Goal: Task Accomplishment & Management: Manage account settings

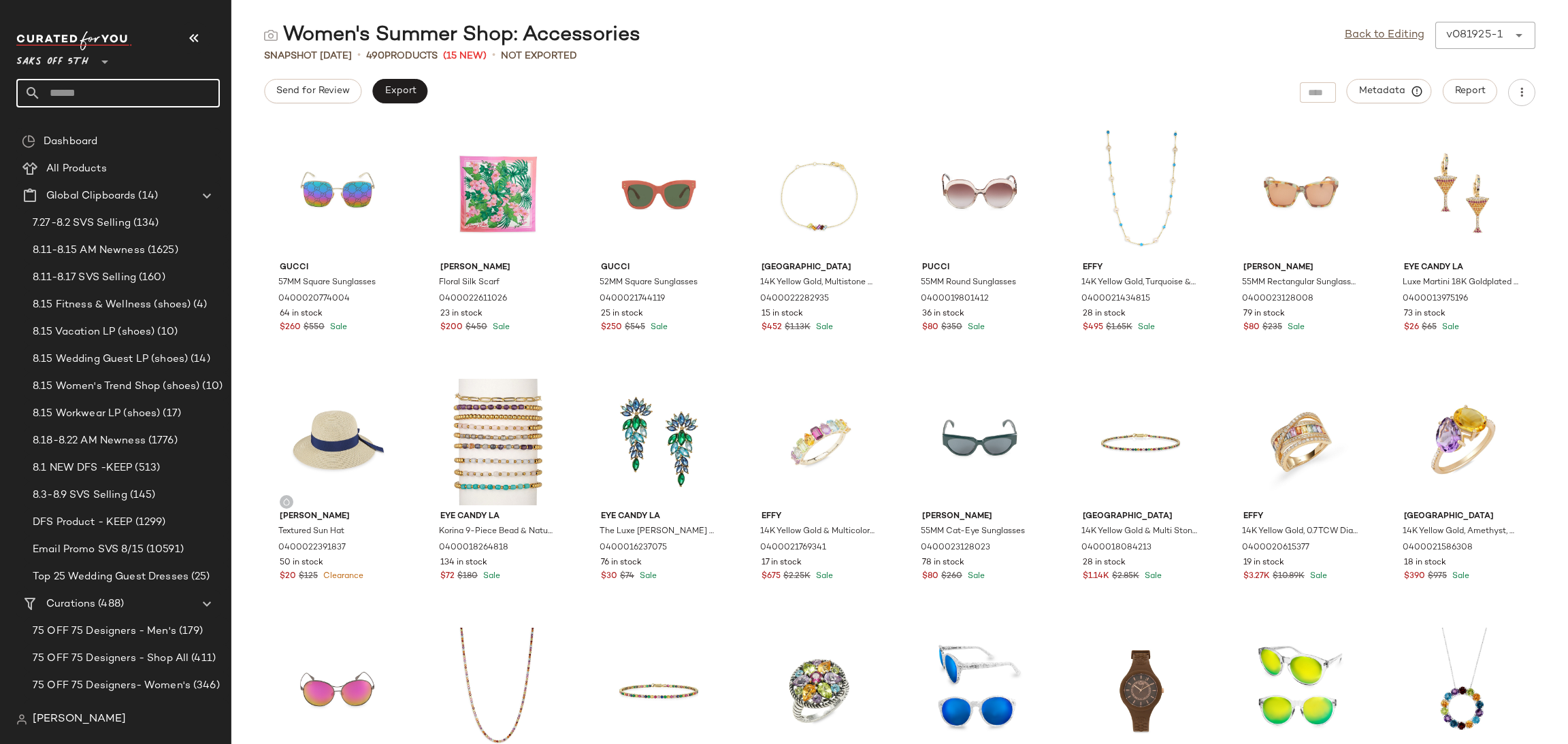
click at [178, 79] on input "text" at bounding box center [130, 93] width 179 height 29
type input "****"
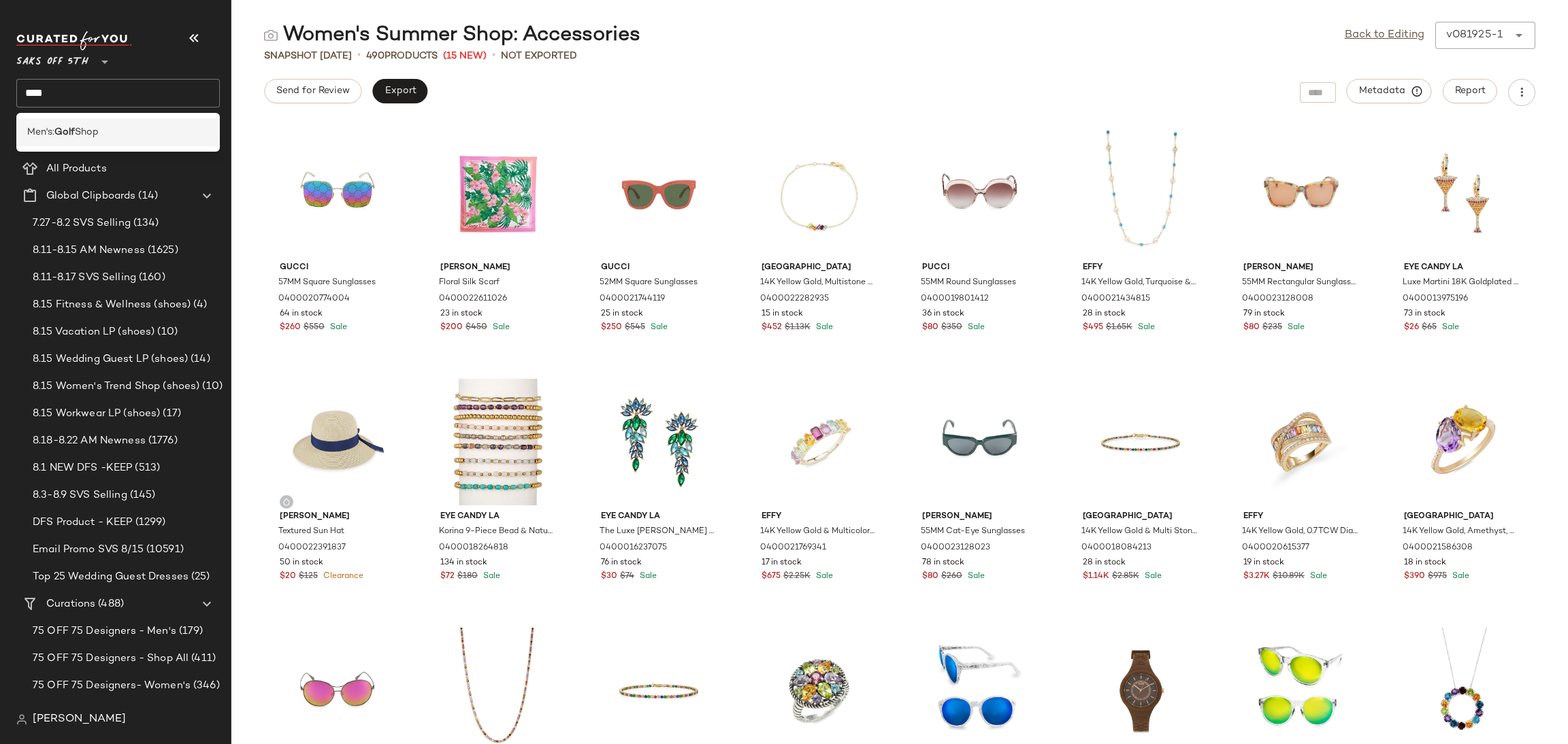
click at [121, 131] on div "Men's: Golf Shop" at bounding box center [117, 132] width 181 height 14
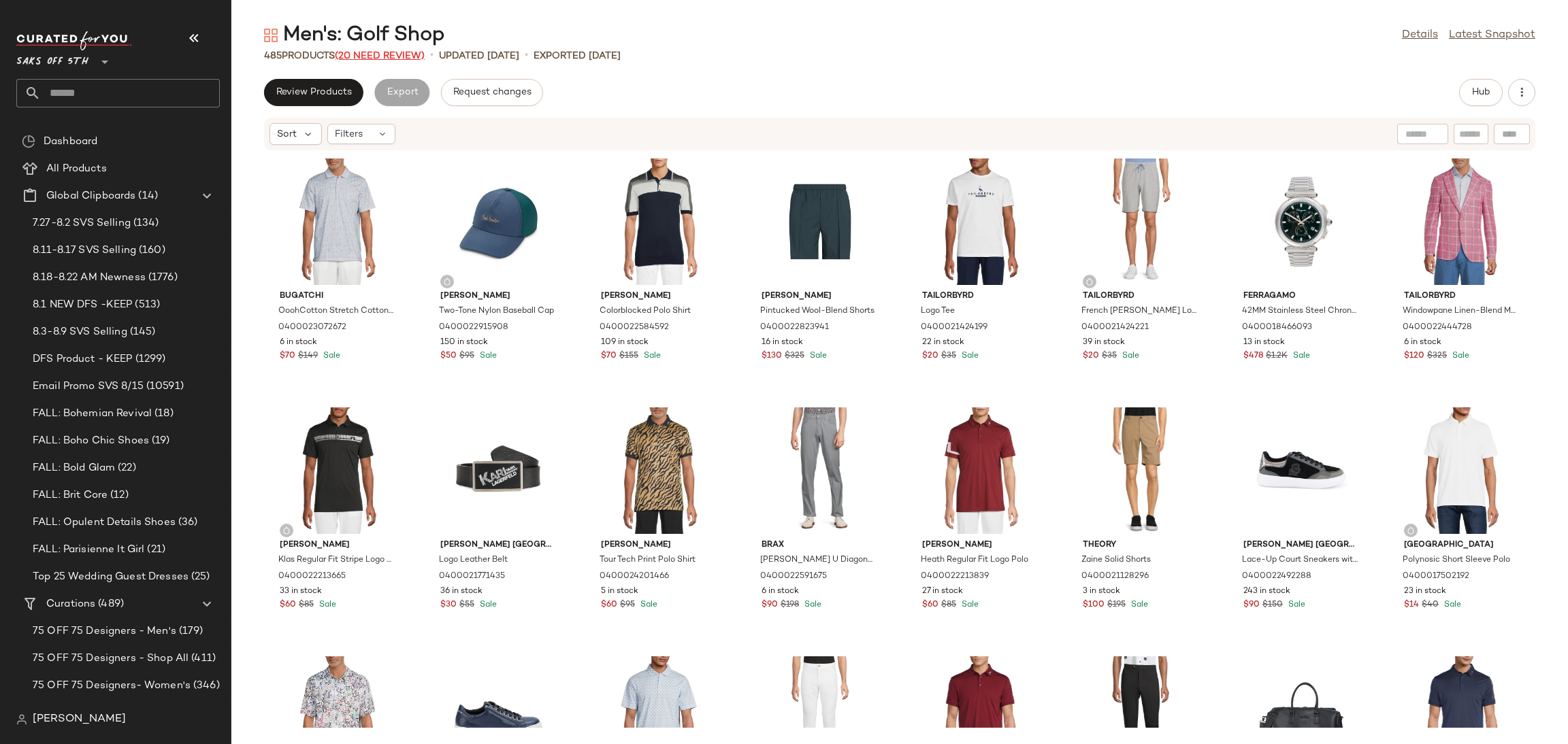
click at [373, 52] on span "(20 Need Review)" at bounding box center [379, 56] width 89 height 10
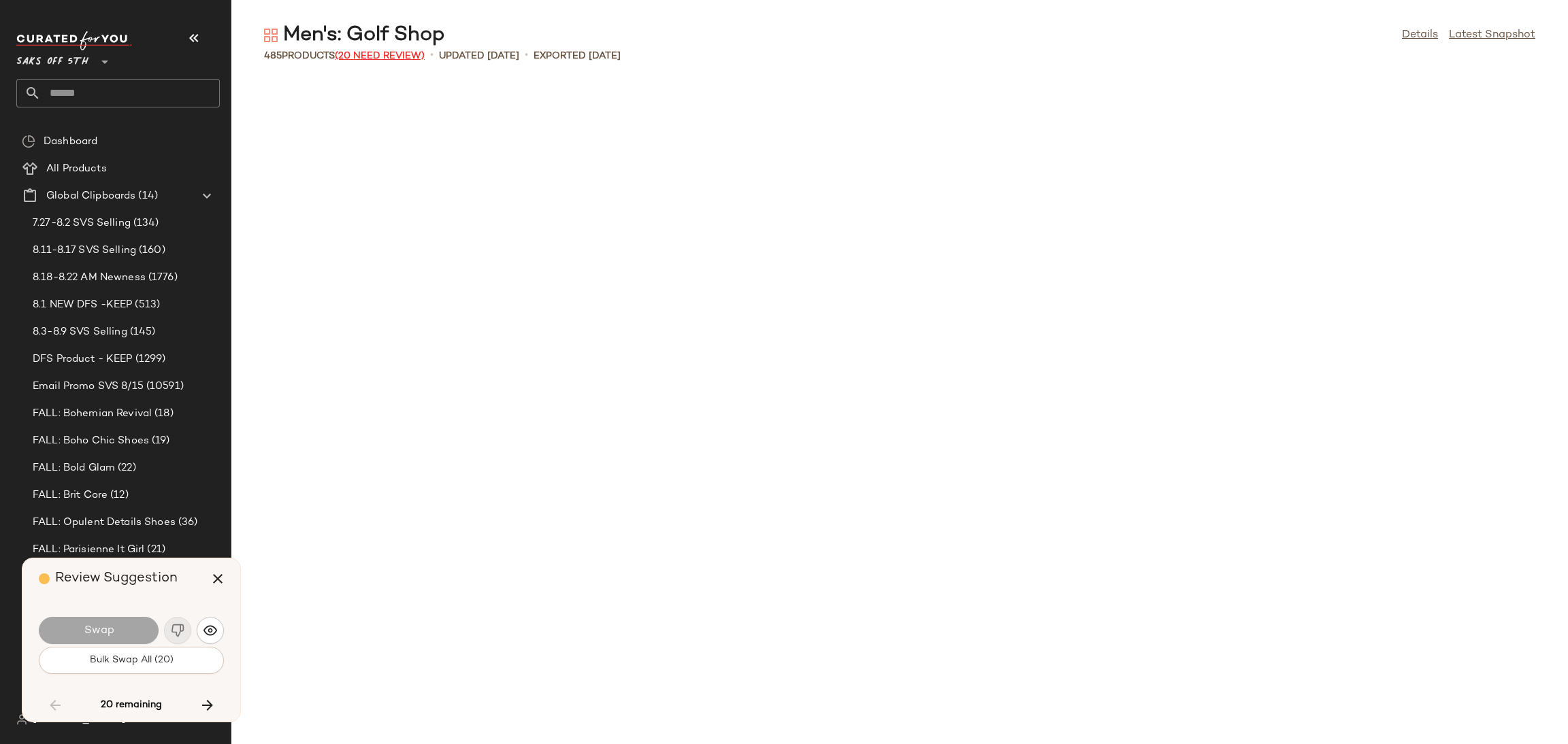
scroll to position [2490, 0]
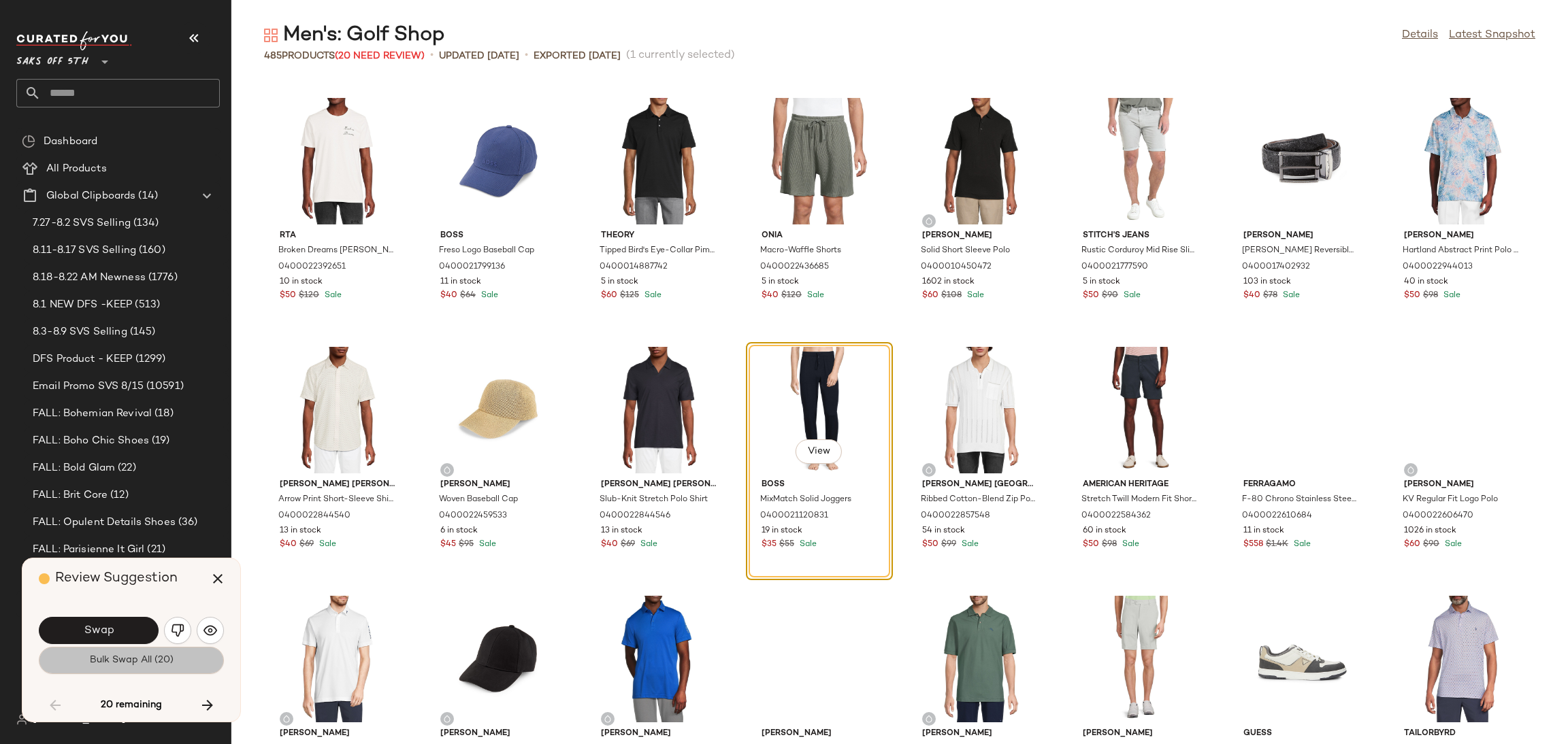
click at [194, 659] on button "Bulk Swap All (20)" at bounding box center [131, 660] width 185 height 27
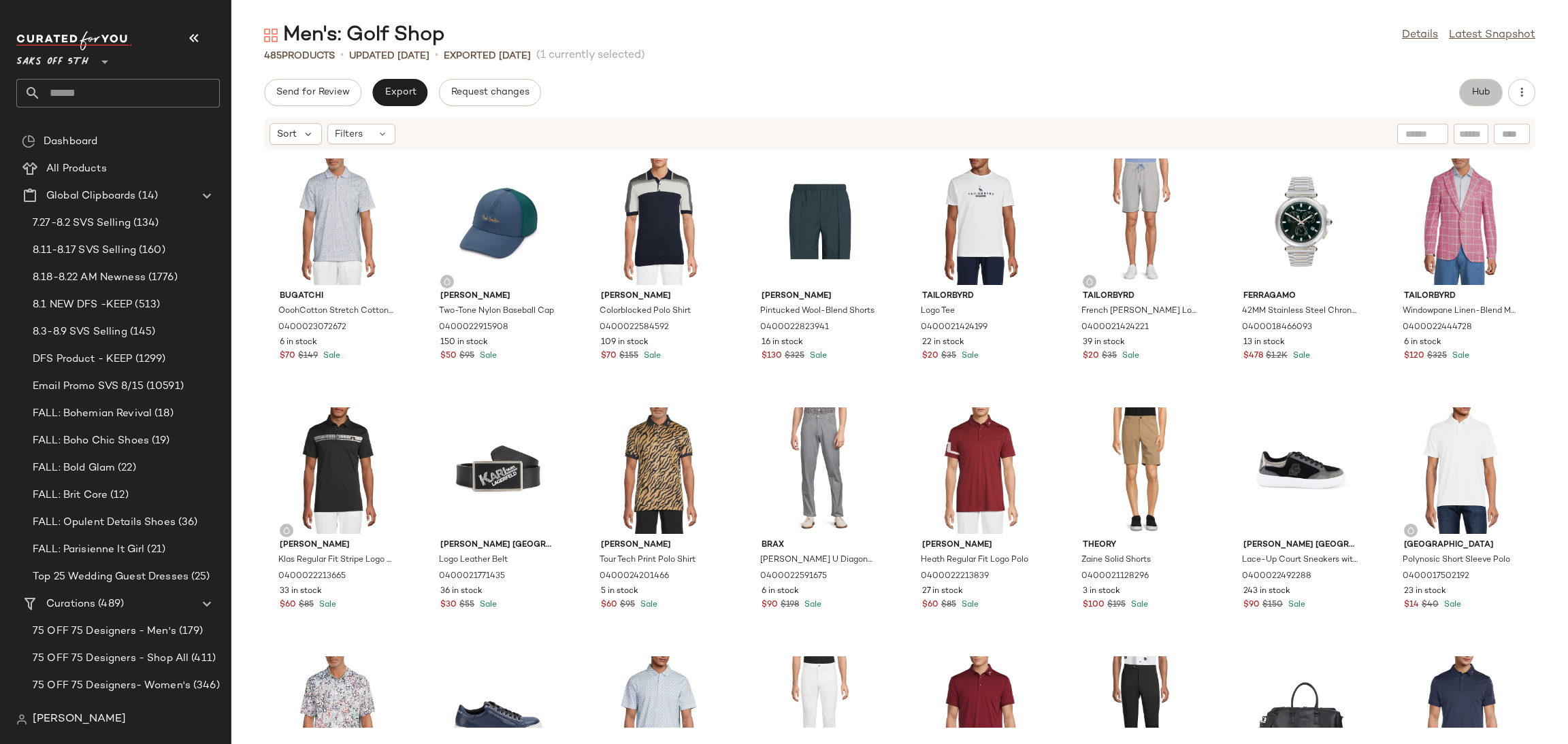
click at [1479, 94] on span "Hub" at bounding box center [1480, 92] width 19 height 11
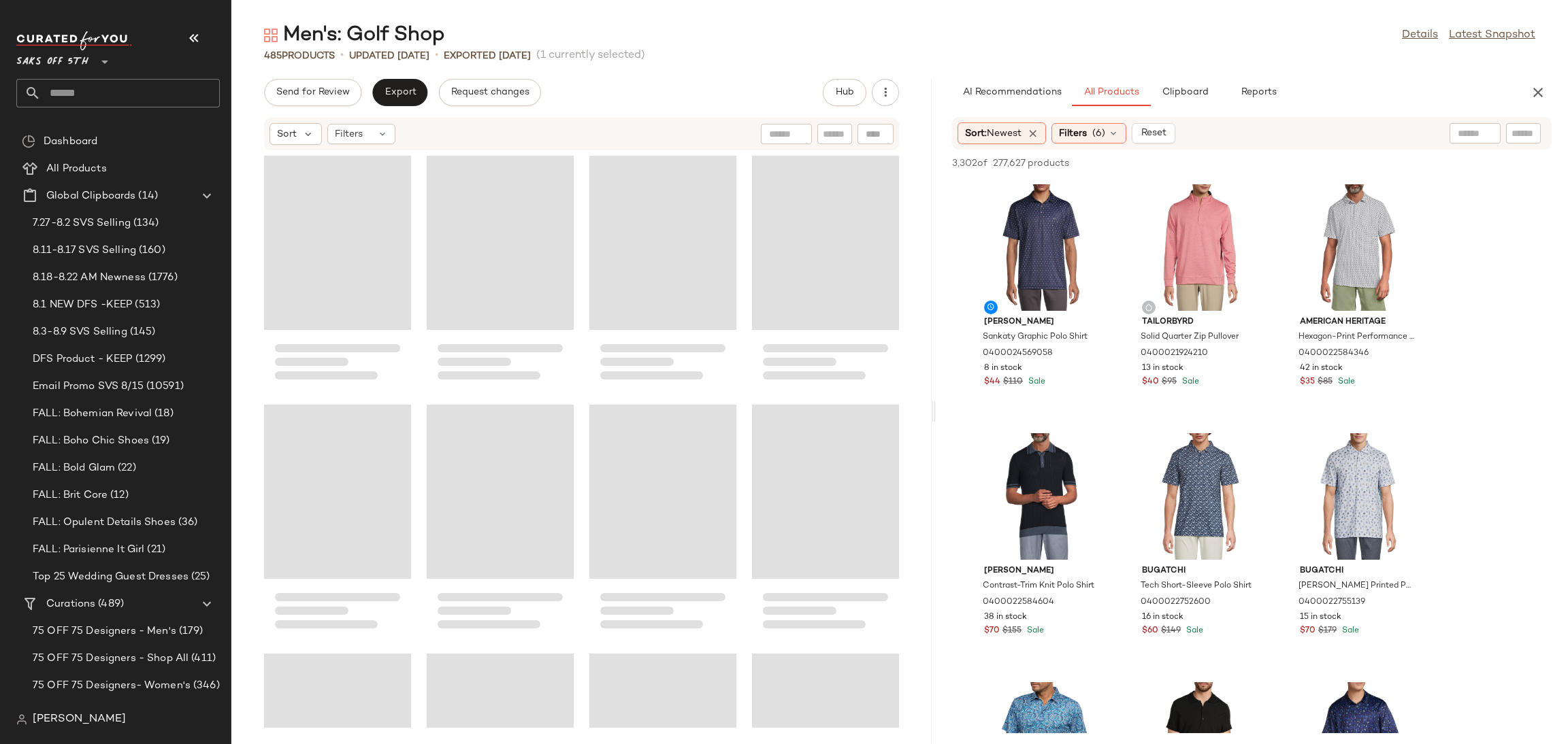
drag, startPoint x: 897, startPoint y: 410, endPoint x: 934, endPoint y: 413, distance: 37.1
click at [934, 413] on div "Men's: Golf Shop Details Latest Snapshot 485 Products • updated [DATE] • Export…" at bounding box center [899, 383] width 1337 height 723
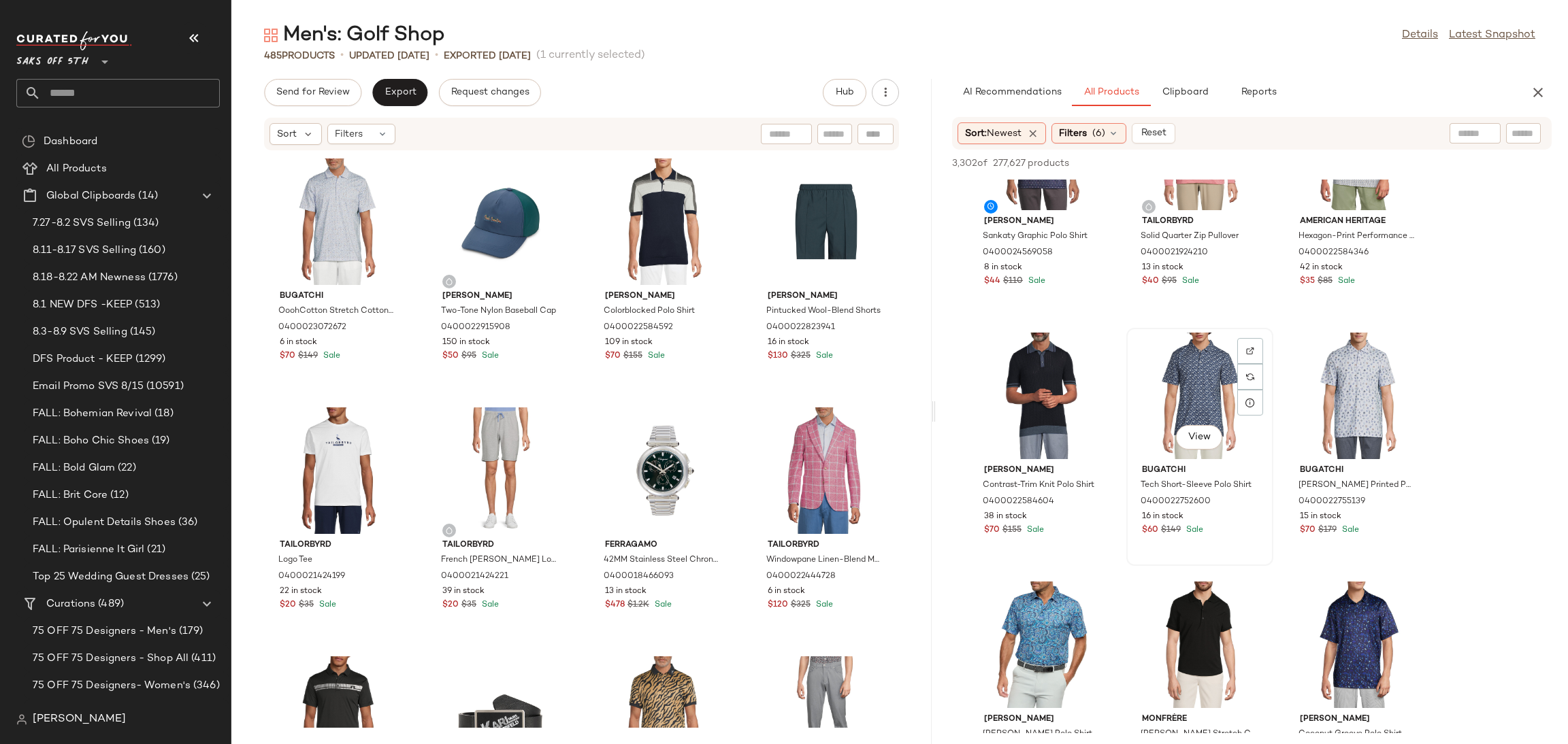
scroll to position [102, 0]
click at [1015, 358] on div "View" at bounding box center [1042, 395] width 138 height 126
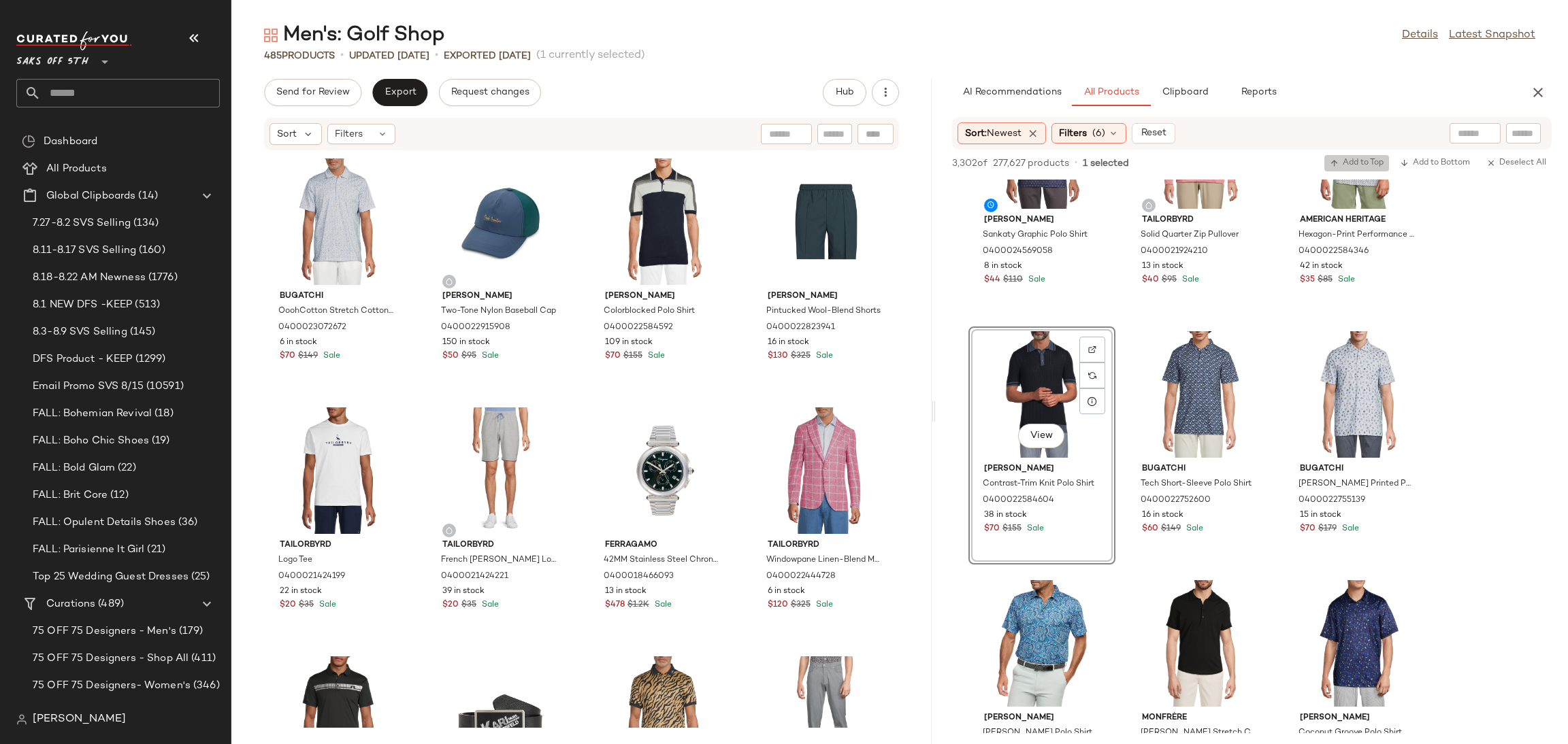
click at [1330, 167] on icon "button" at bounding box center [1335, 163] width 10 height 10
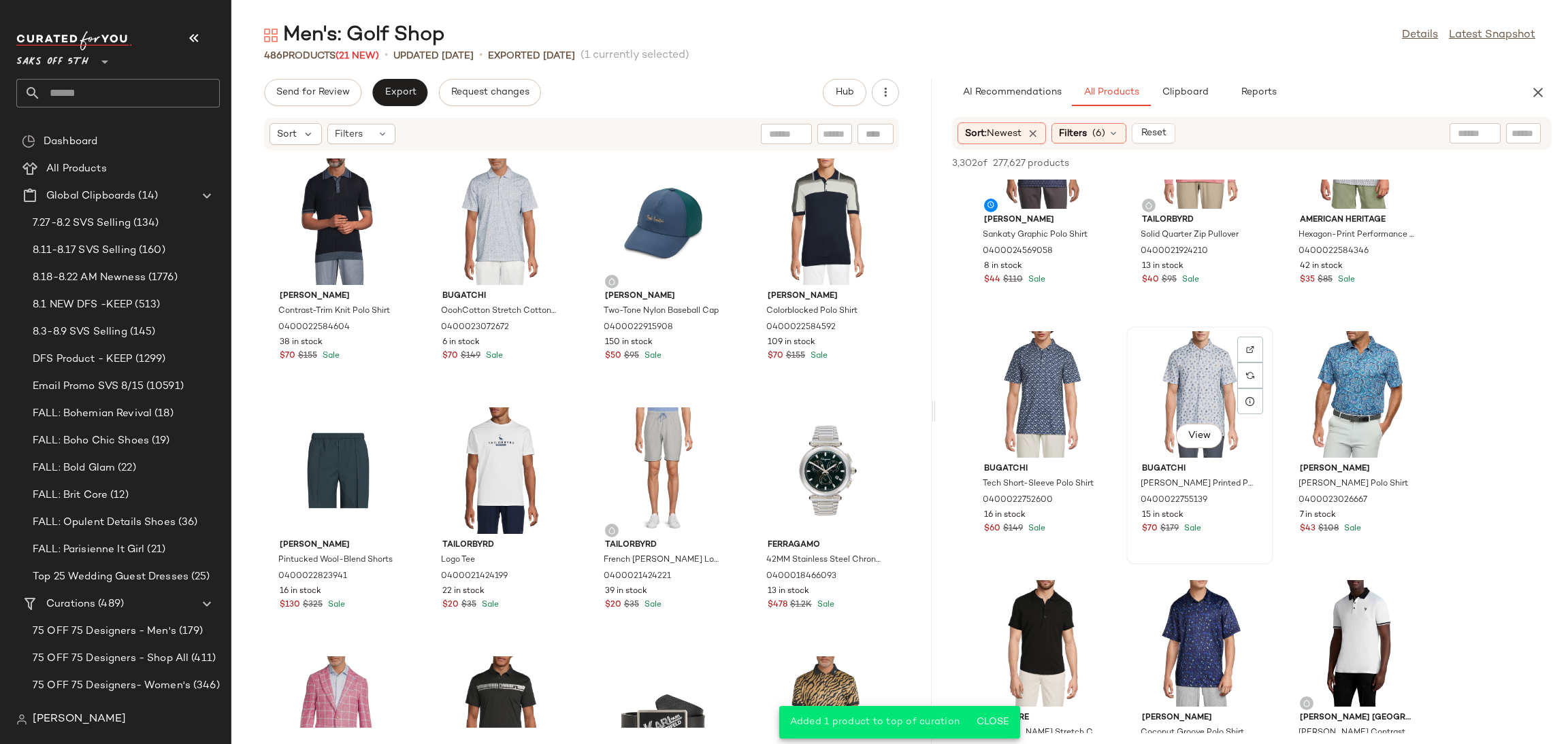
click at [1193, 367] on div "View" at bounding box center [1200, 395] width 138 height 126
click at [1334, 161] on icon "button" at bounding box center [1335, 163] width 10 height 10
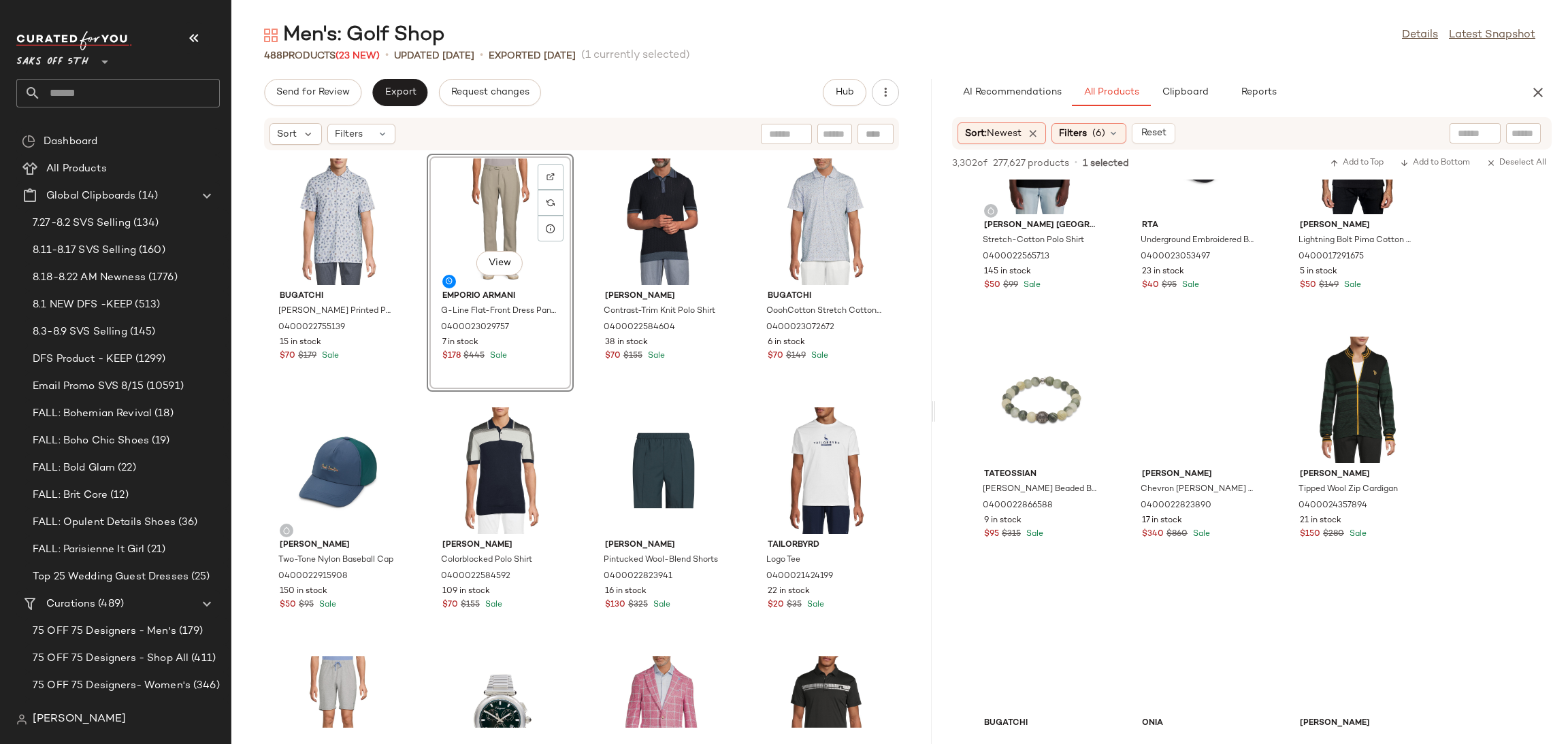
scroll to position [2338, 0]
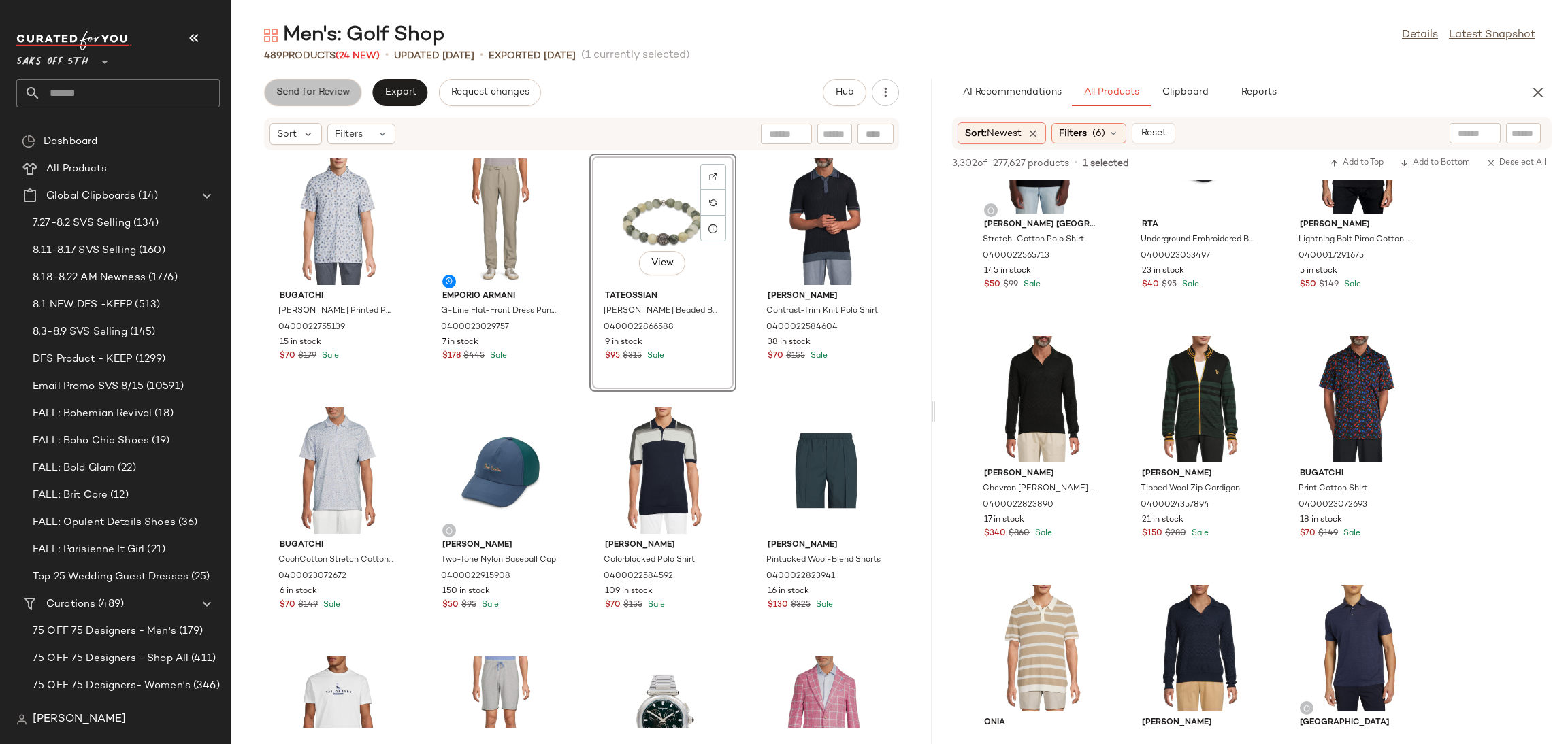
click at [309, 91] on span "Send for Review" at bounding box center [313, 92] width 74 height 11
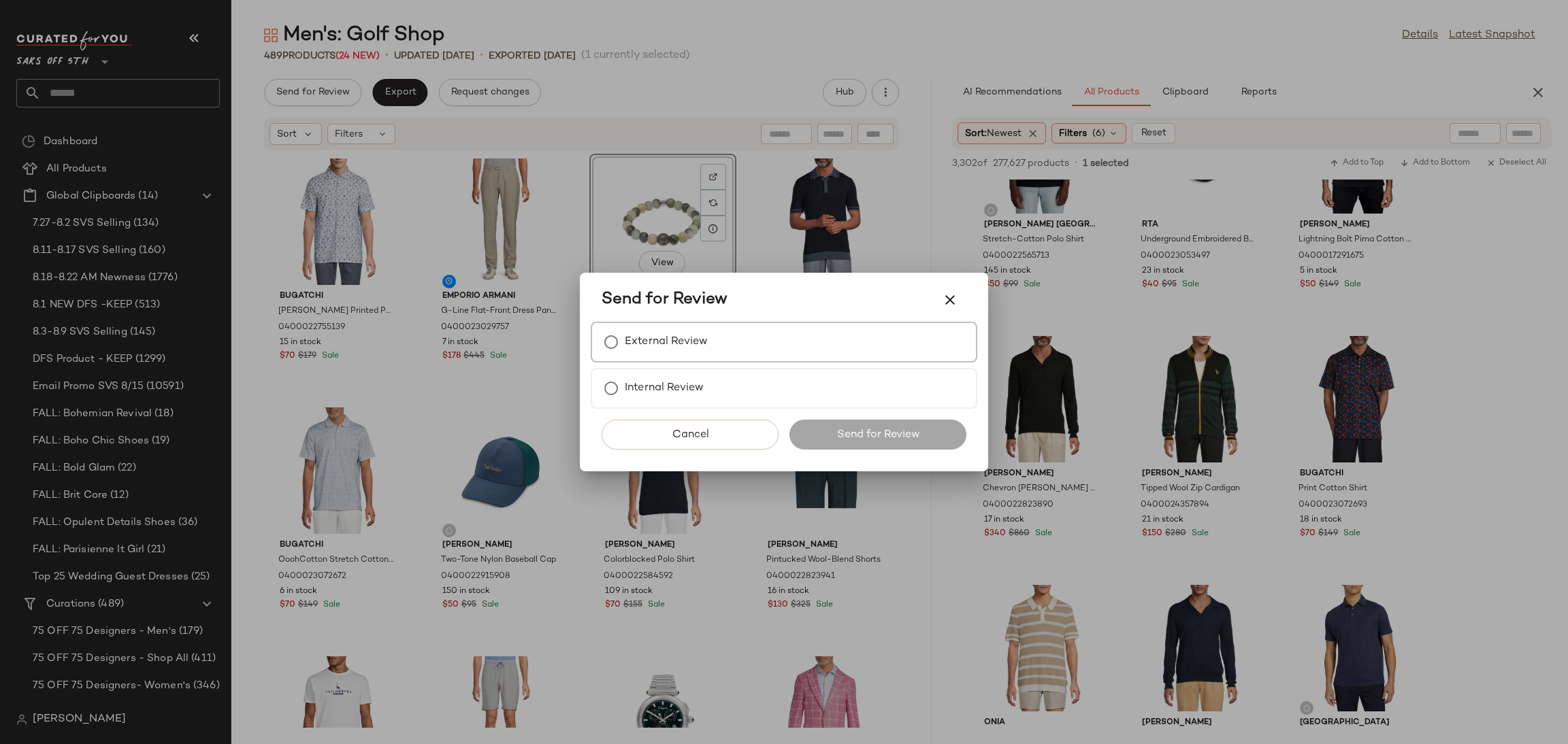
click at [734, 356] on div "External Review" at bounding box center [784, 342] width 386 height 41
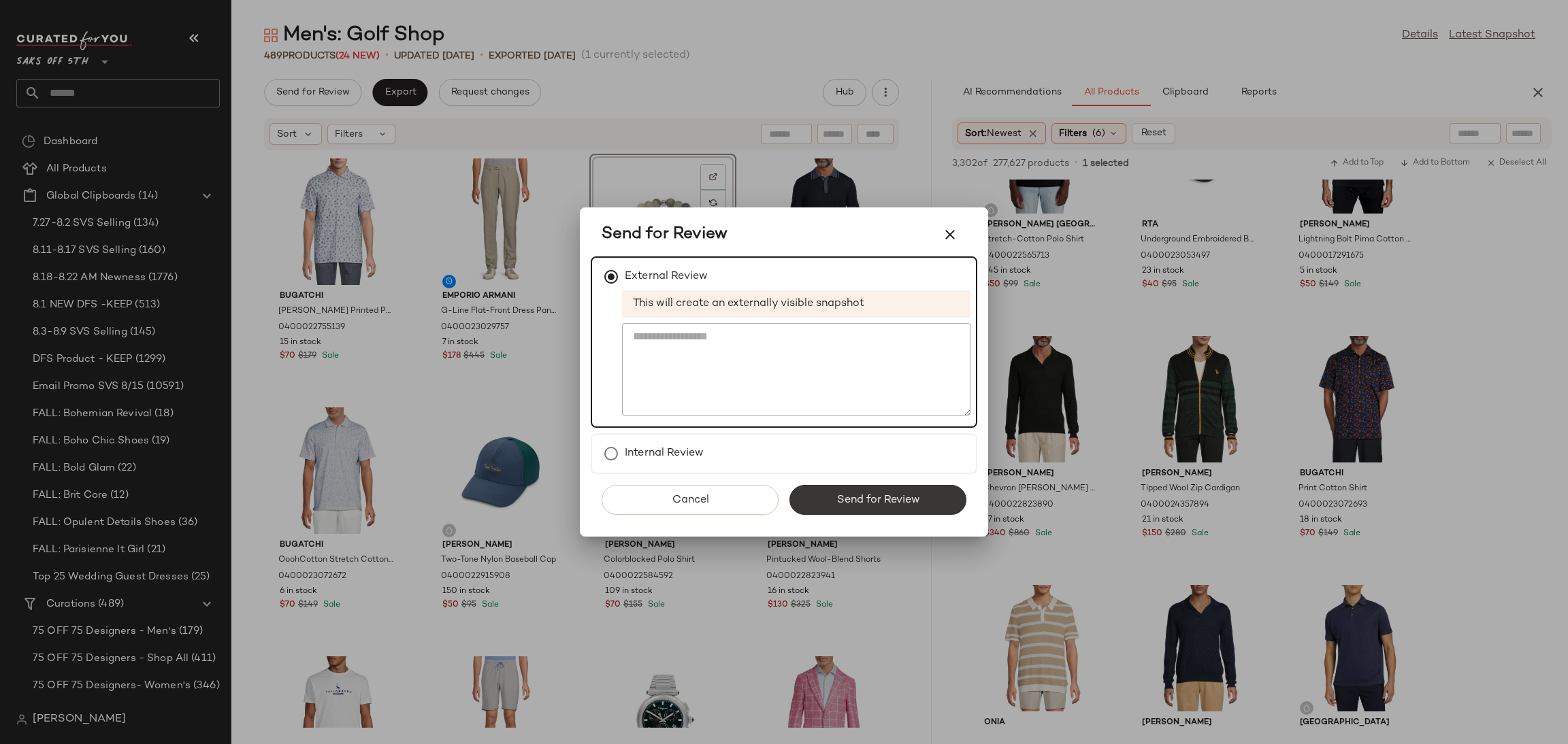
click at [936, 498] on button "Send for Review" at bounding box center [878, 500] width 177 height 30
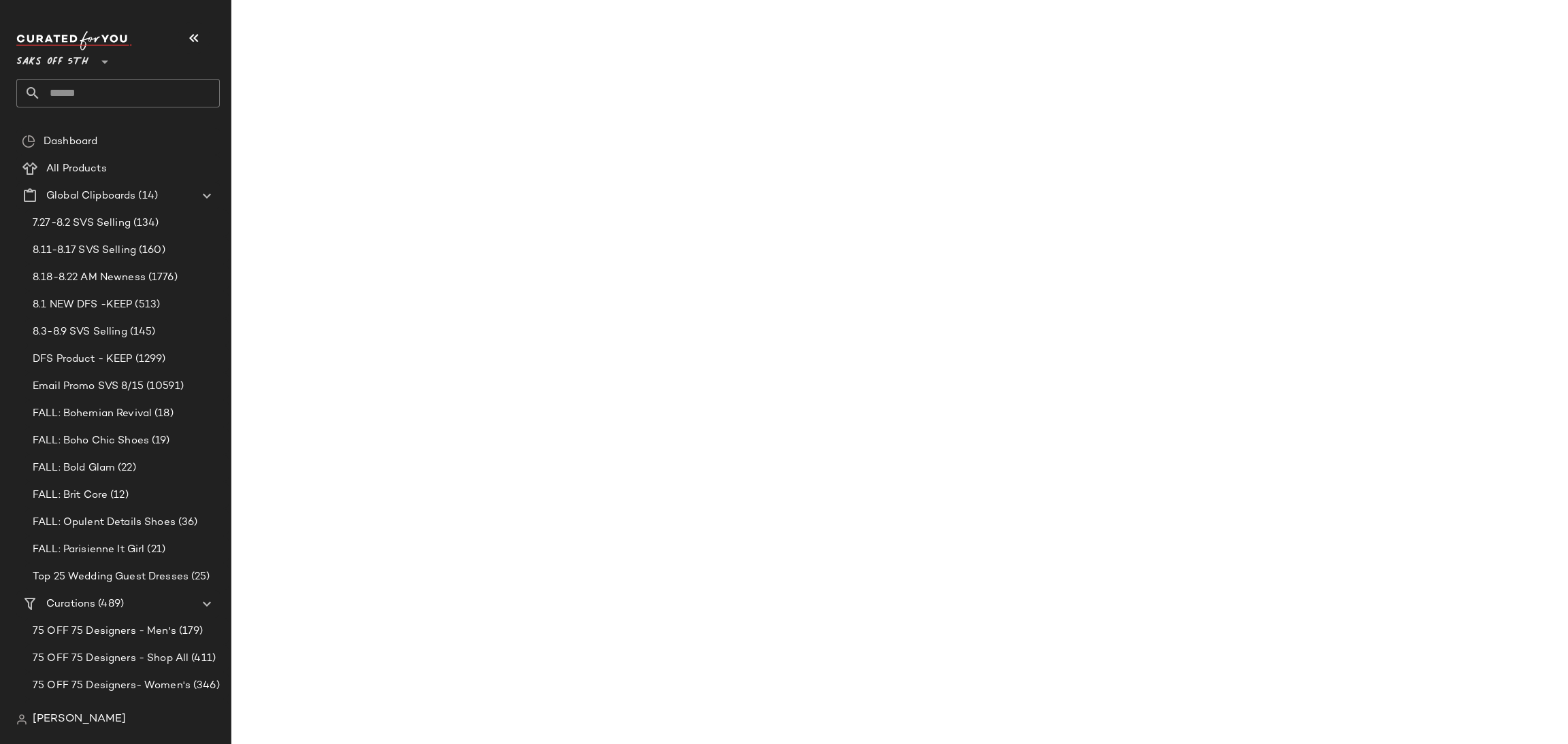
scroll to position [3334, 0]
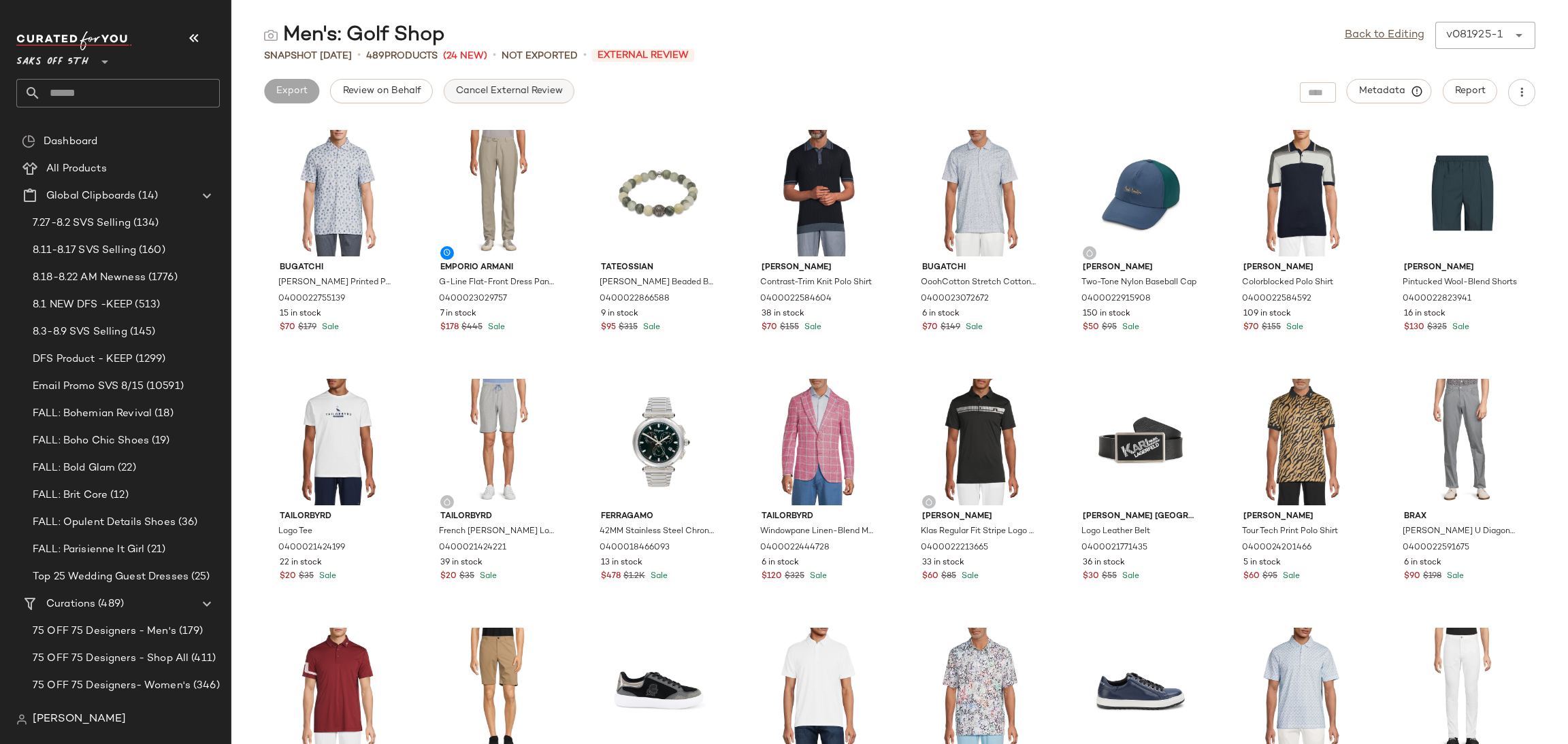
click at [533, 99] on button "Cancel External Review" at bounding box center [509, 91] width 130 height 25
click at [1356, 36] on link "Back to Editing" at bounding box center [1384, 35] width 80 height 16
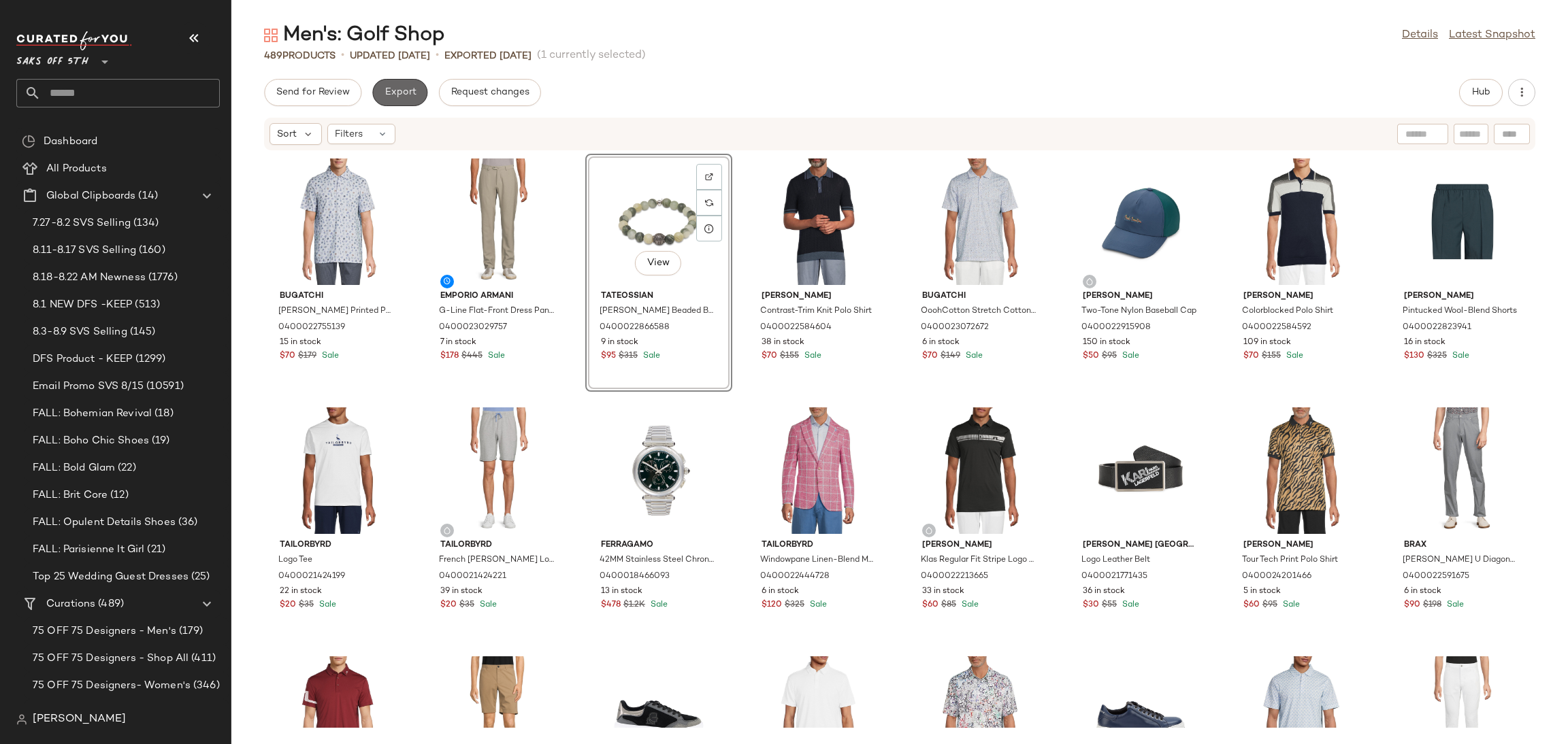
click at [395, 92] on span "Export" at bounding box center [400, 92] width 32 height 11
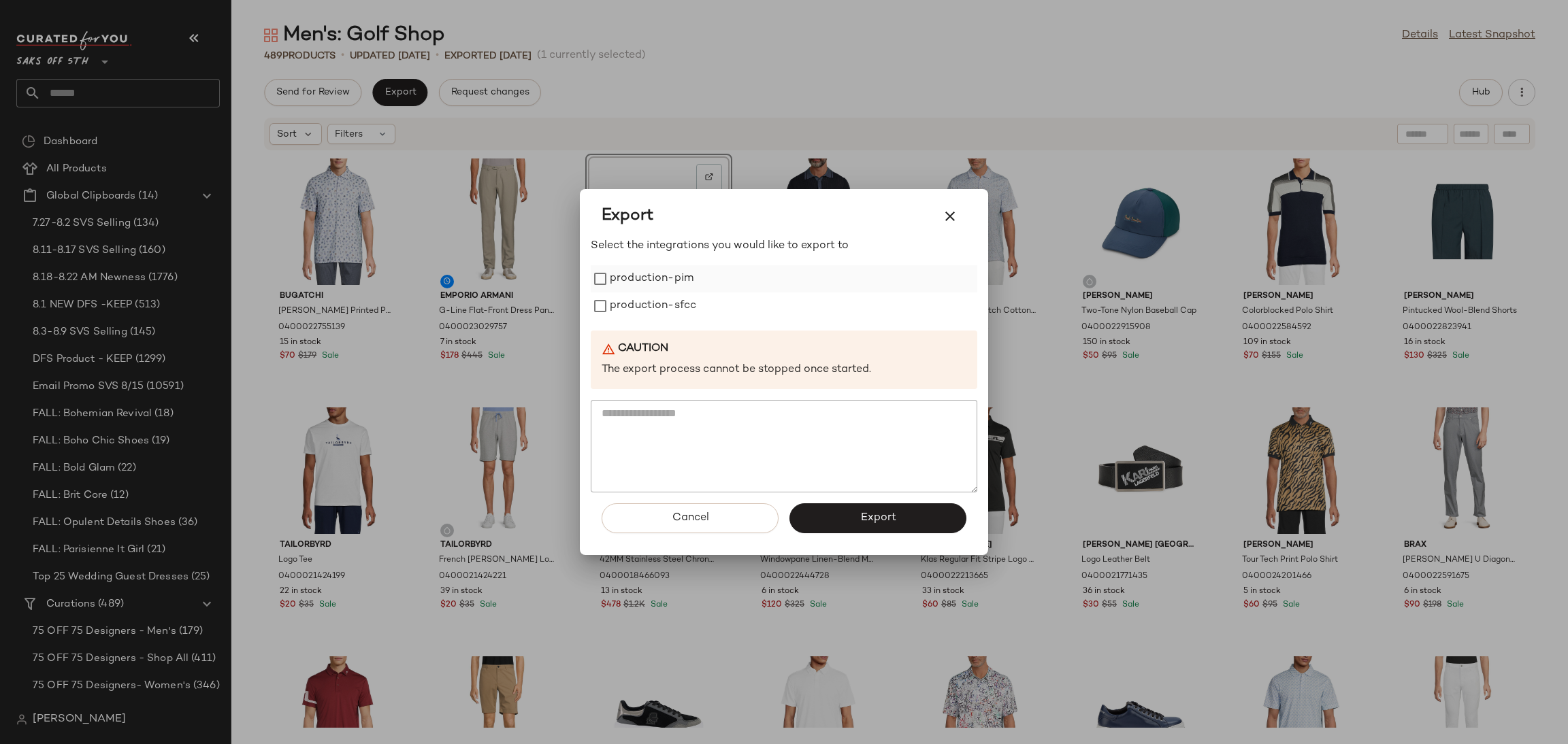
click at [658, 273] on label "production-pim" at bounding box center [651, 278] width 84 height 27
click at [662, 300] on label "production-sfcc" at bounding box center [652, 306] width 86 height 27
click at [875, 515] on span "Export" at bounding box center [877, 518] width 36 height 13
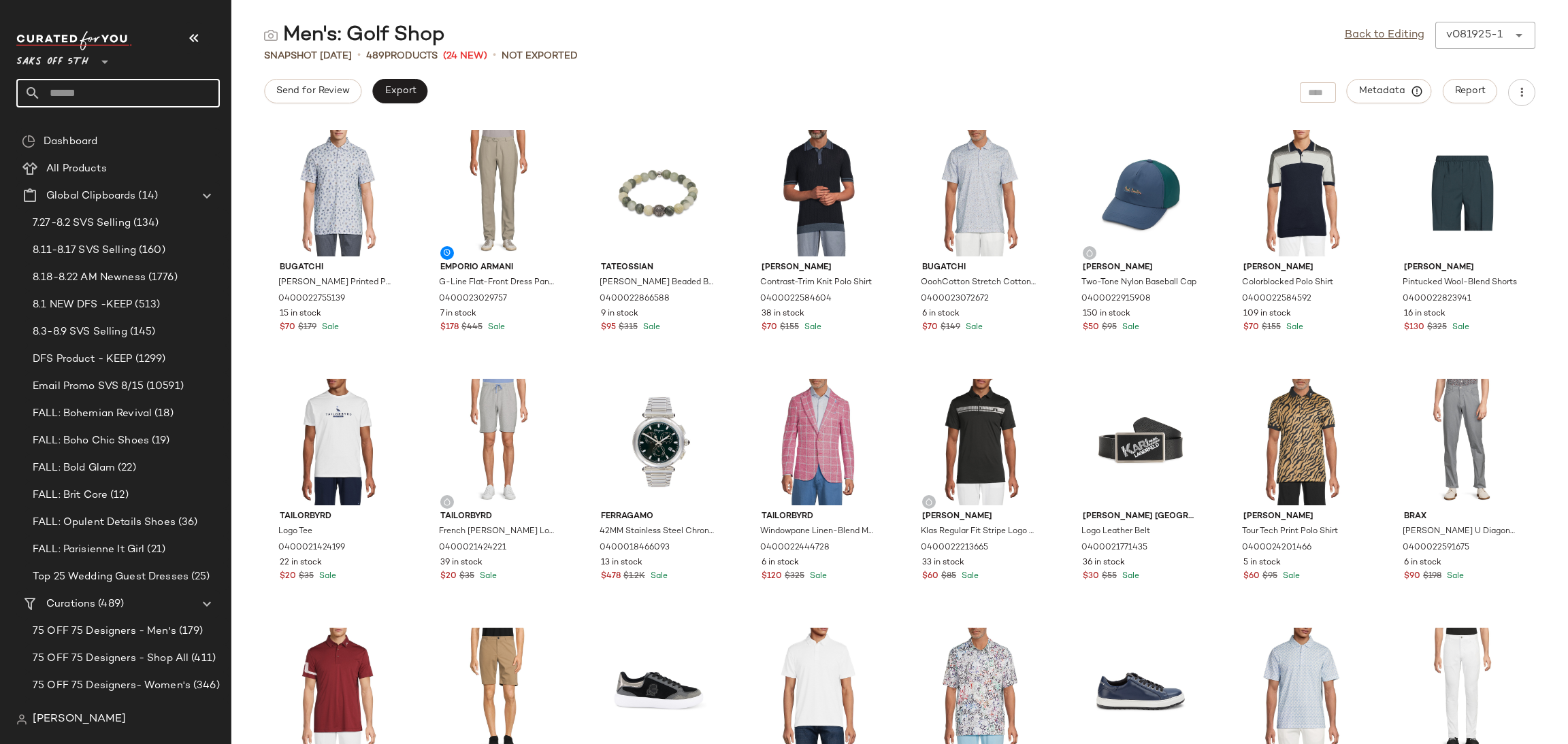
click at [173, 82] on input "text" at bounding box center [130, 93] width 179 height 29
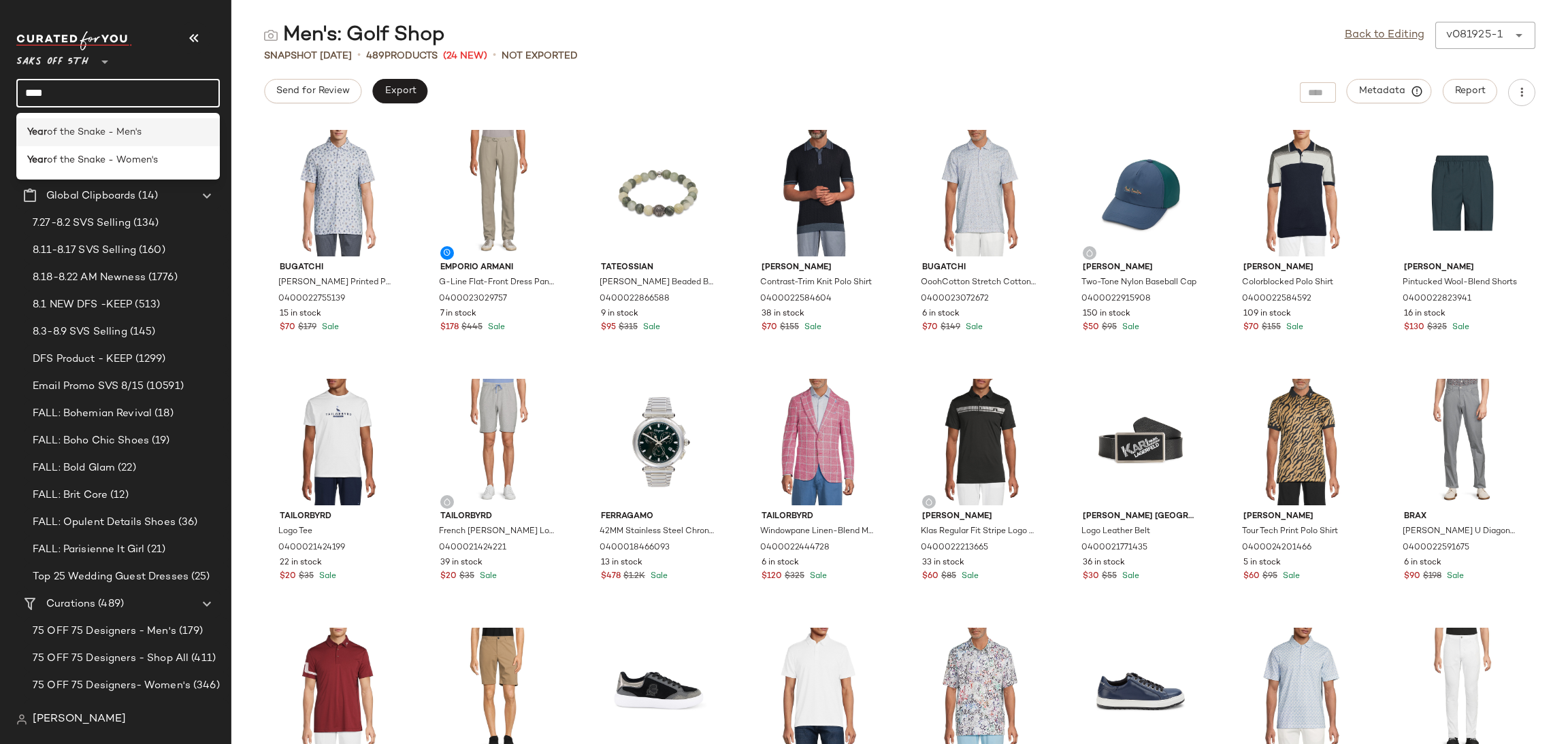
type input "****"
click at [79, 134] on span "of the Snake - Men's" at bounding box center [94, 132] width 94 height 14
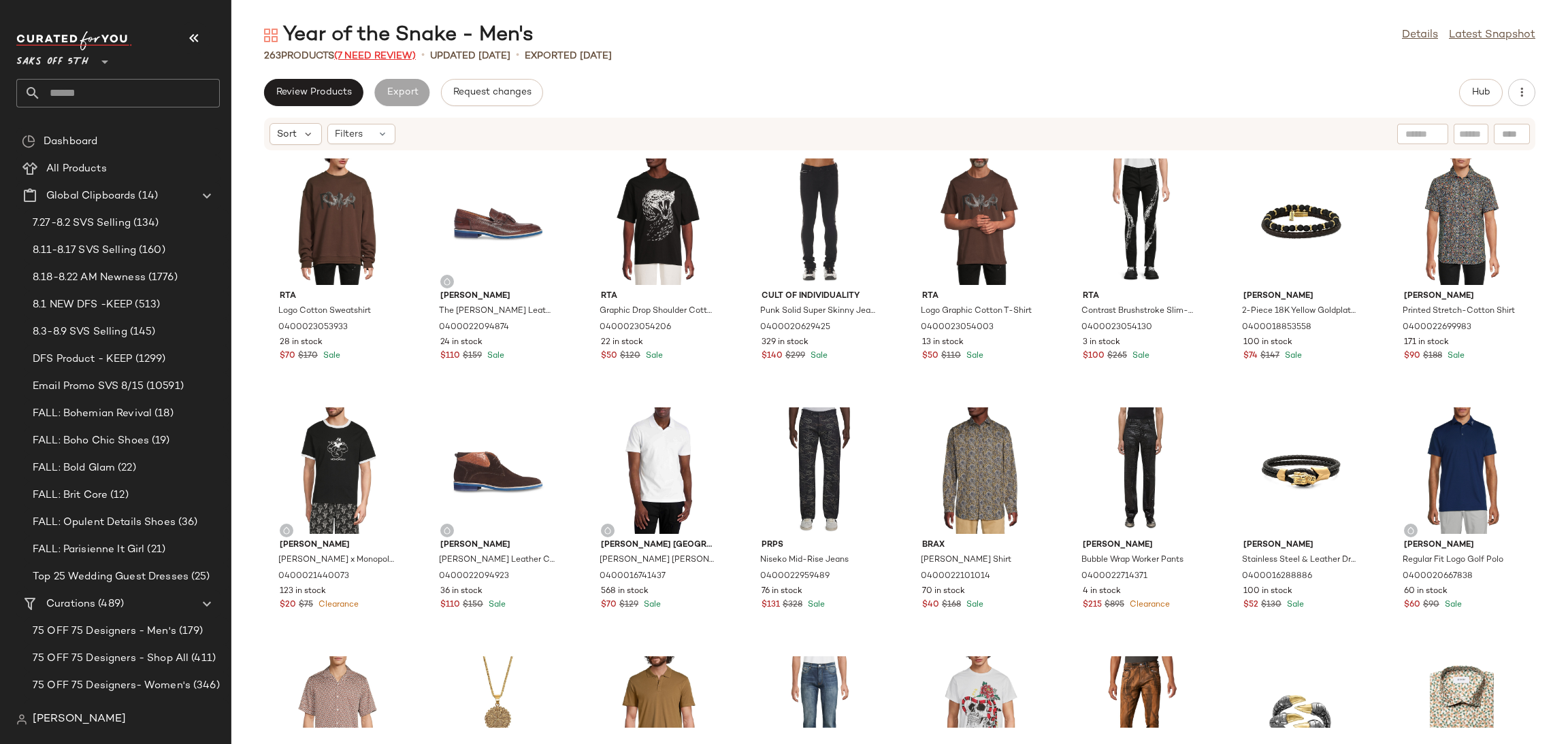
click at [363, 57] on span "(7 Need Review)" at bounding box center [375, 56] width 82 height 10
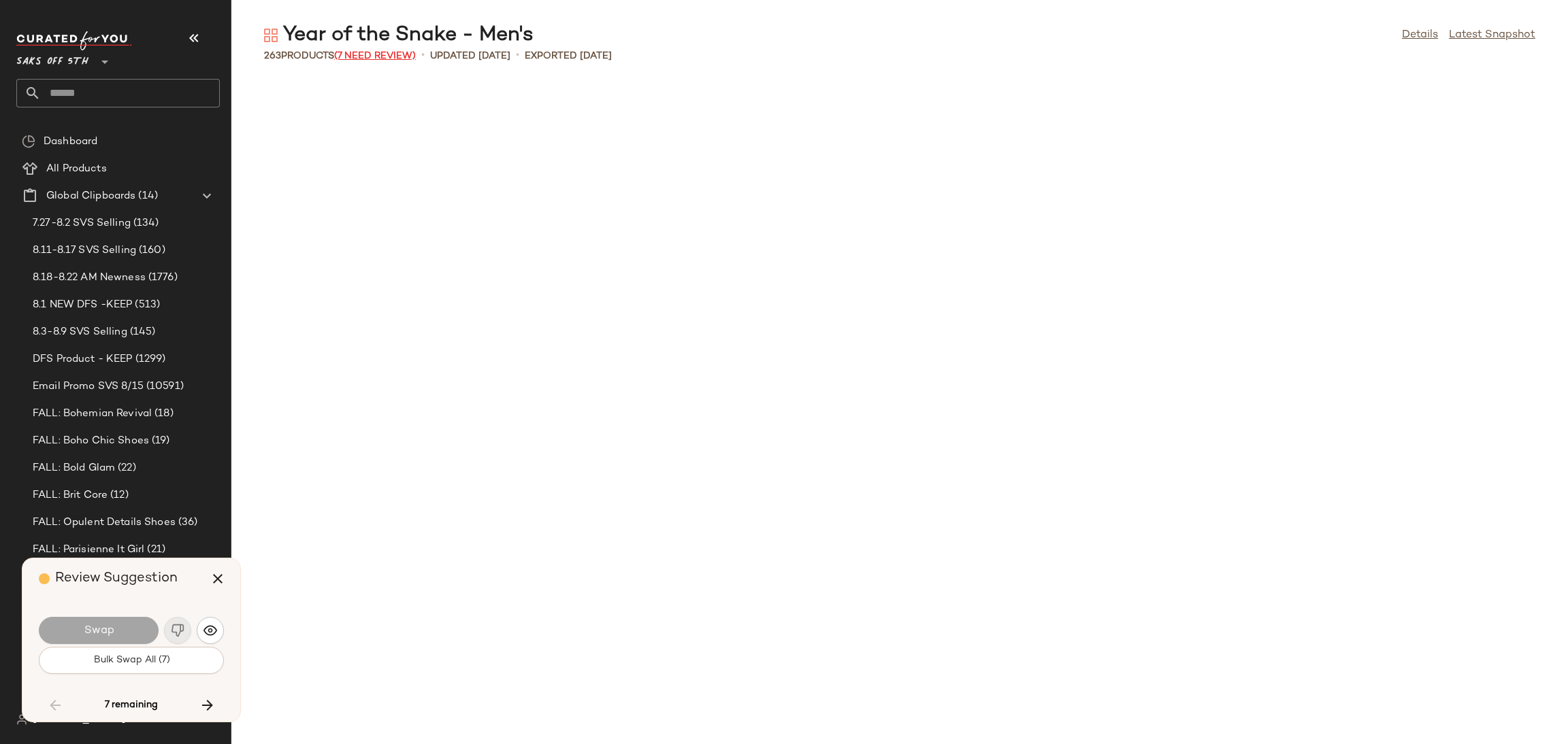
scroll to position [2987, 0]
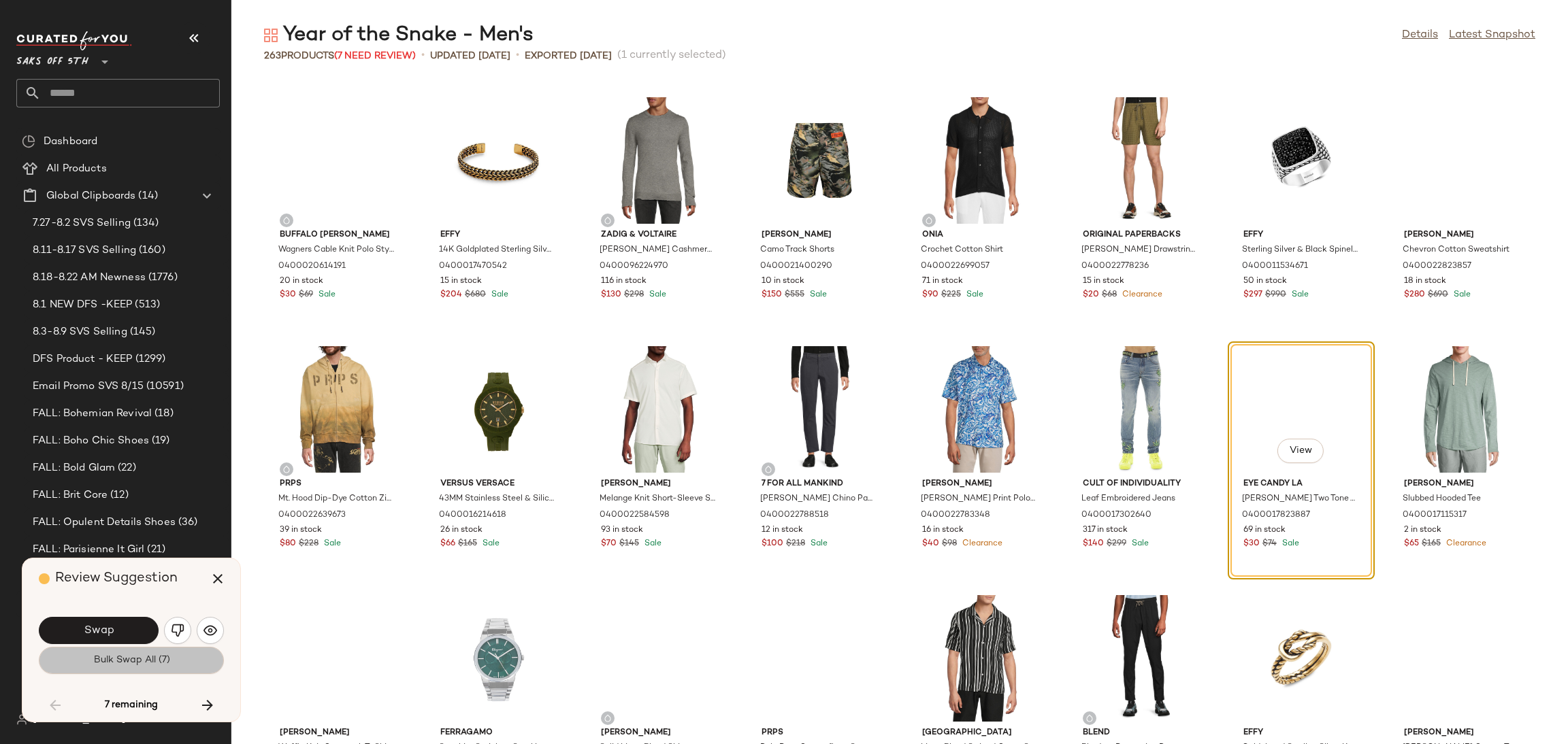
click at [183, 673] on button "Bulk Swap All (7)" at bounding box center [131, 660] width 185 height 27
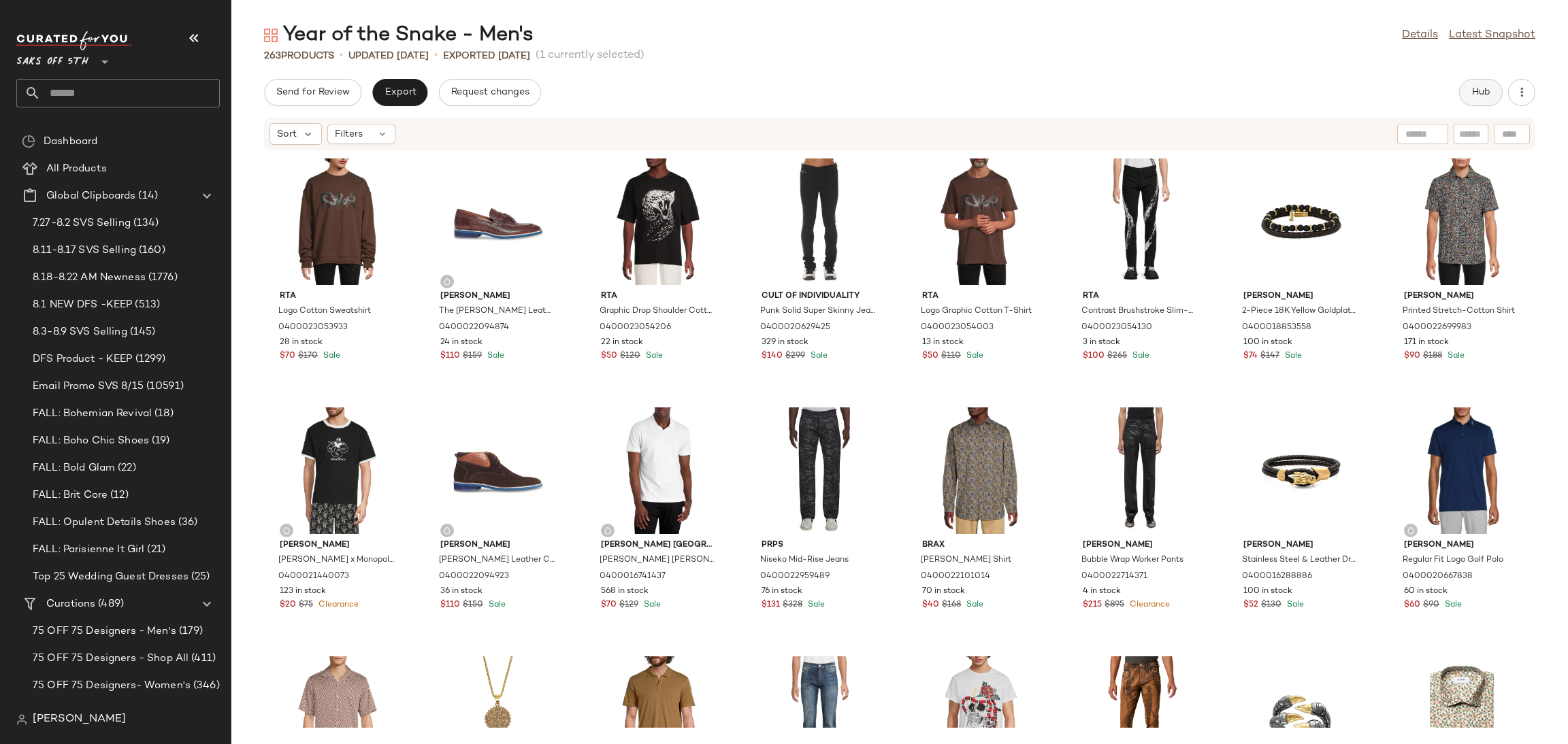
click at [1474, 99] on button "Hub" at bounding box center [1480, 92] width 43 height 27
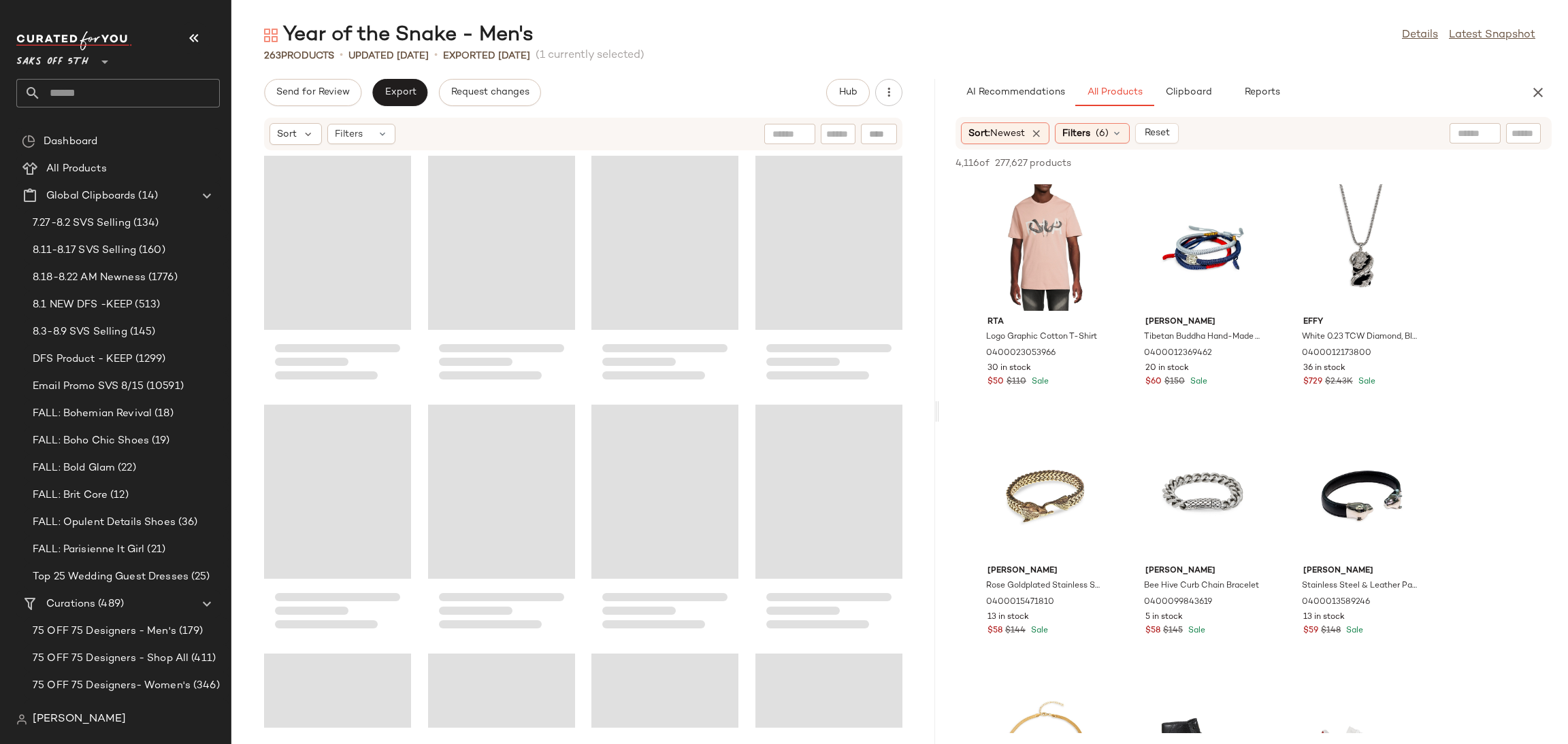
drag, startPoint x: 899, startPoint y: 409, endPoint x: 939, endPoint y: 405, distance: 40.2
click at [939, 405] on div "Year of the Snake - Men's Details Latest Snapshot 263 Products • updated [DATE]…" at bounding box center [899, 383] width 1337 height 723
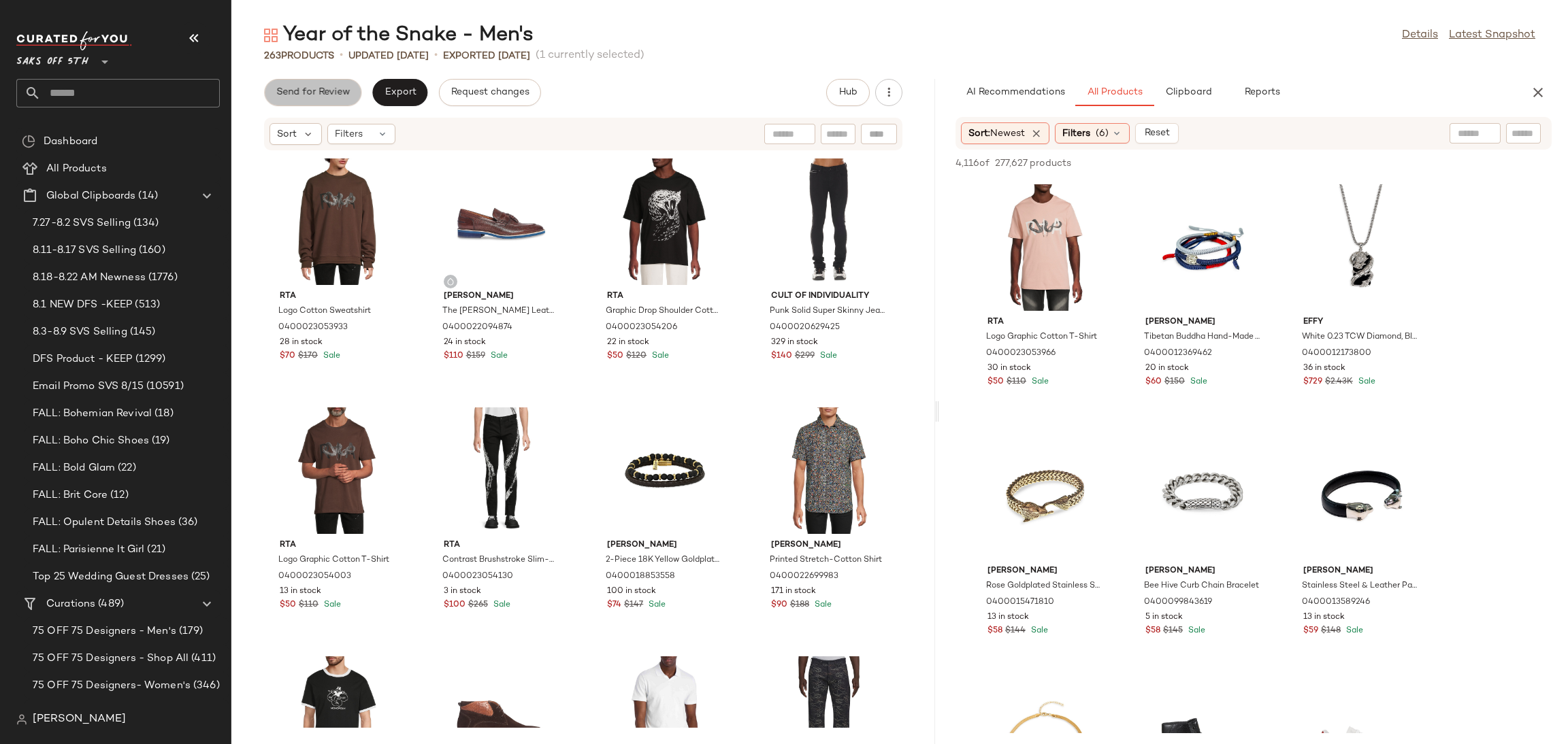
click at [313, 87] on span "Send for Review" at bounding box center [313, 92] width 74 height 11
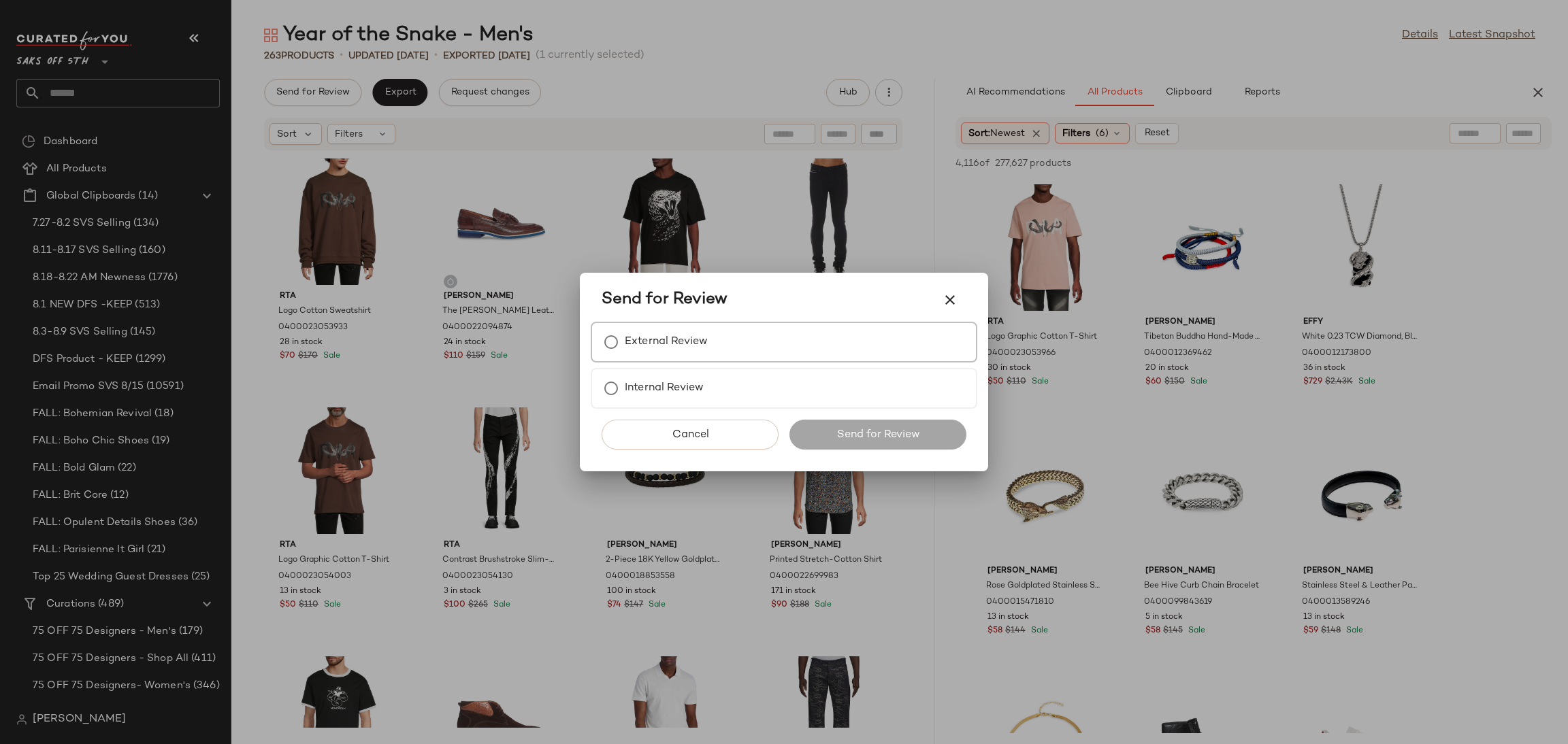
click at [704, 347] on label "External Review" at bounding box center [665, 342] width 83 height 27
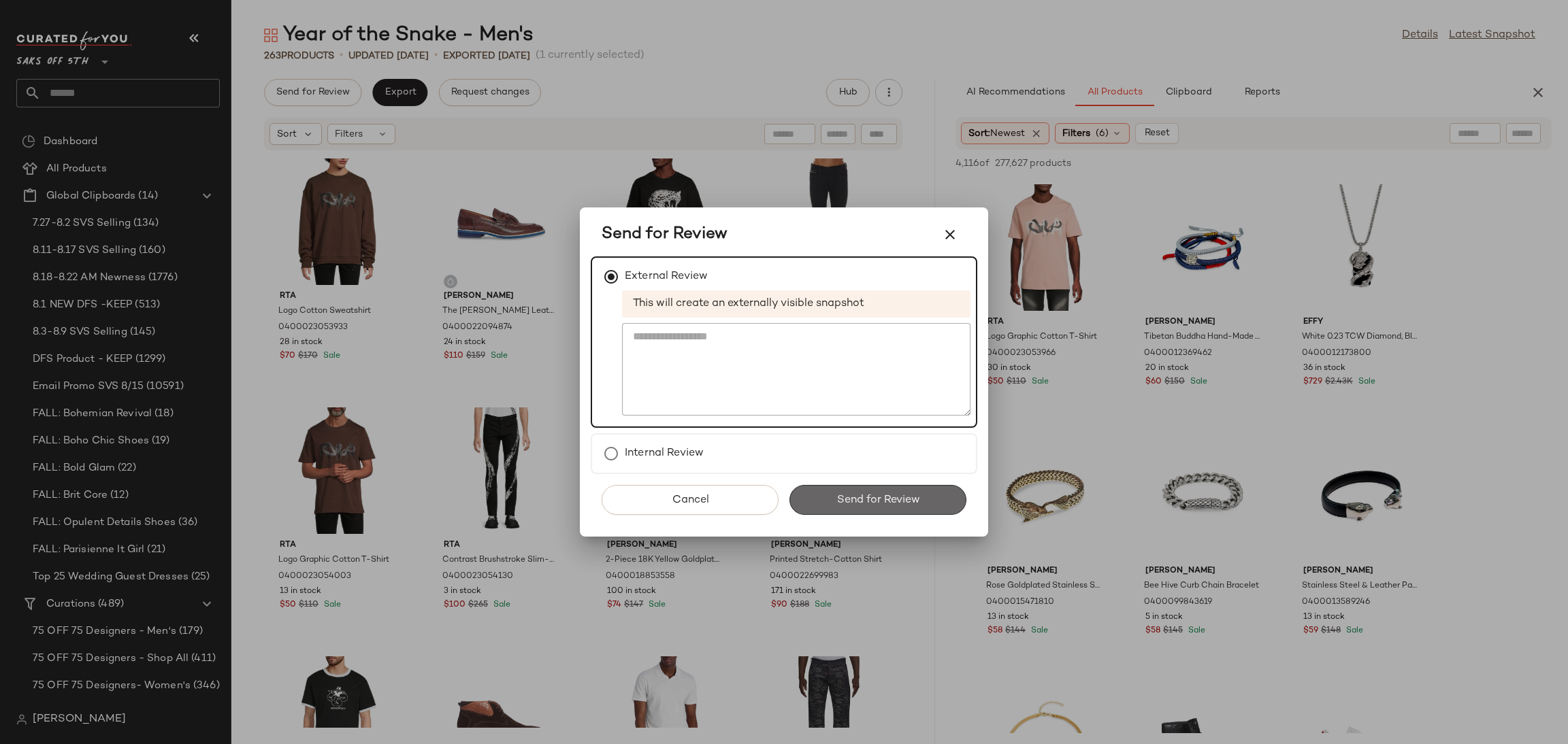
click at [852, 504] on span "Send for Review" at bounding box center [877, 500] width 84 height 13
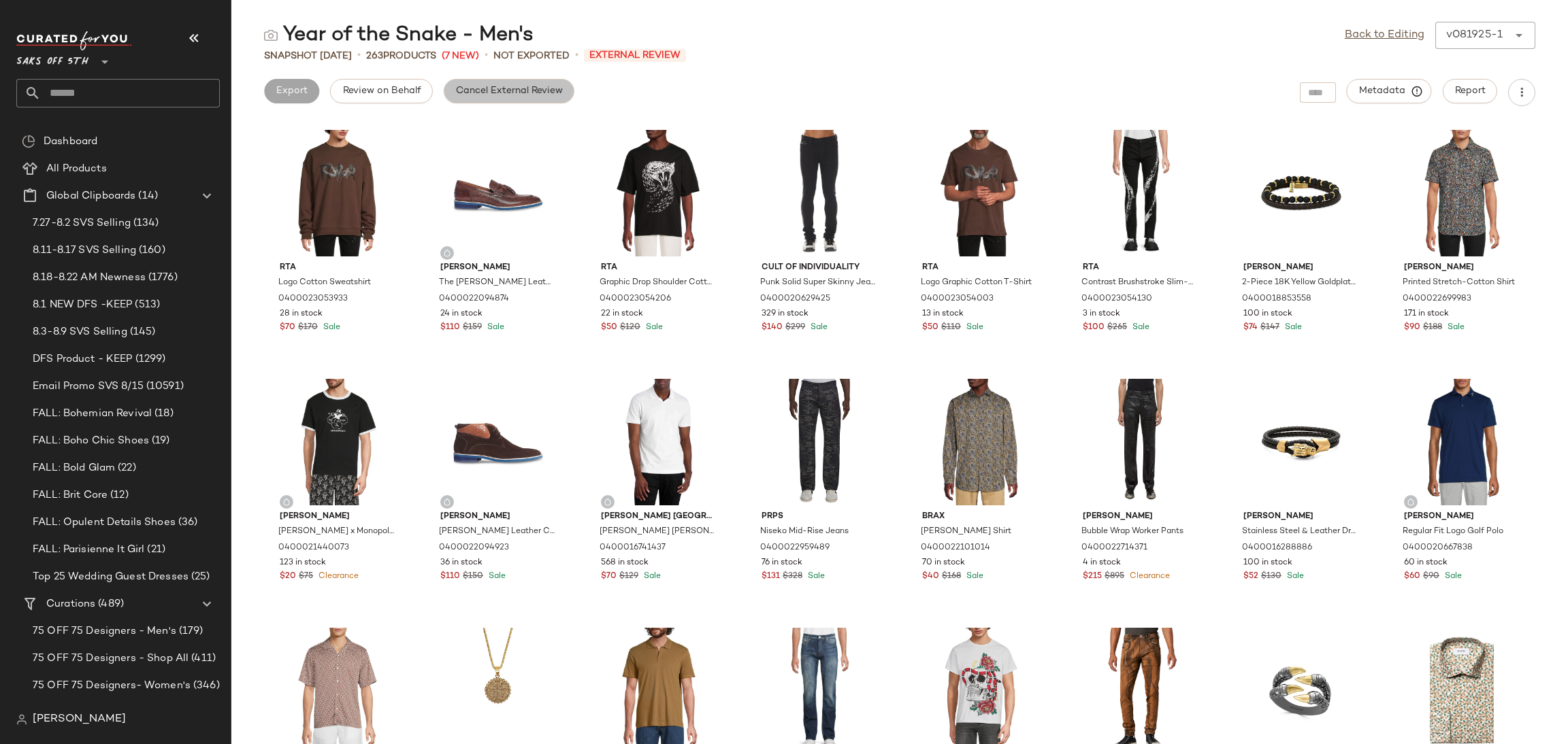
click at [511, 94] on span "Cancel External Review" at bounding box center [509, 90] width 107 height 11
click at [1369, 42] on link "Back to Editing" at bounding box center [1384, 35] width 80 height 16
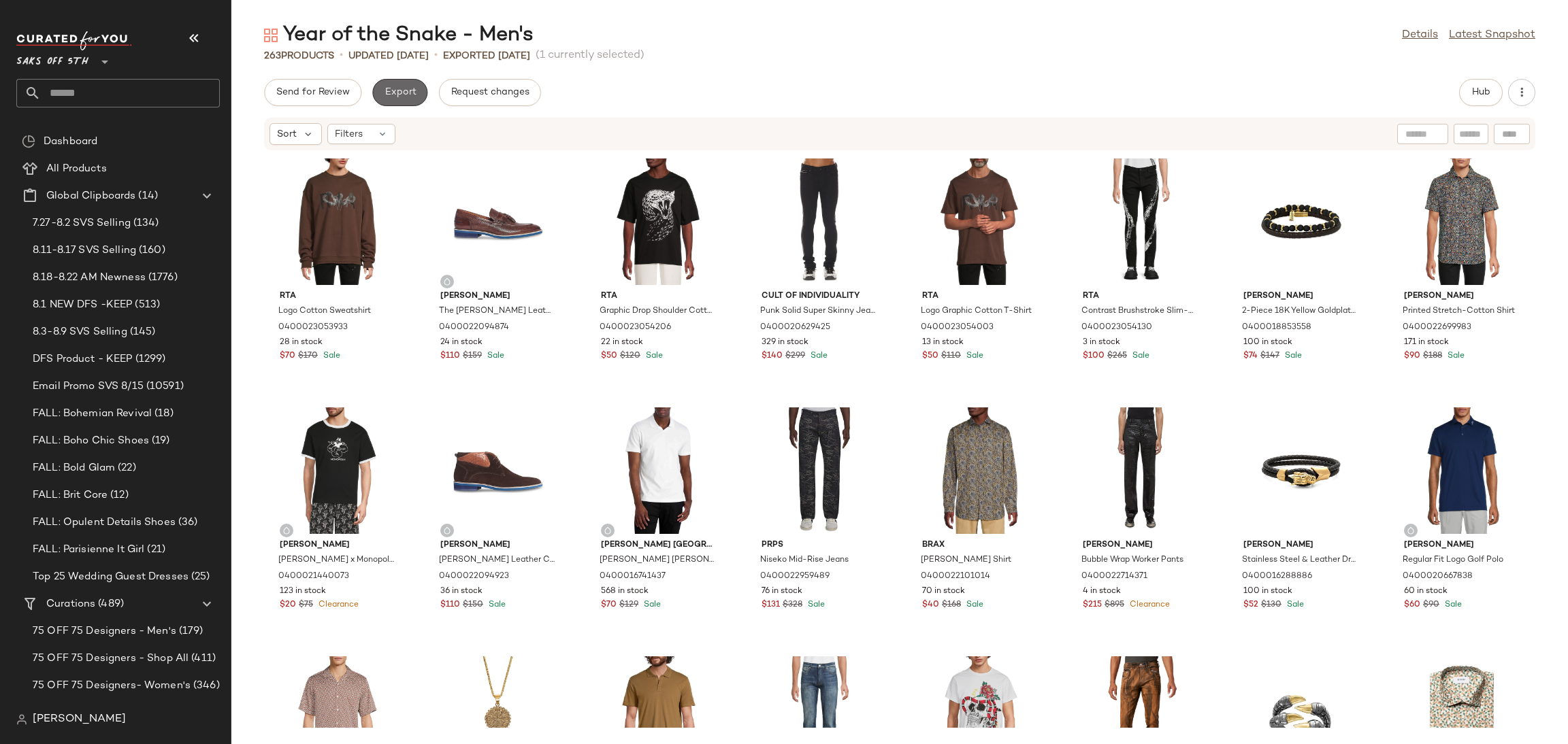
click at [395, 99] on button "Export" at bounding box center [400, 92] width 55 height 27
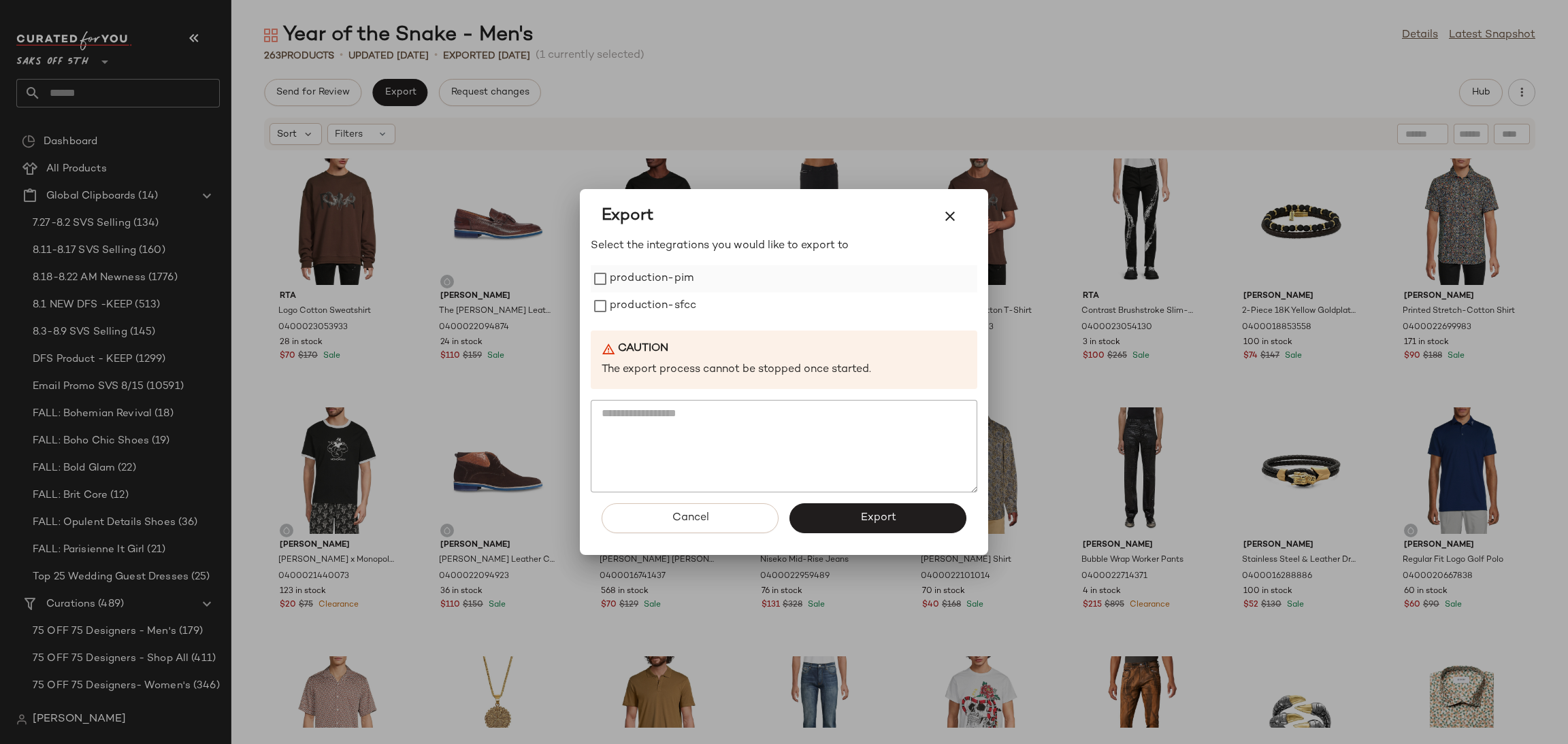
click at [708, 271] on div "production-pim" at bounding box center [784, 278] width 386 height 27
click at [617, 276] on label "production-pim" at bounding box center [651, 278] width 84 height 27
click at [620, 303] on label "production-sfcc" at bounding box center [652, 306] width 86 height 27
click at [836, 532] on button "Export" at bounding box center [878, 518] width 177 height 30
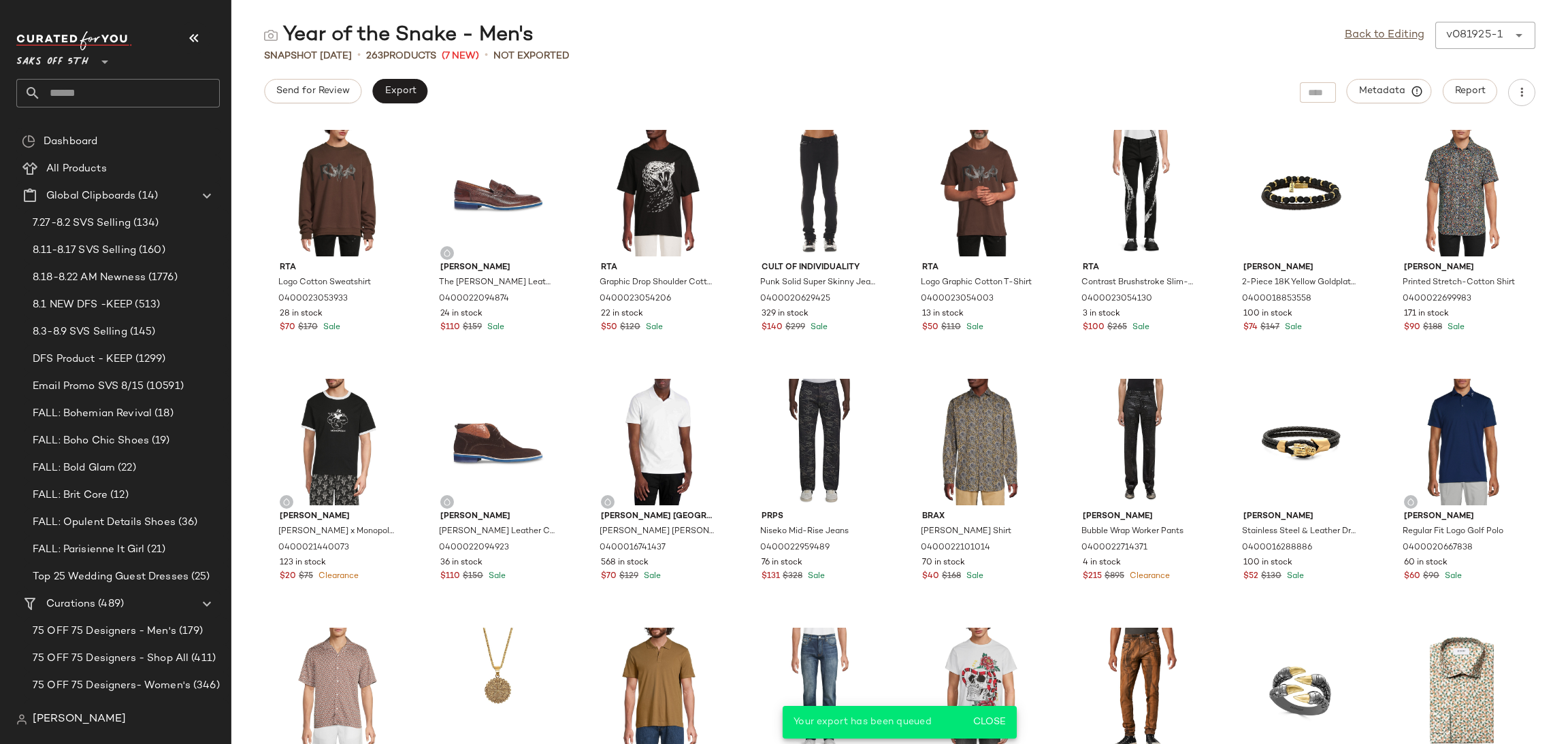
click at [162, 94] on input "text" at bounding box center [130, 93] width 179 height 29
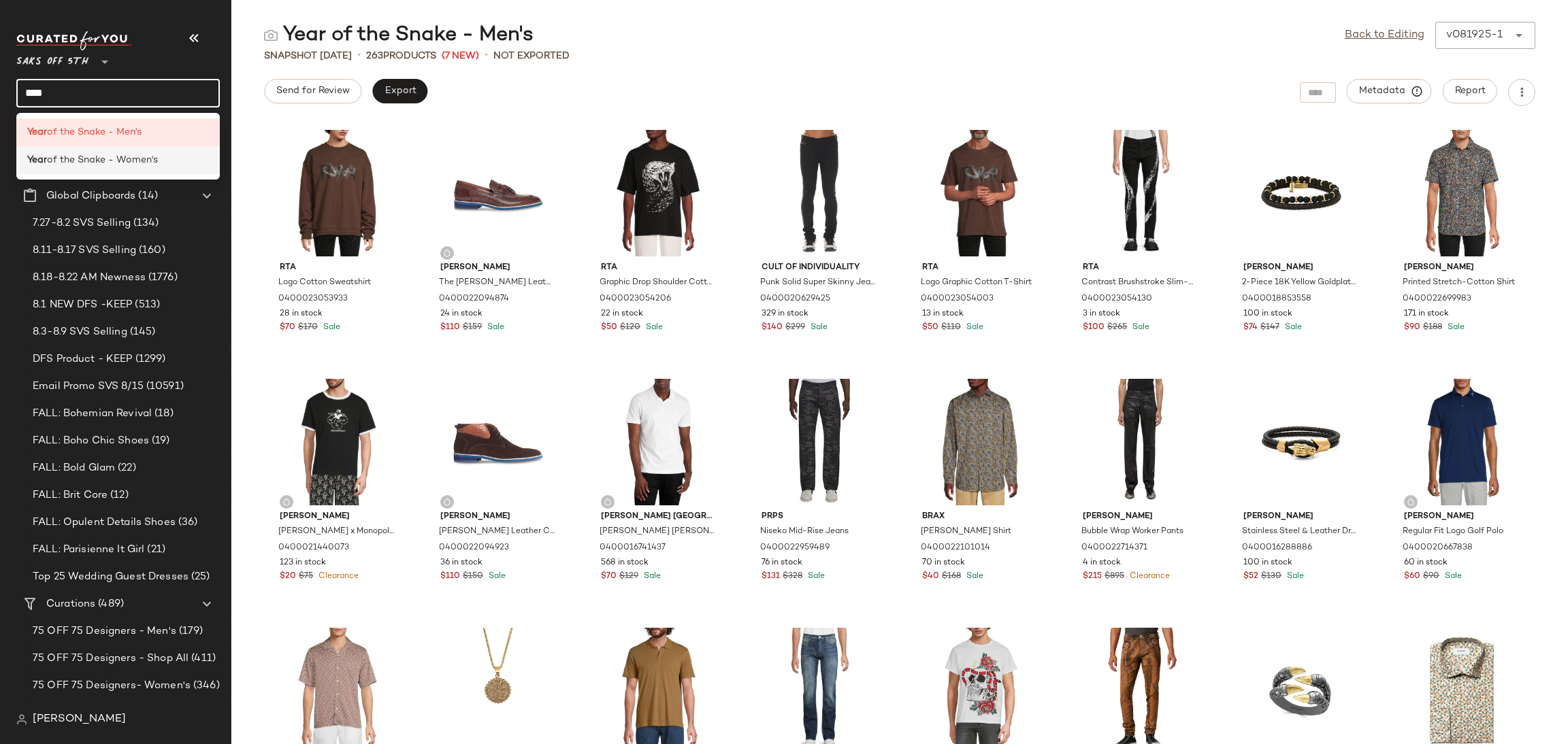
type input "****"
click at [62, 162] on span "of the Snake - Women's" at bounding box center [102, 160] width 111 height 14
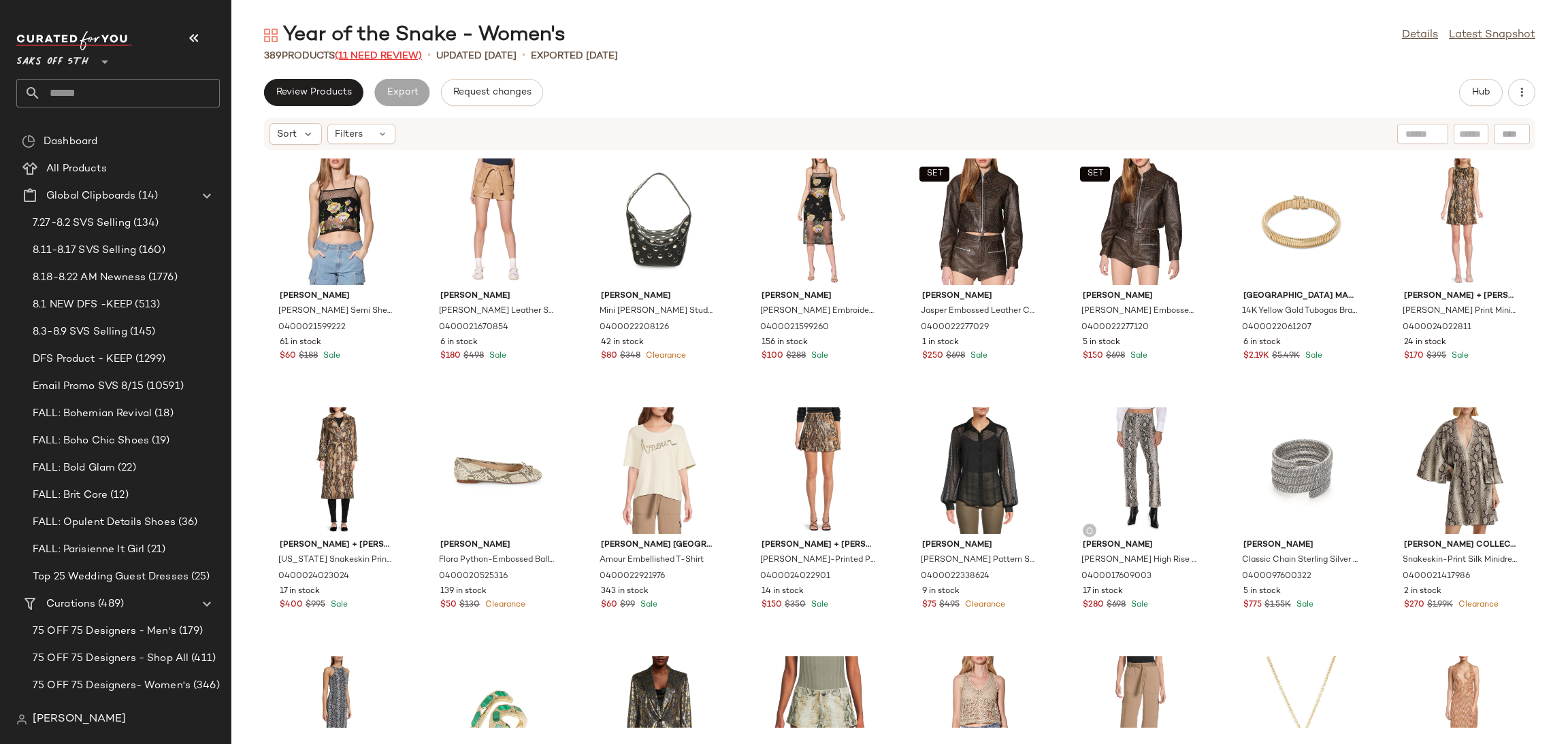
click at [386, 57] on span "(11 Need Review)" at bounding box center [378, 56] width 87 height 10
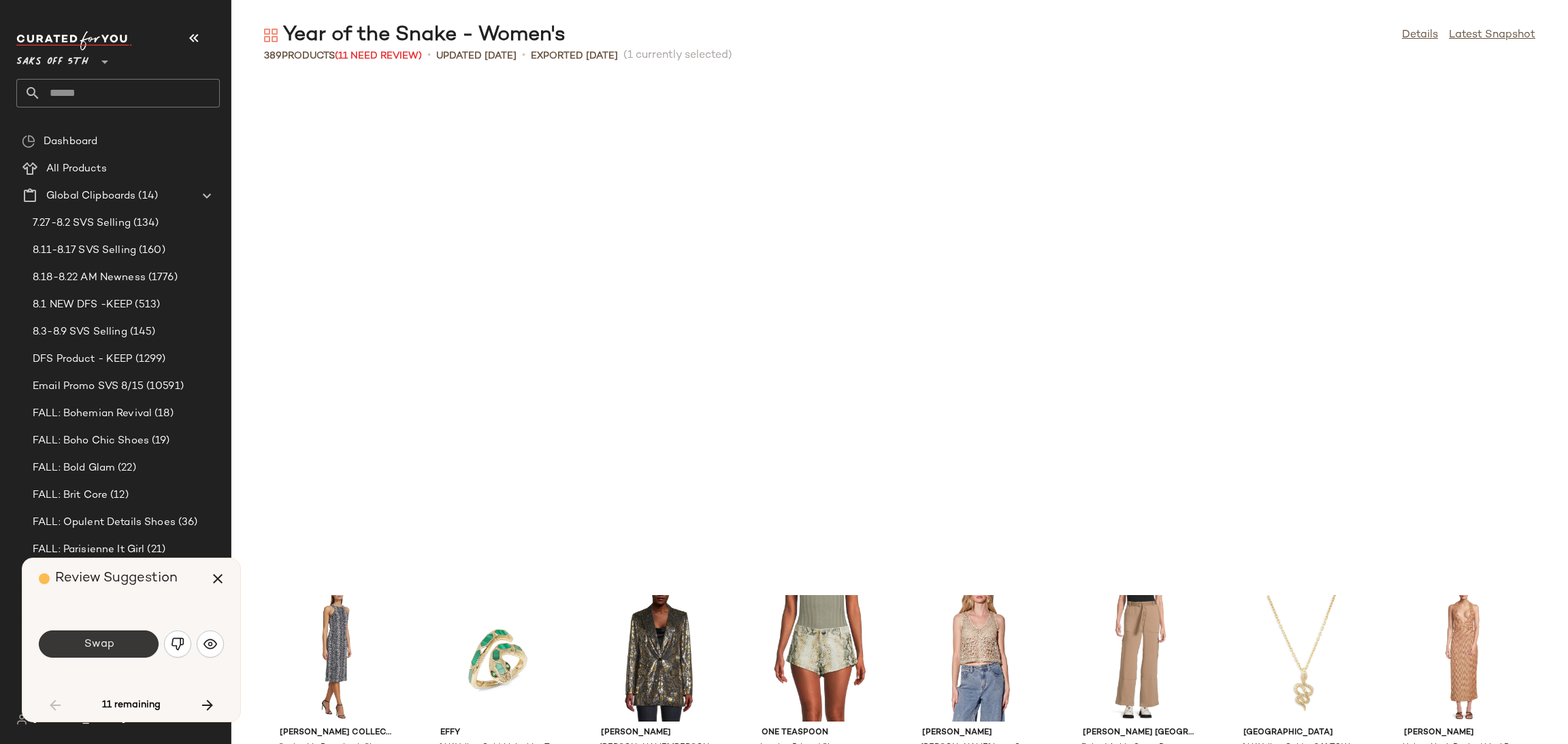
scroll to position [509, 0]
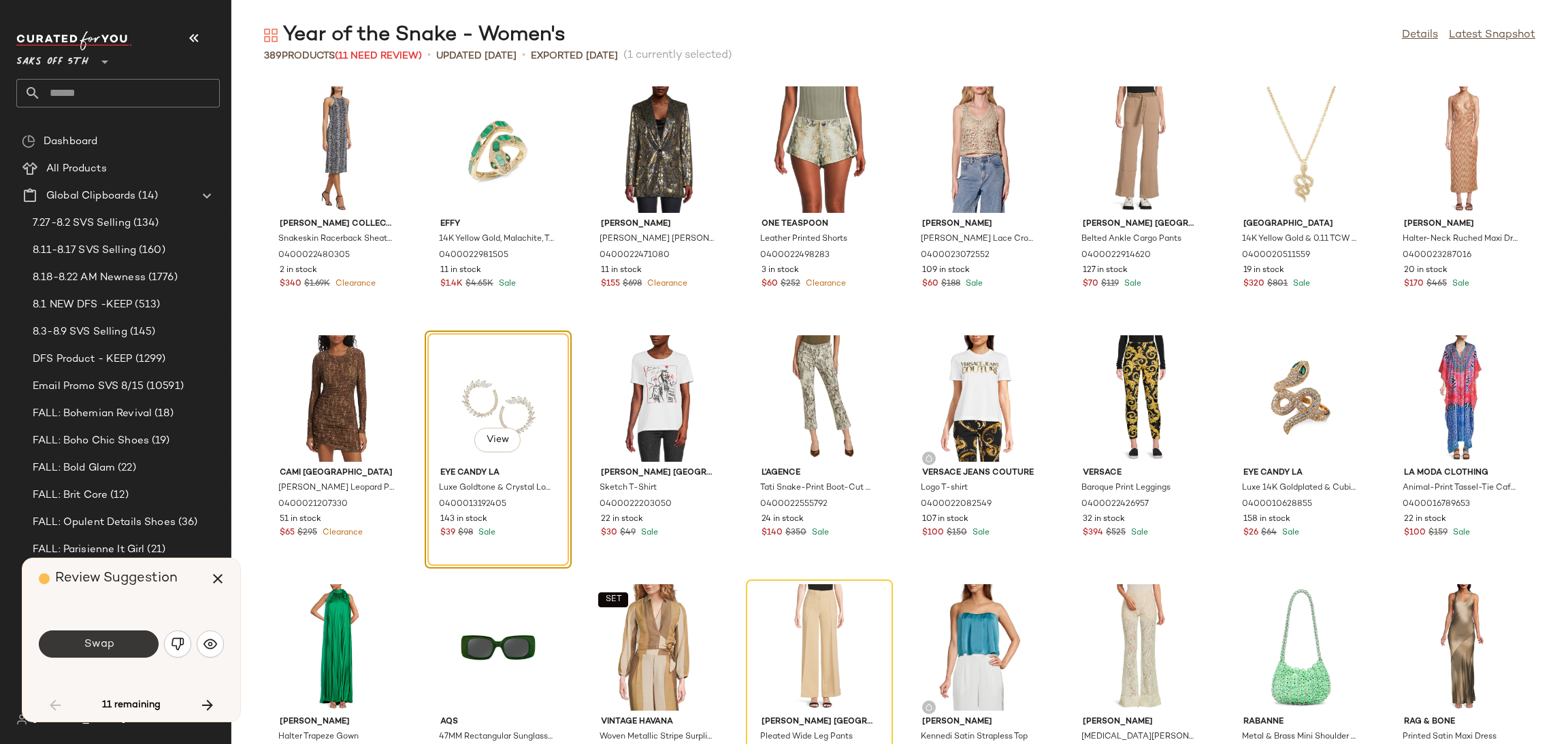
click at [114, 654] on button "Swap" at bounding box center [98, 644] width 120 height 27
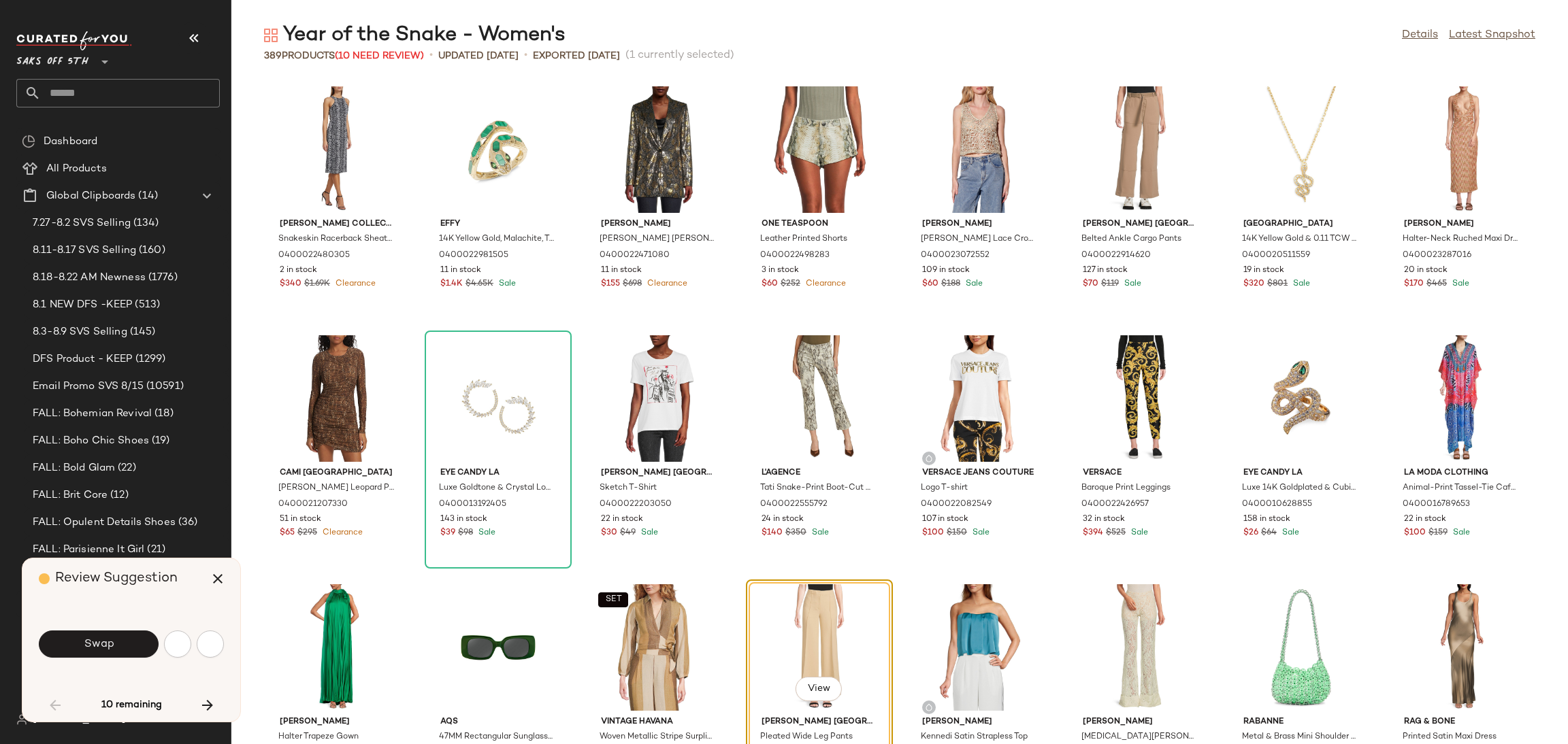
scroll to position [747, 0]
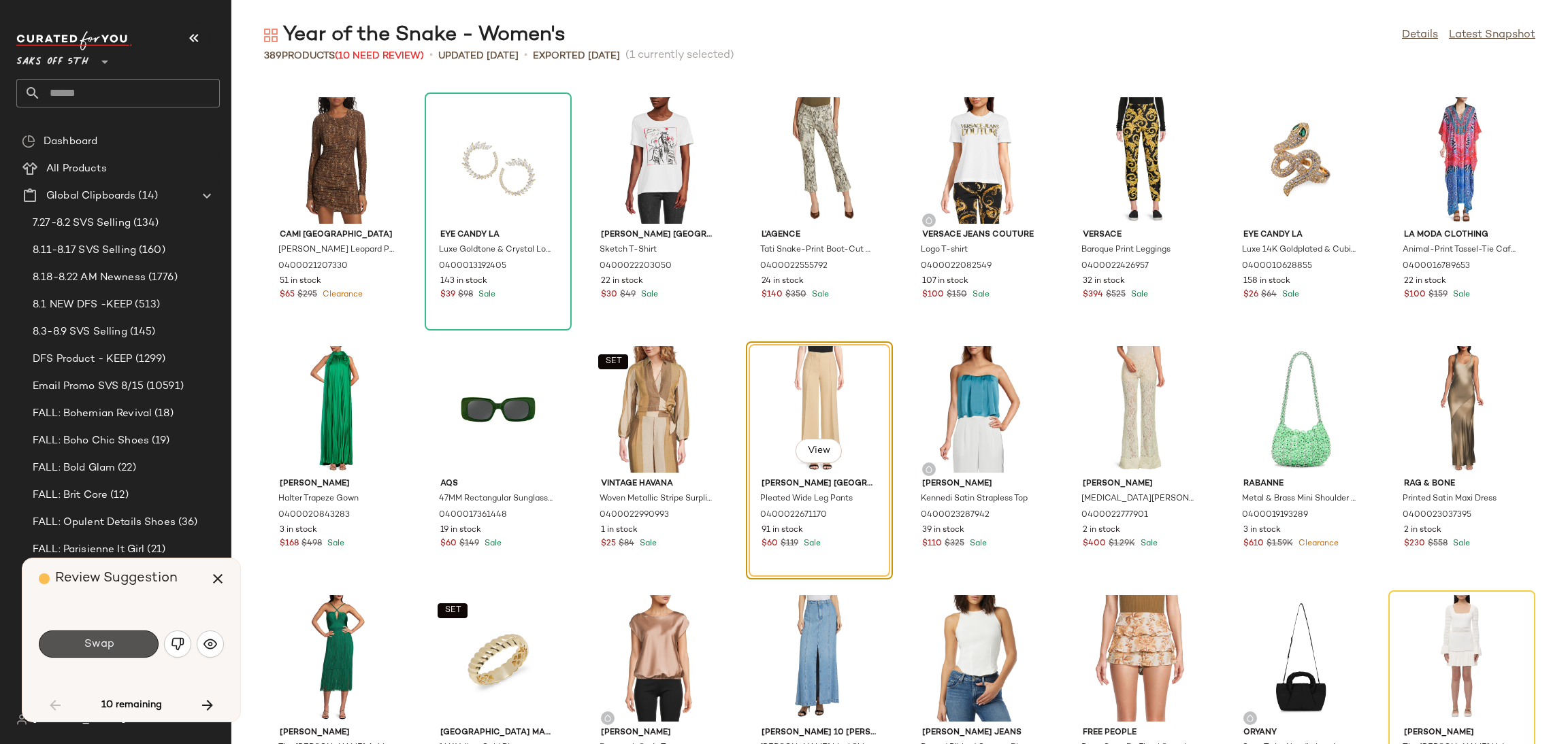
click at [114, 654] on button "Swap" at bounding box center [98, 644] width 120 height 27
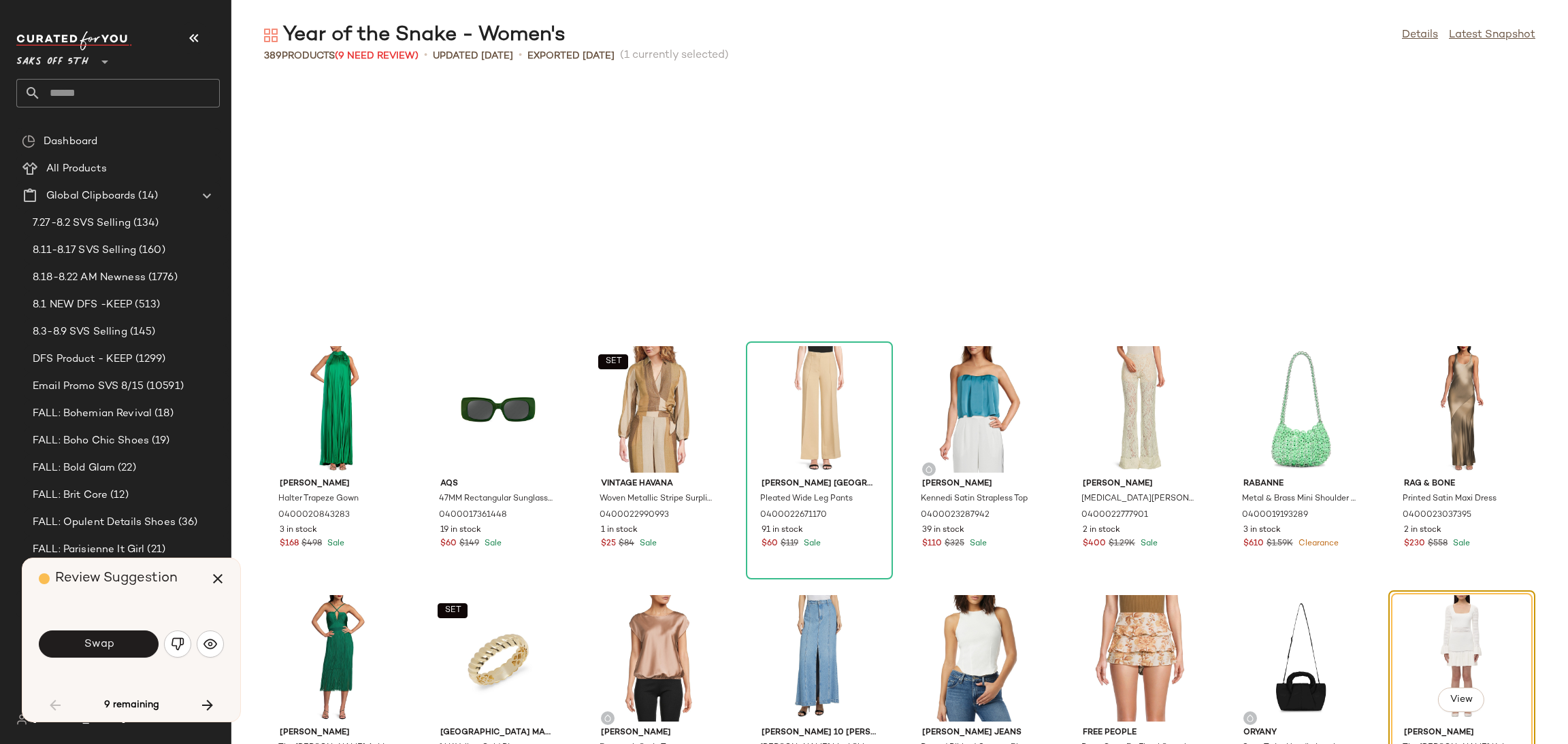
scroll to position [995, 0]
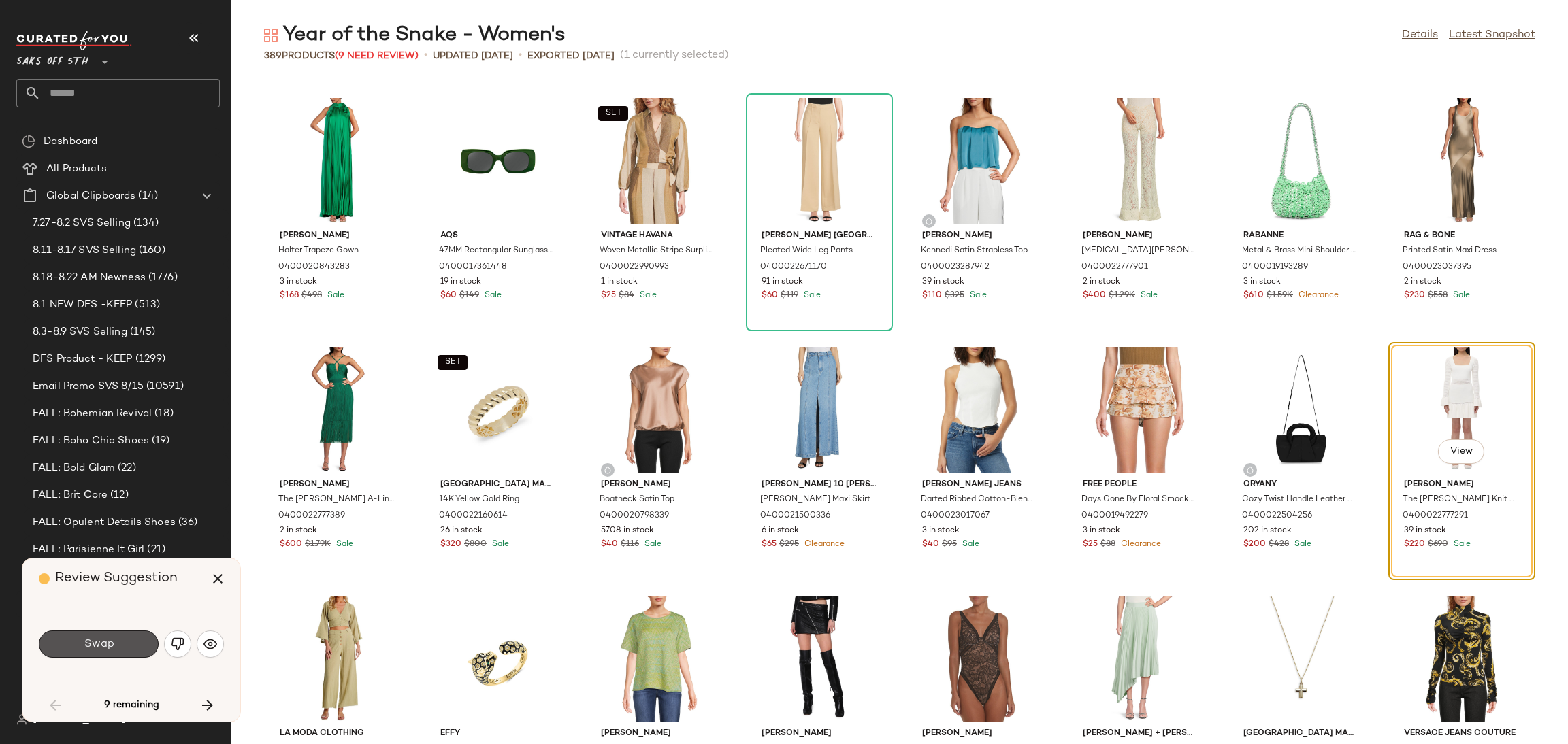
click at [114, 654] on button "Swap" at bounding box center [98, 644] width 120 height 27
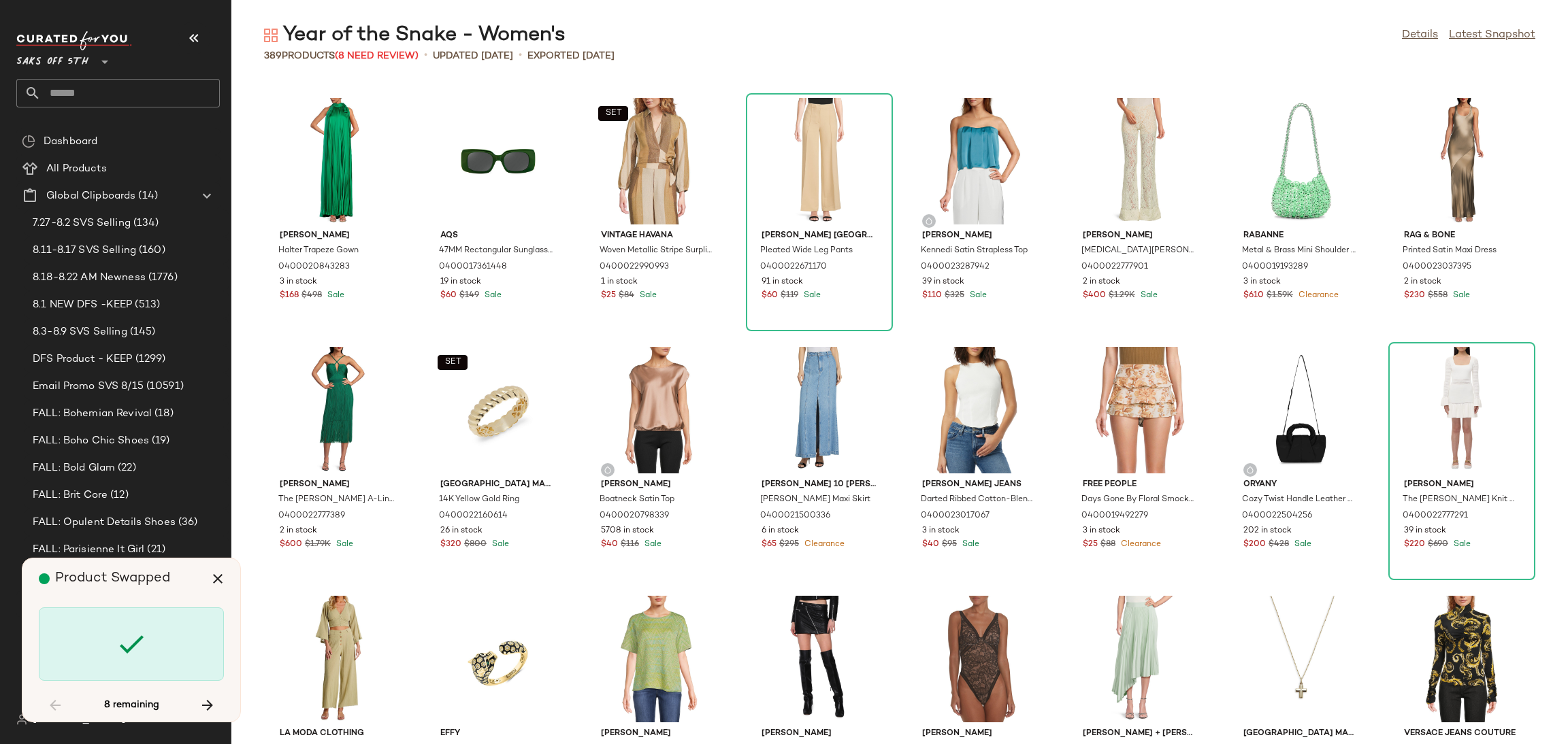
scroll to position [1991, 0]
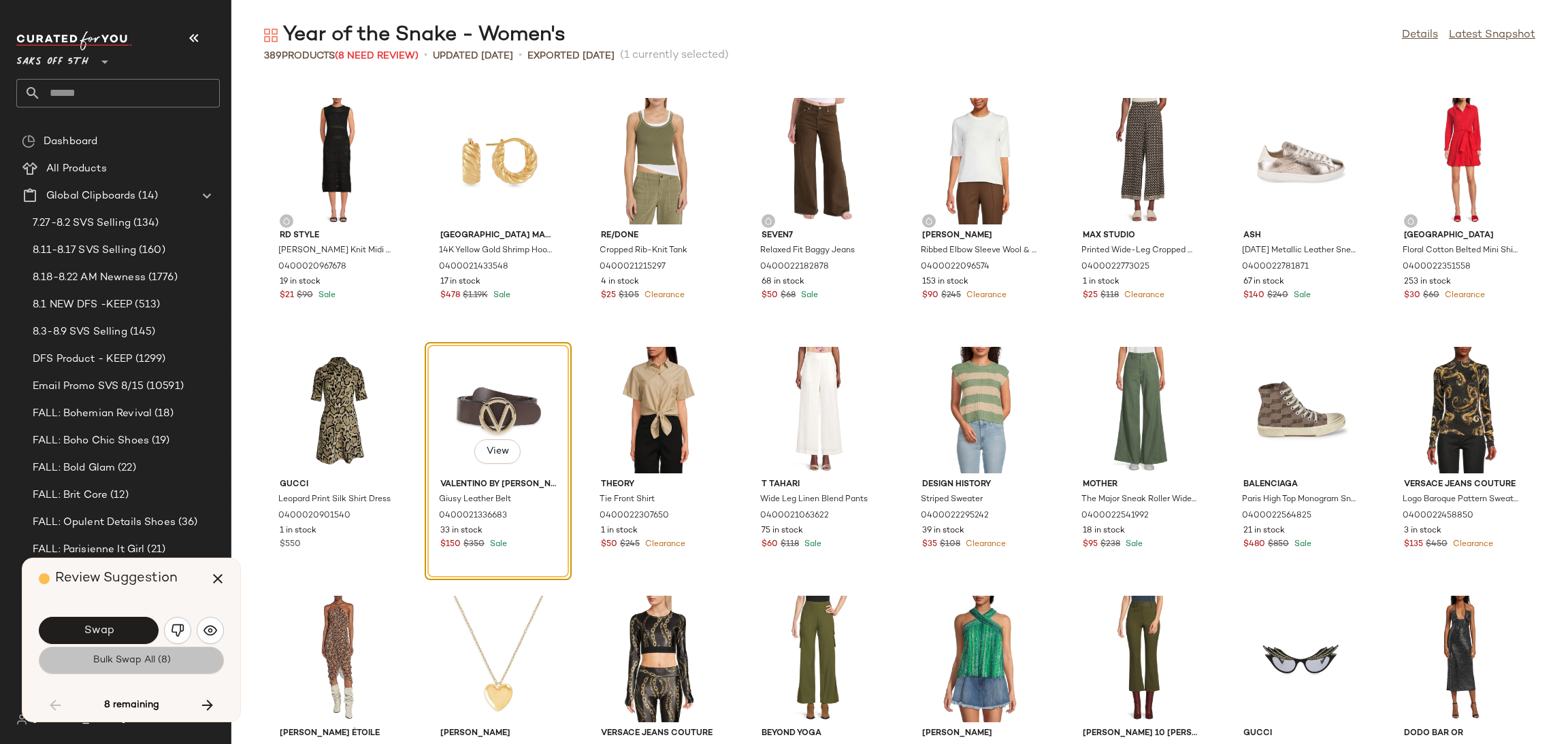
click at [117, 664] on span "Bulk Swap All (8)" at bounding box center [130, 660] width 78 height 11
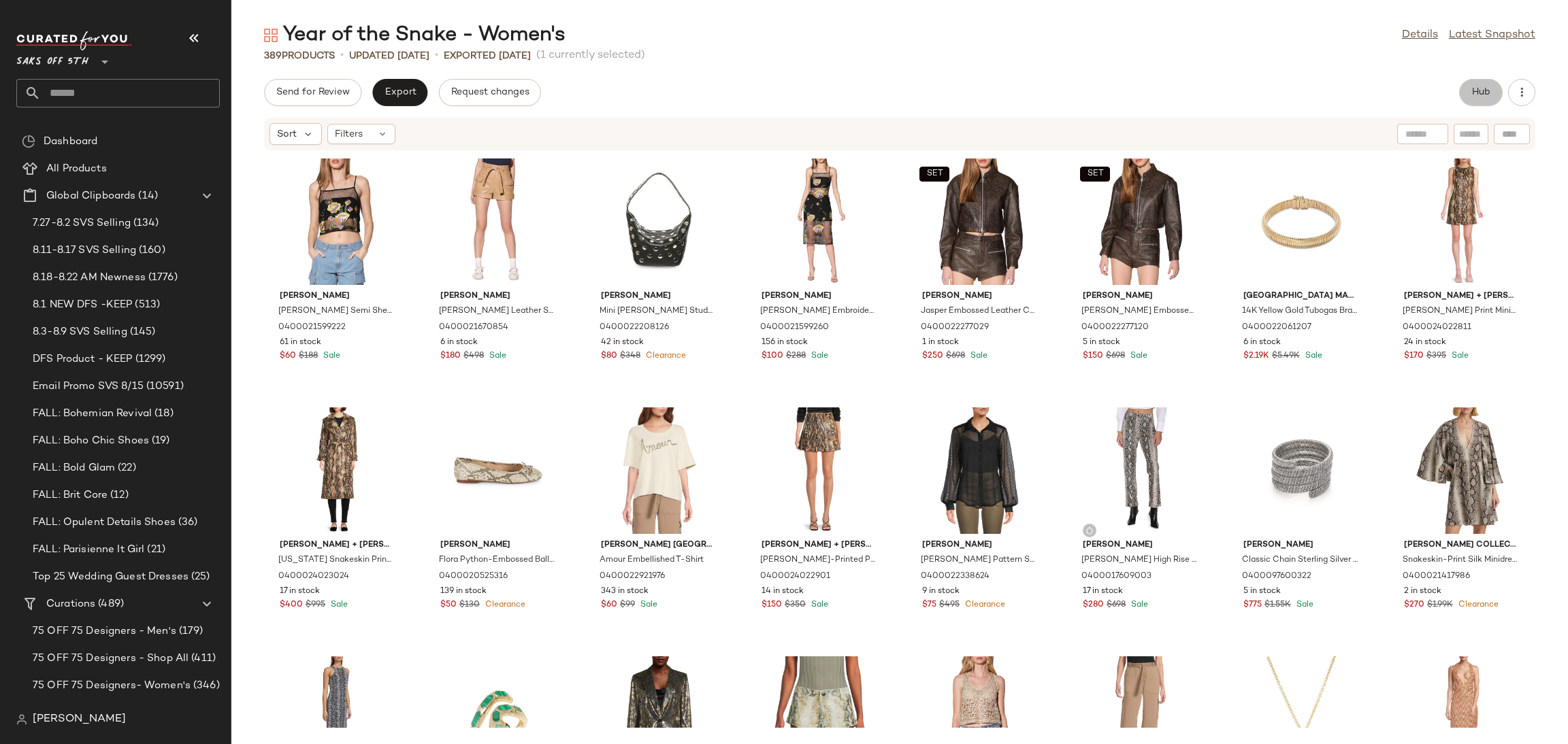
click at [1479, 89] on span "Hub" at bounding box center [1480, 92] width 19 height 11
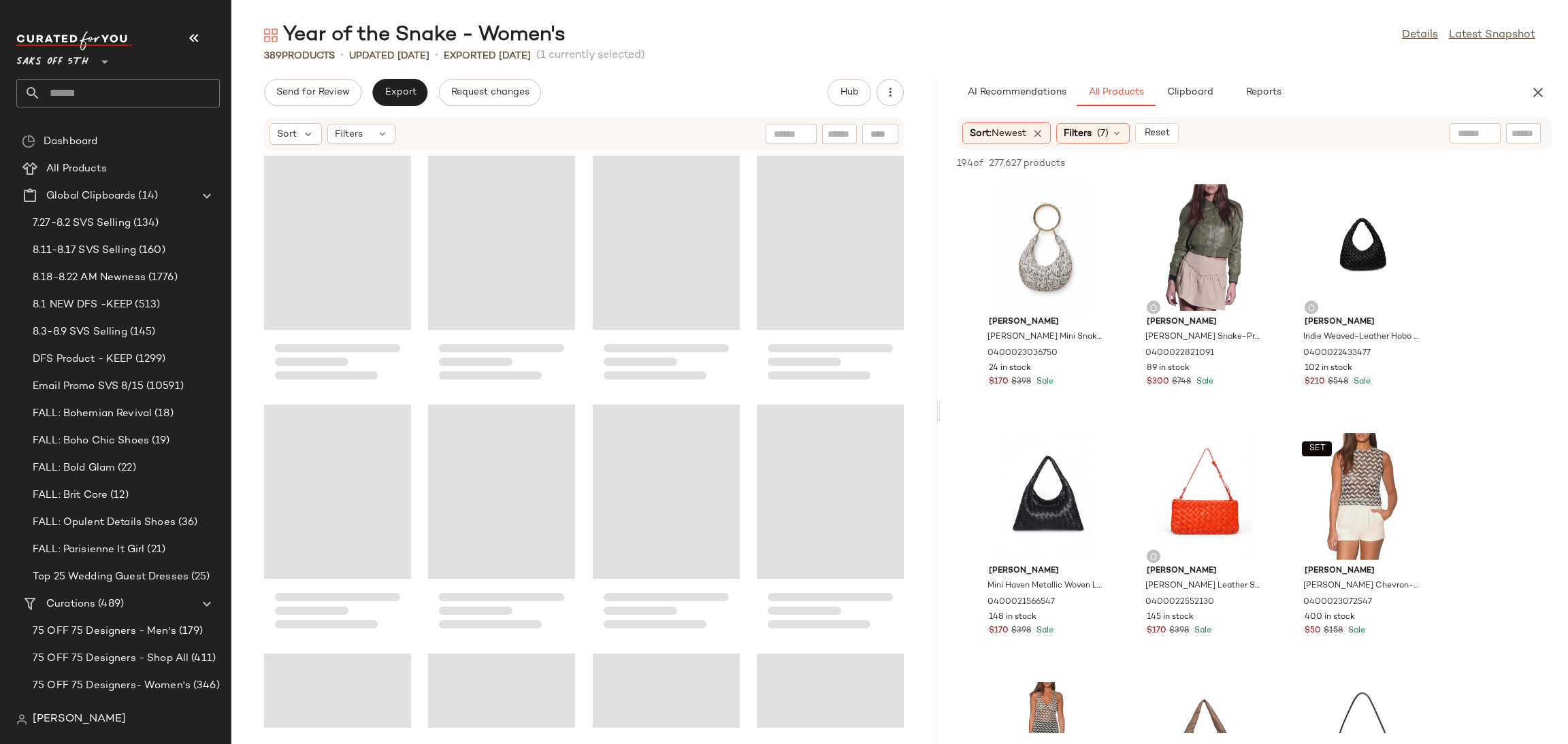
drag, startPoint x: 897, startPoint y: 421, endPoint x: 939, endPoint y: 421, distance: 42.0
click at [939, 421] on div "Year of the Snake - Women's Details Latest Snapshot 389 Products • updated [DAT…" at bounding box center [899, 383] width 1337 height 723
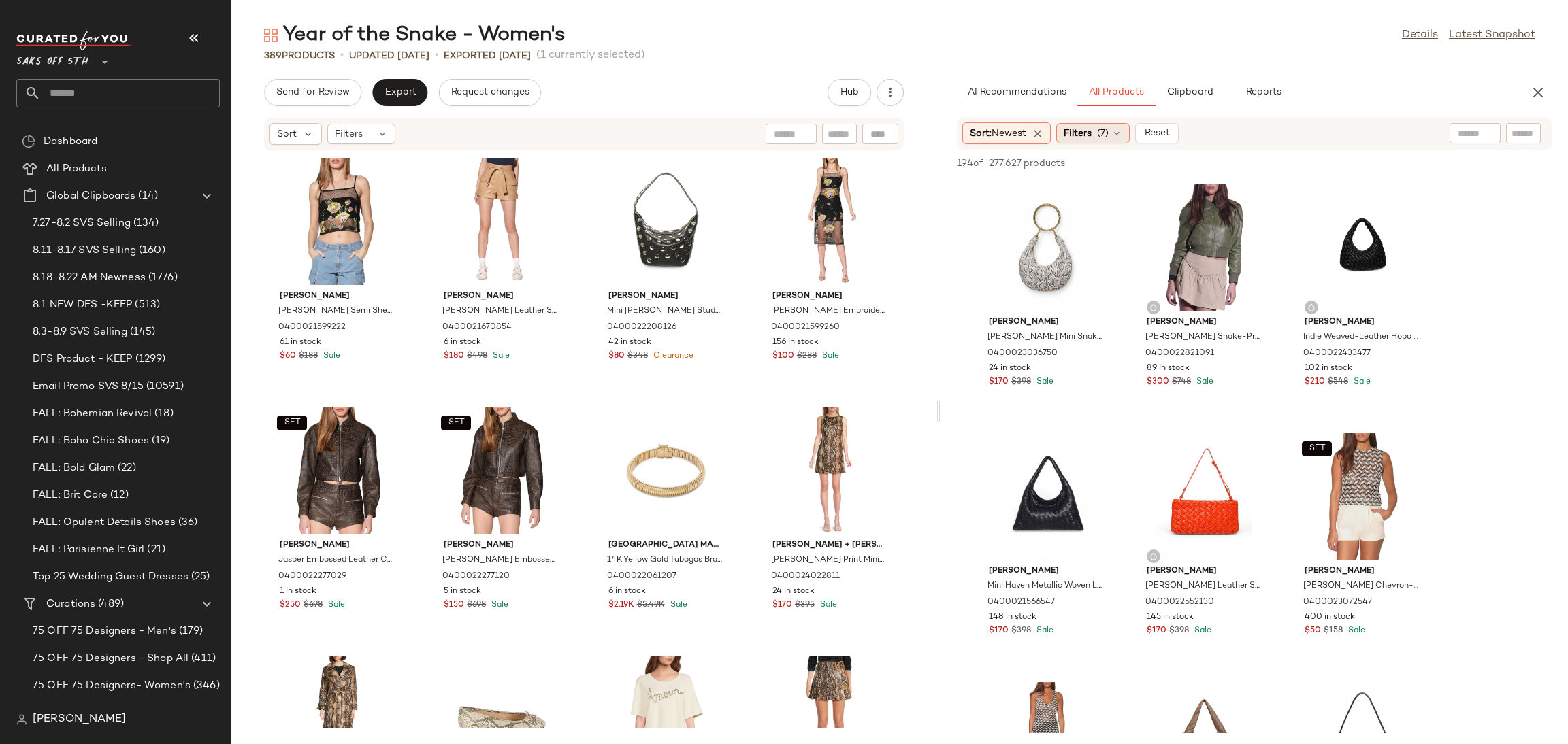
click at [1120, 128] on icon at bounding box center [1116, 133] width 11 height 11
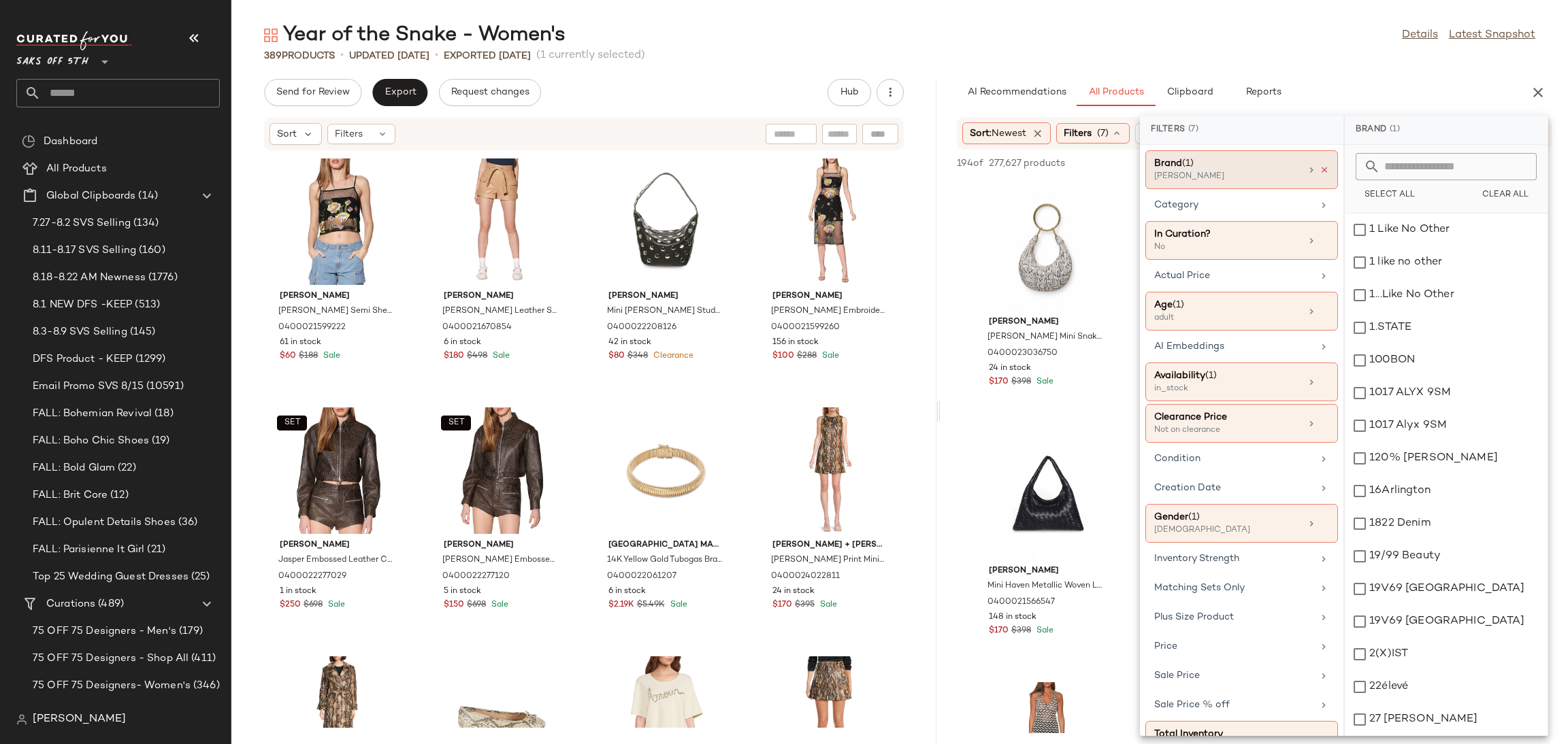
click at [1320, 166] on icon at bounding box center [1324, 171] width 10 height 10
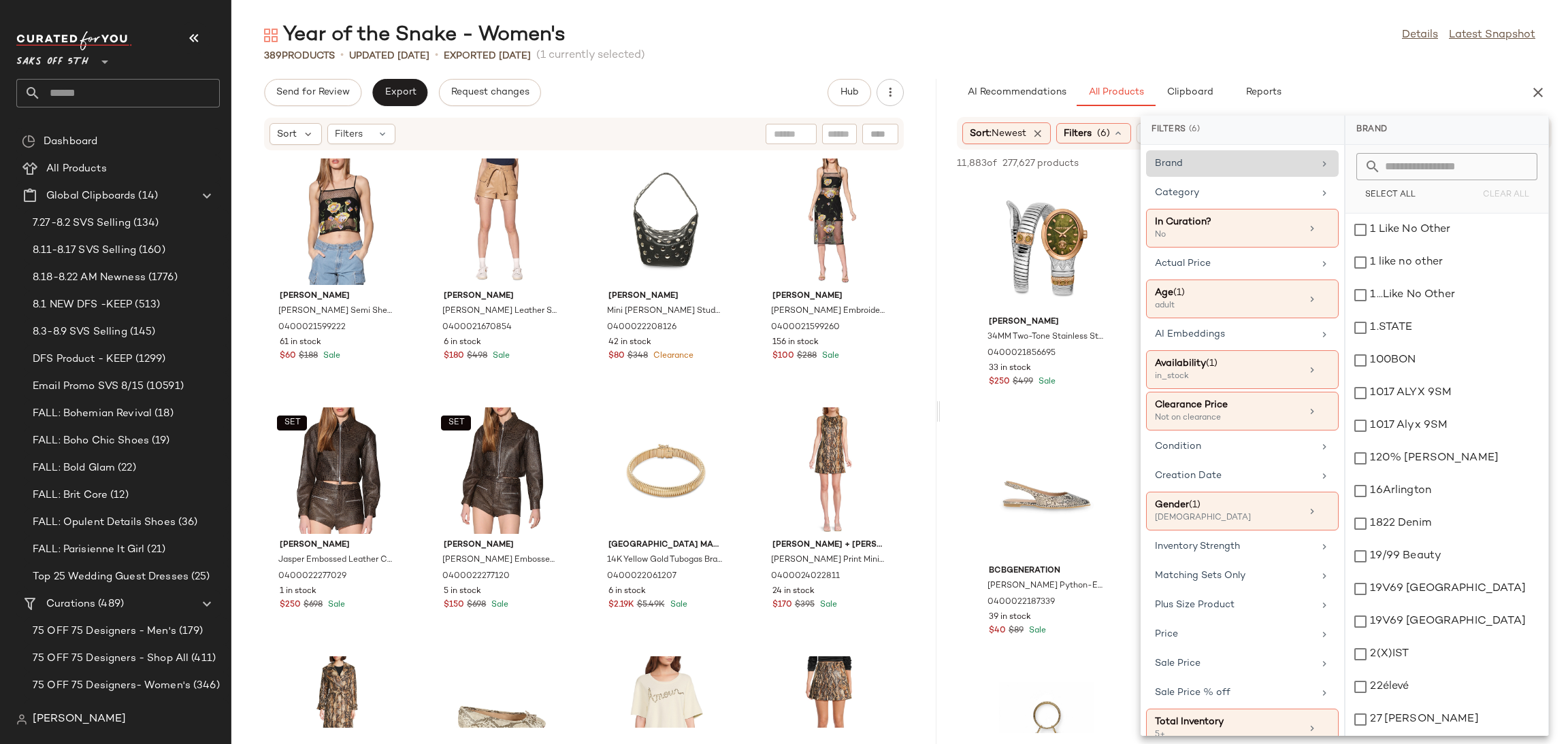
click at [1269, 28] on div "Year of the Snake - Women's Details Latest Snapshot" at bounding box center [899, 35] width 1337 height 27
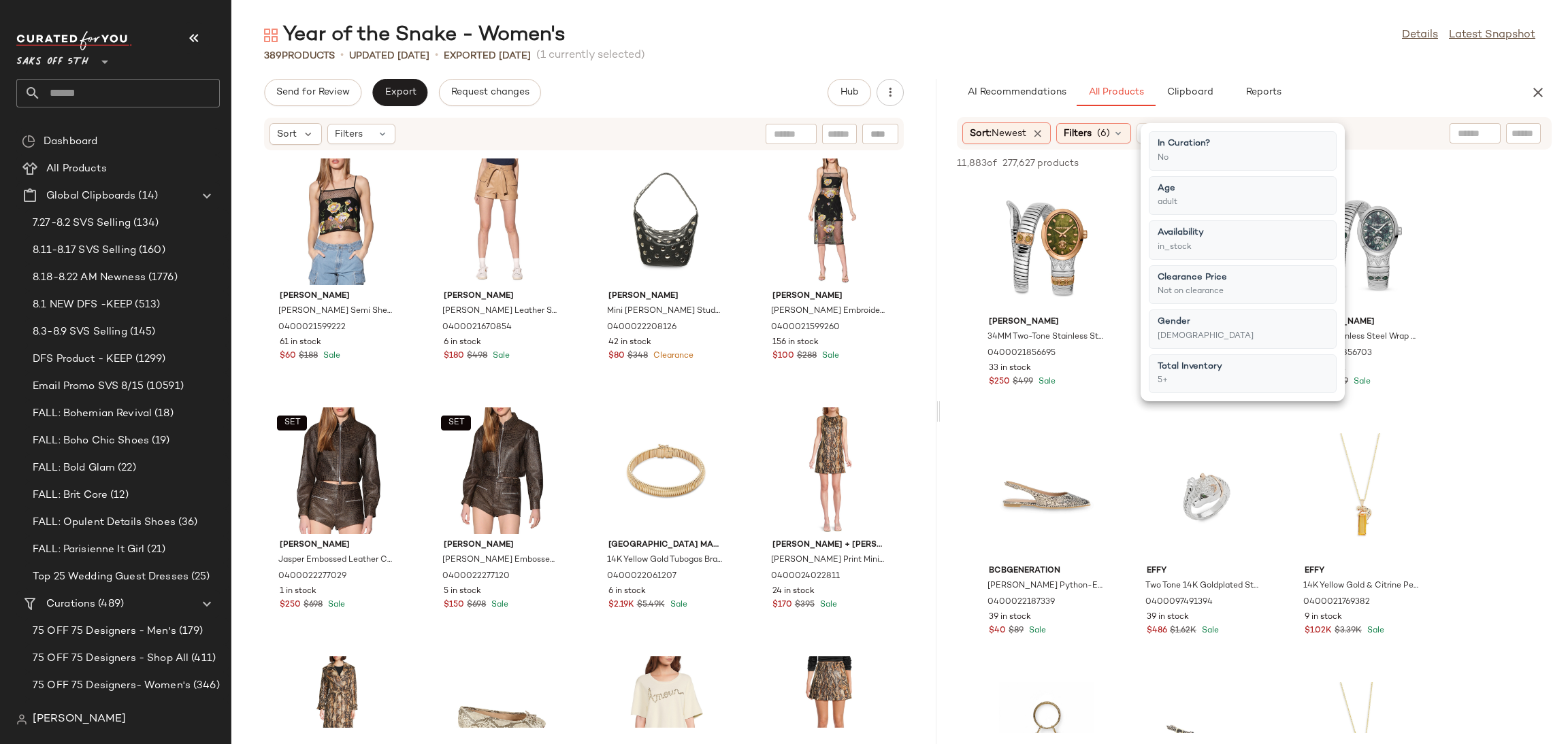
click at [1269, 28] on div "Year of the Snake - Women's Details Latest Snapshot" at bounding box center [899, 35] width 1337 height 27
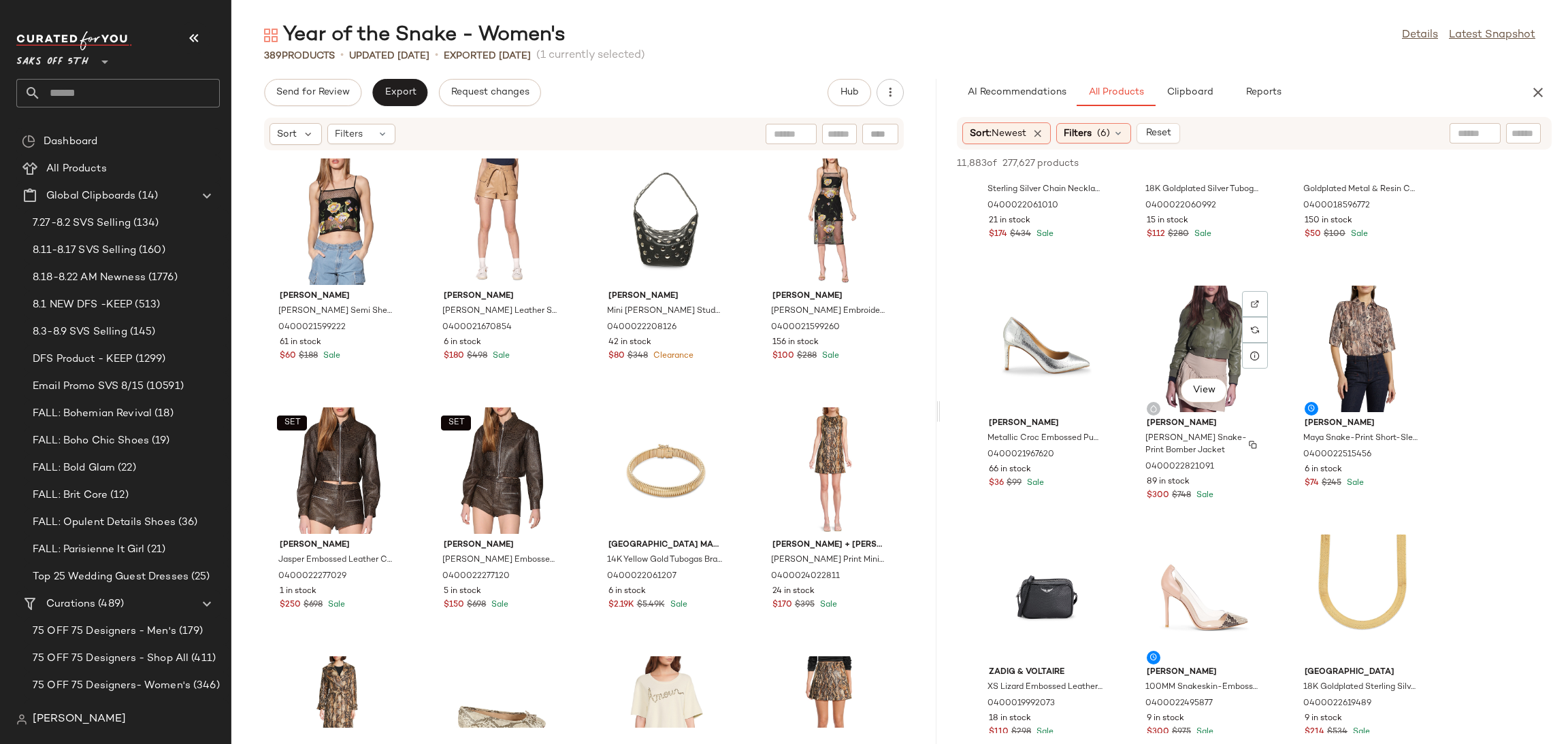
scroll to position [1150, 0]
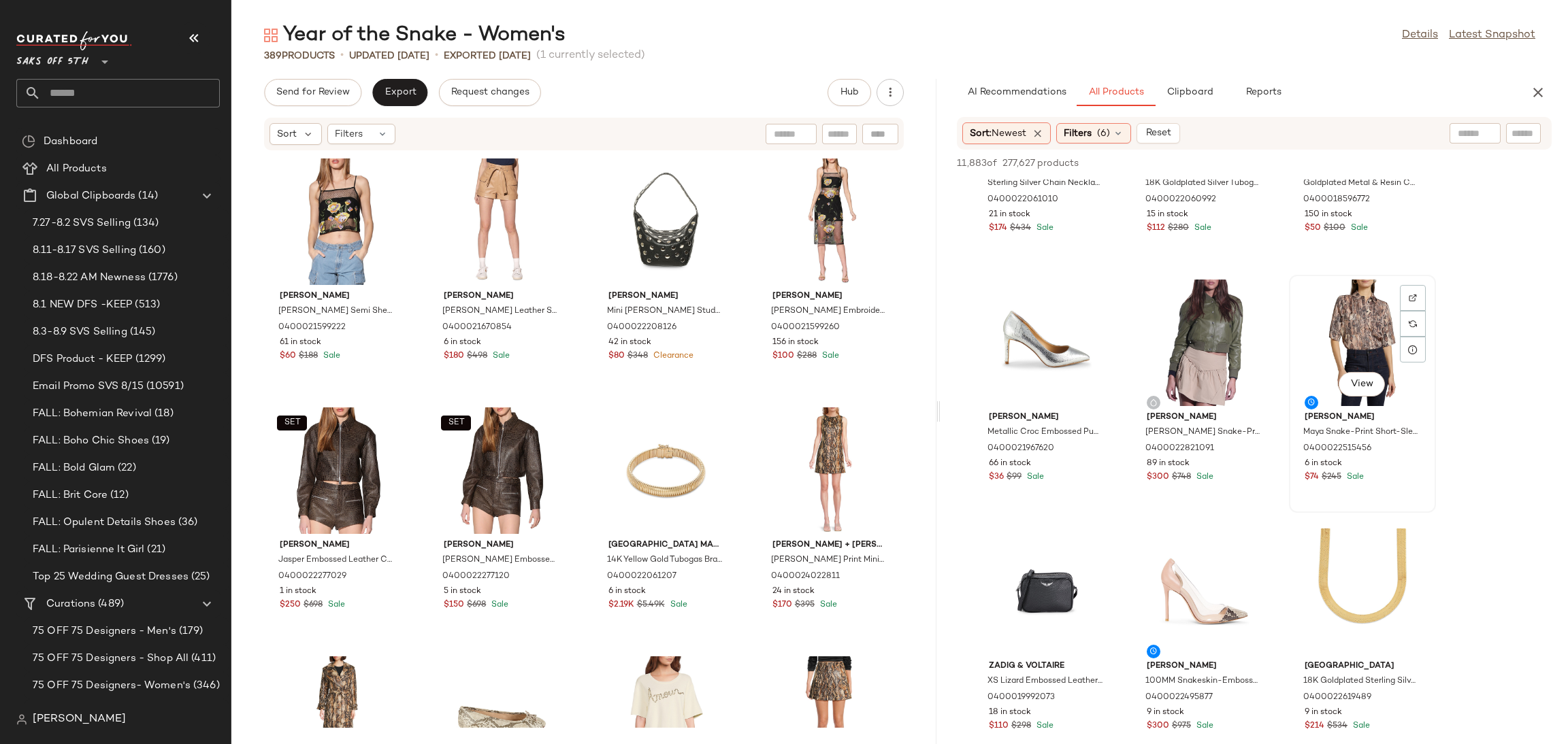
click at [1356, 317] on div "View" at bounding box center [1363, 343] width 138 height 126
click at [1354, 170] on button "Add to Top" at bounding box center [1356, 163] width 65 height 16
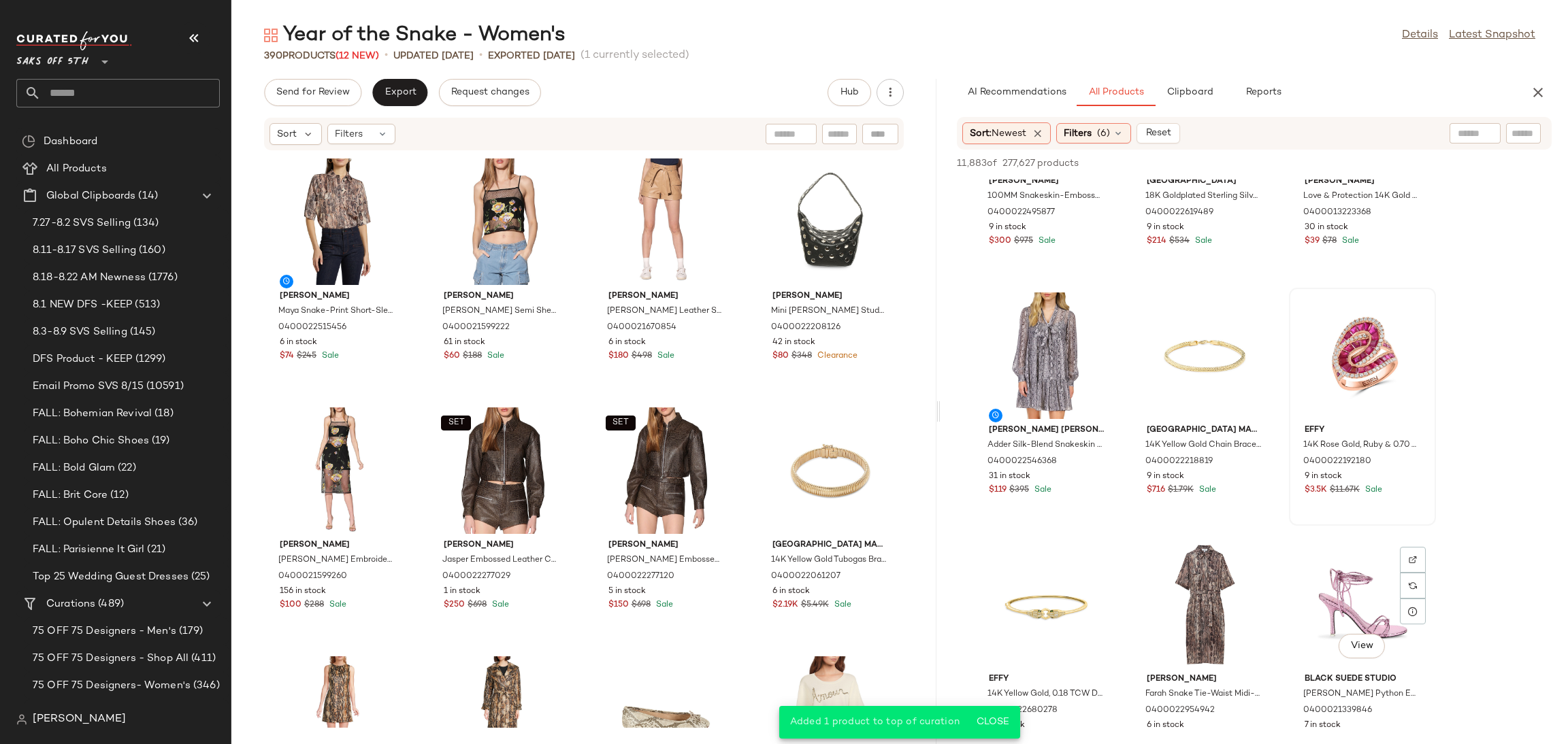
scroll to position [1618, 0]
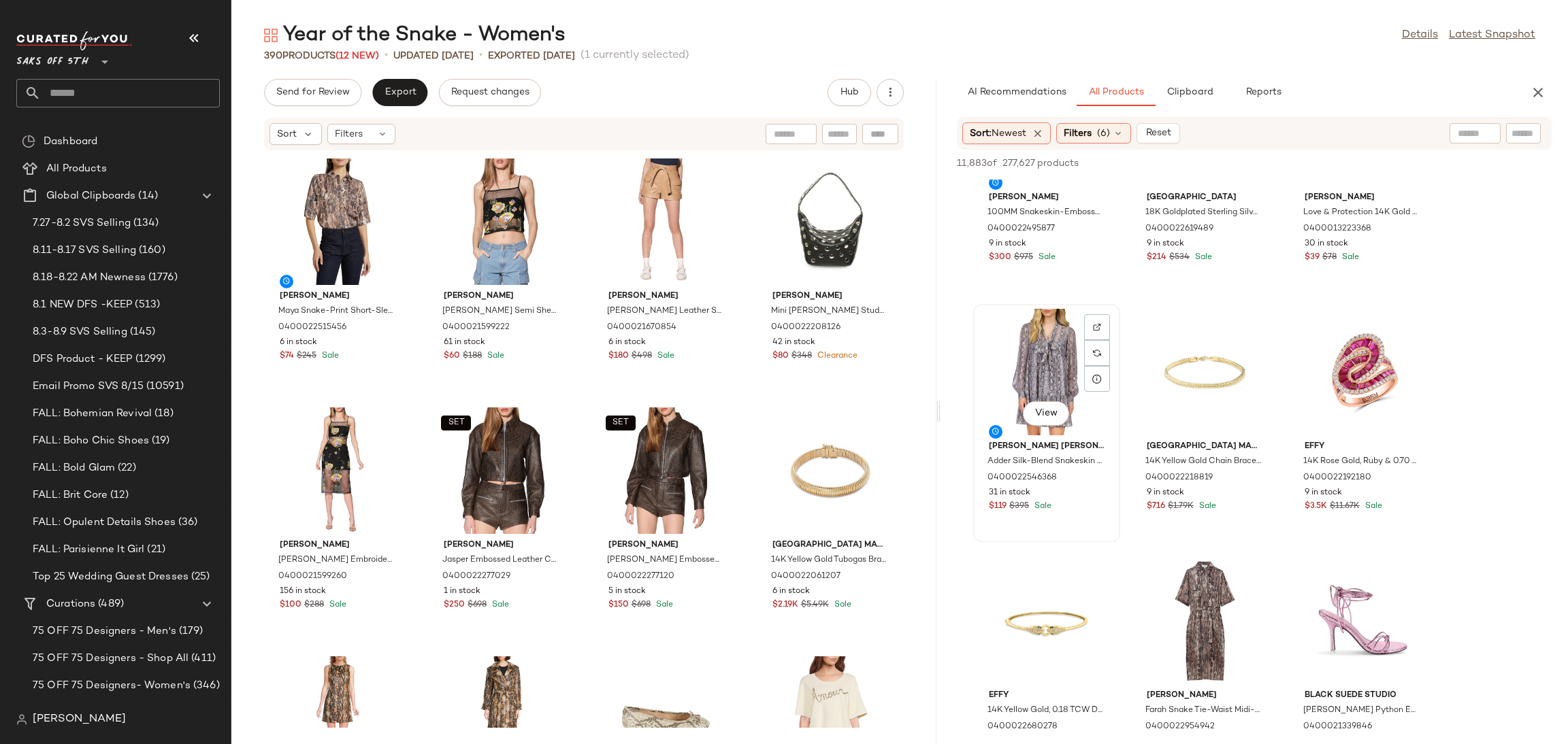
click at [1040, 369] on div "View" at bounding box center [1047, 372] width 138 height 126
click at [1357, 162] on span "Add to Top" at bounding box center [1357, 163] width 54 height 10
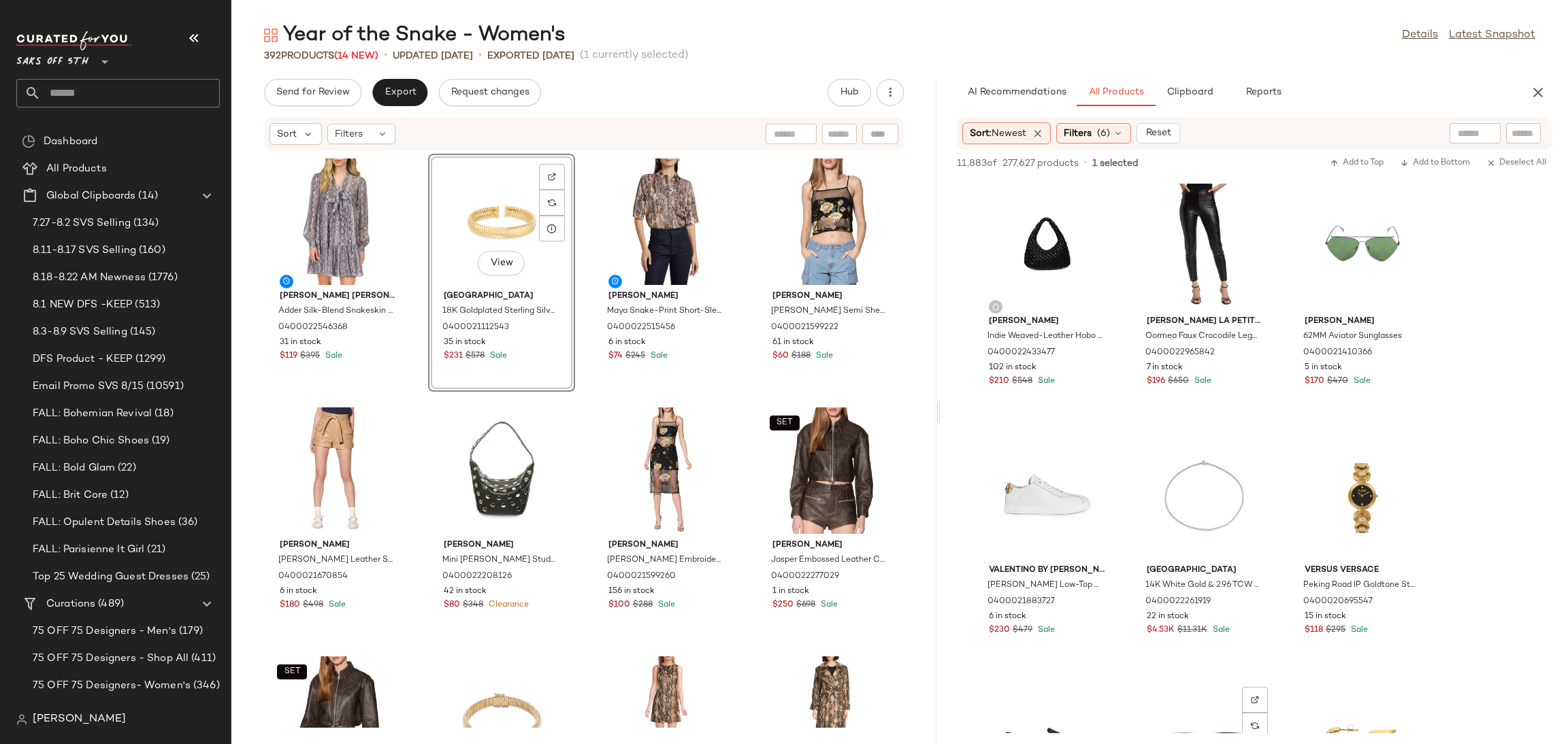
scroll to position [22026, 0]
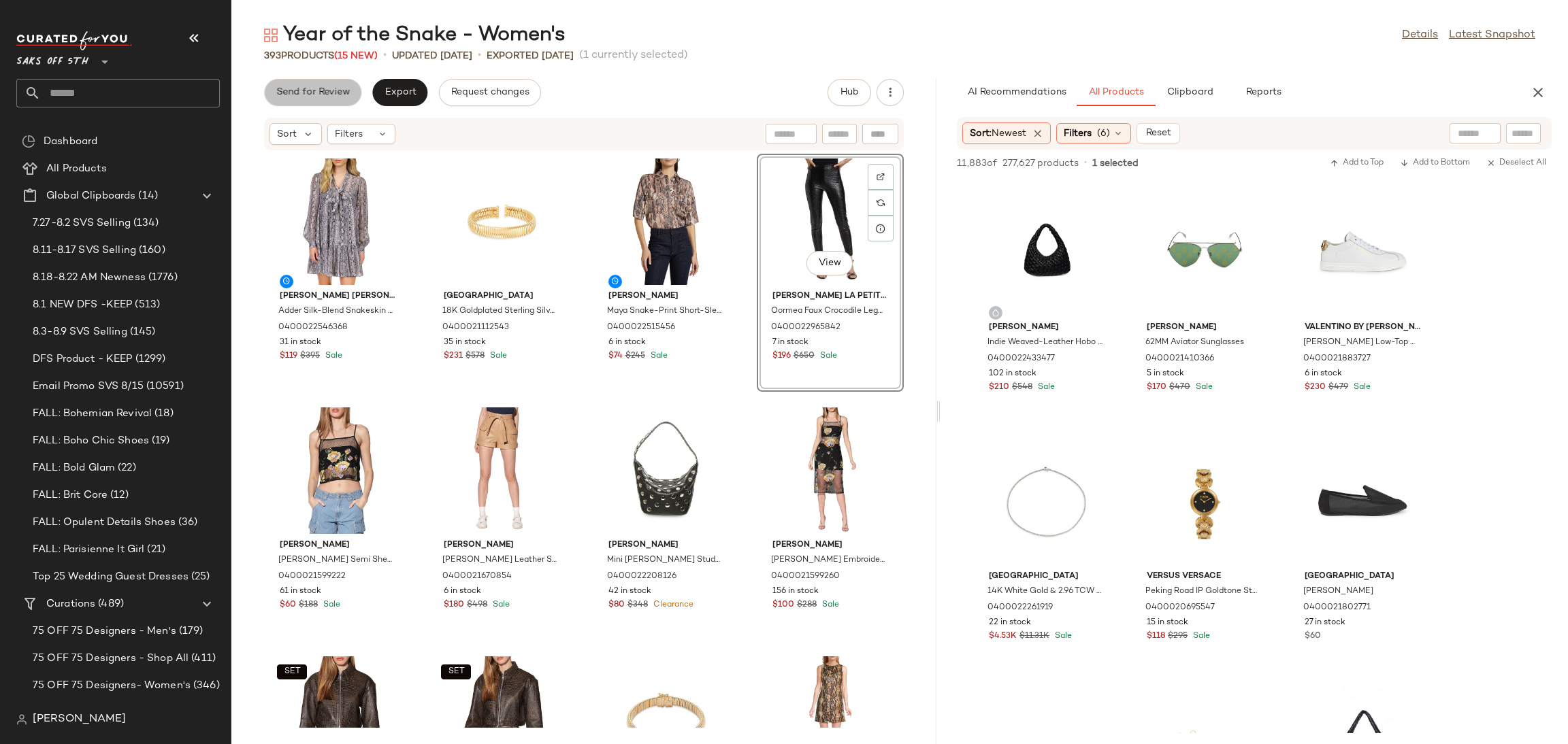
click at [328, 94] on span "Send for Review" at bounding box center [313, 92] width 74 height 11
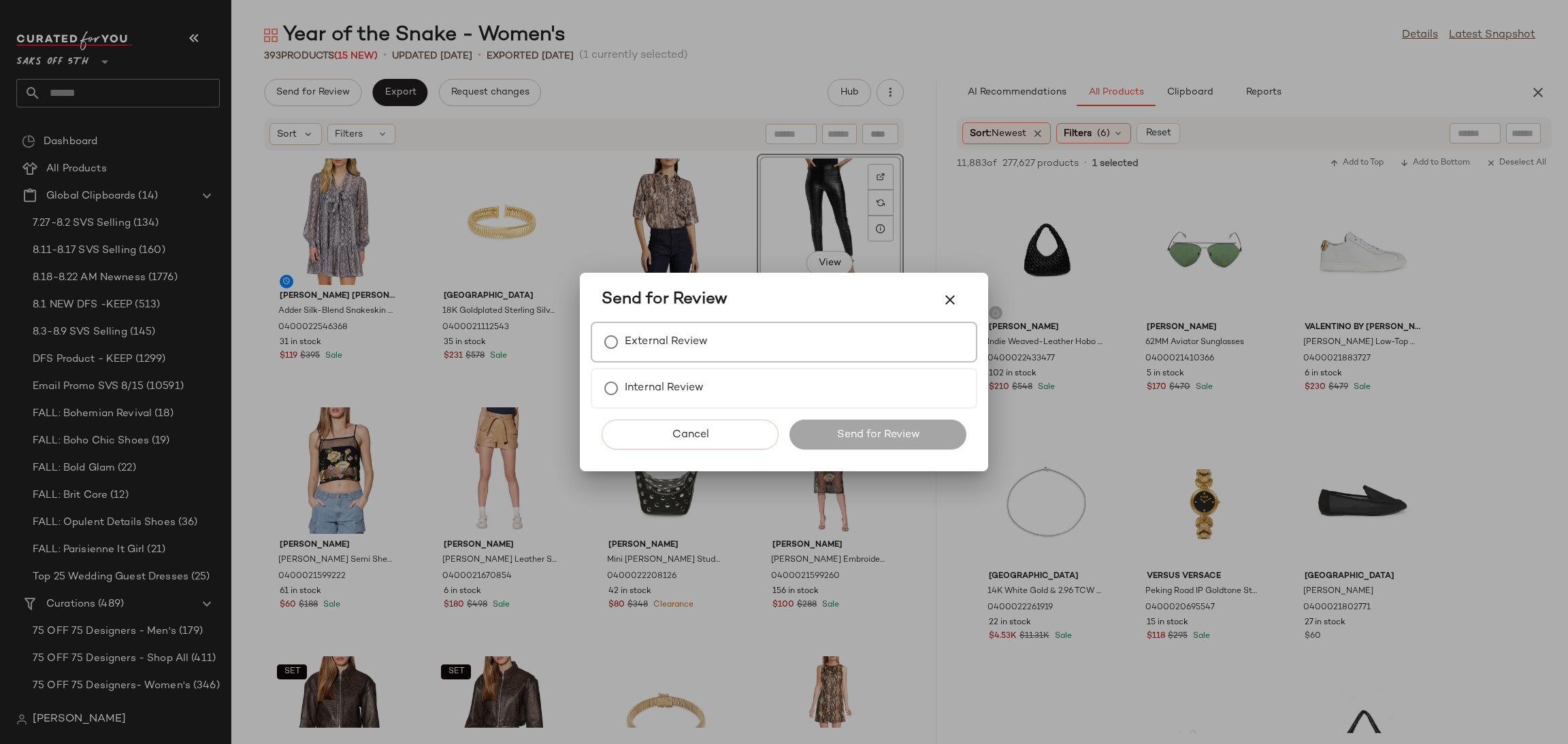
click at [720, 343] on div "External Review" at bounding box center [784, 342] width 386 height 41
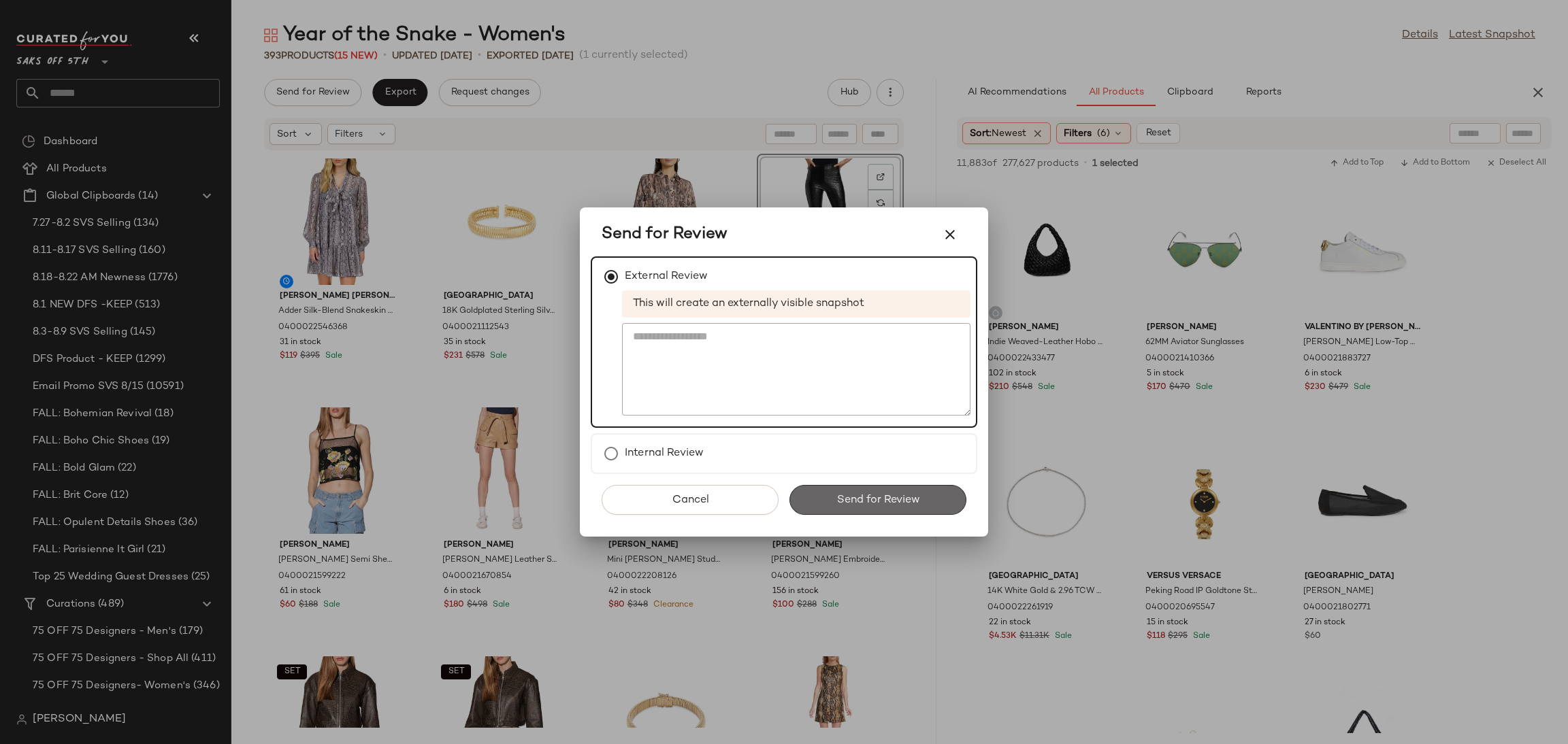
click at [839, 496] on span "Send for Review" at bounding box center [877, 500] width 84 height 13
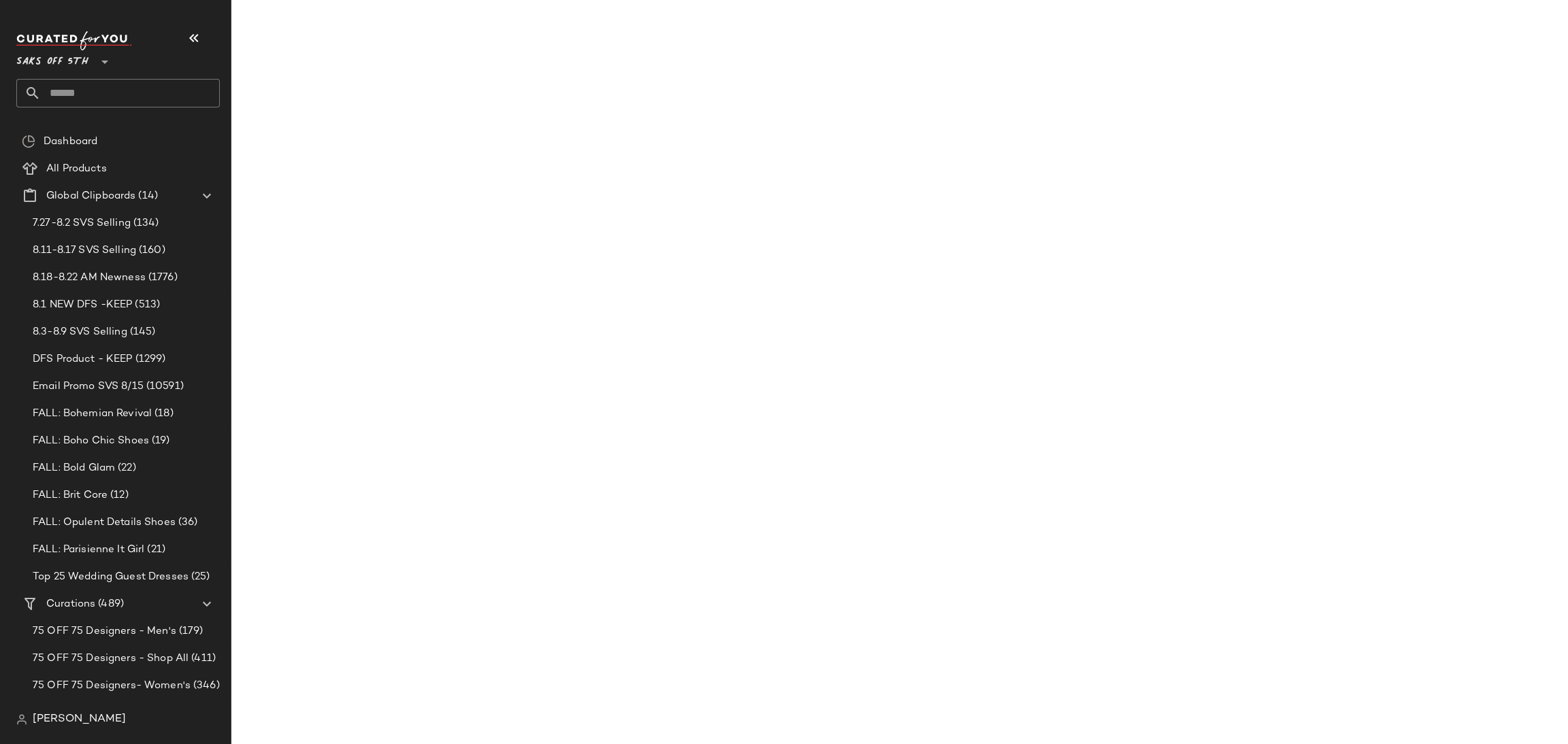
scroll to position [28500, 0]
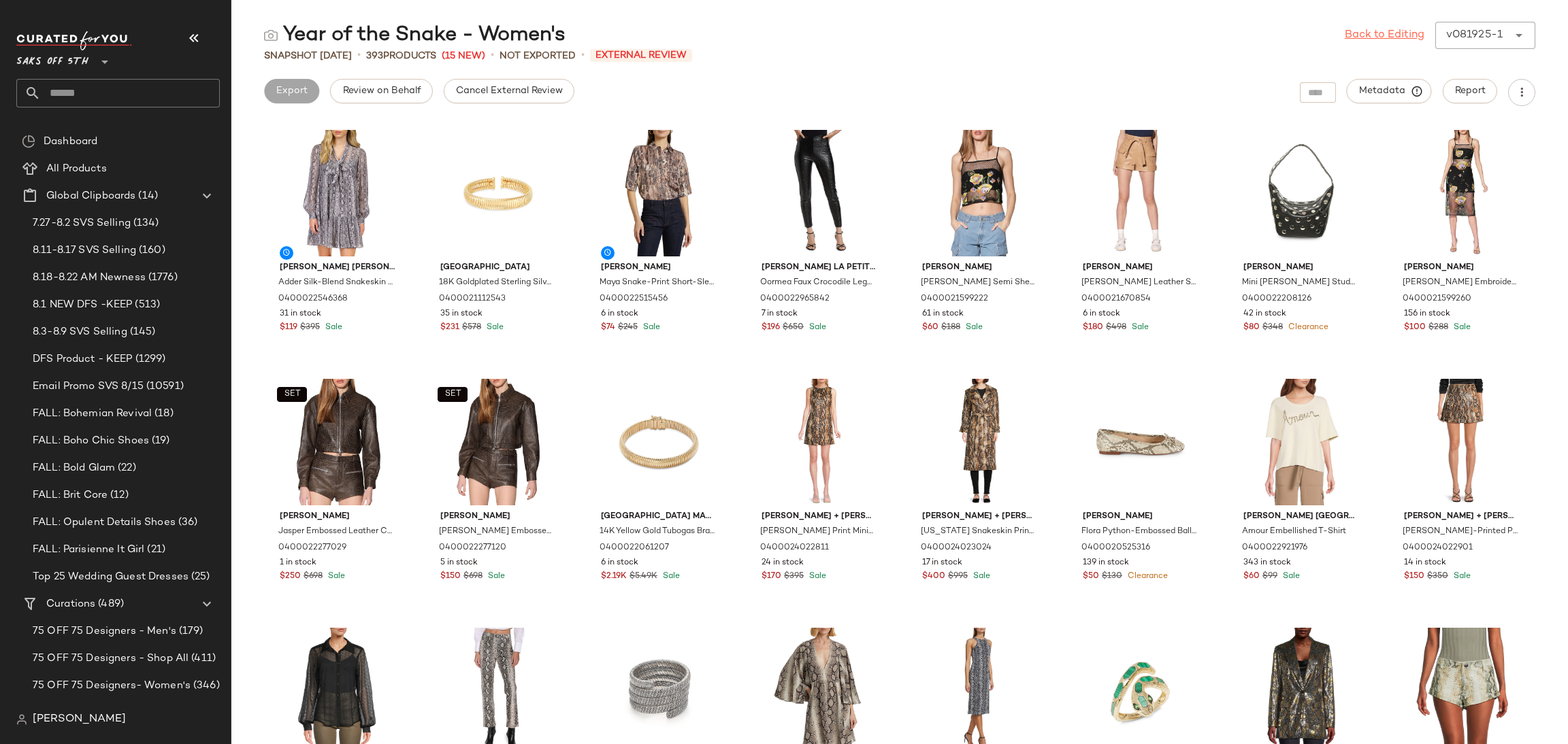
click at [1406, 30] on link "Back to Editing" at bounding box center [1384, 35] width 80 height 16
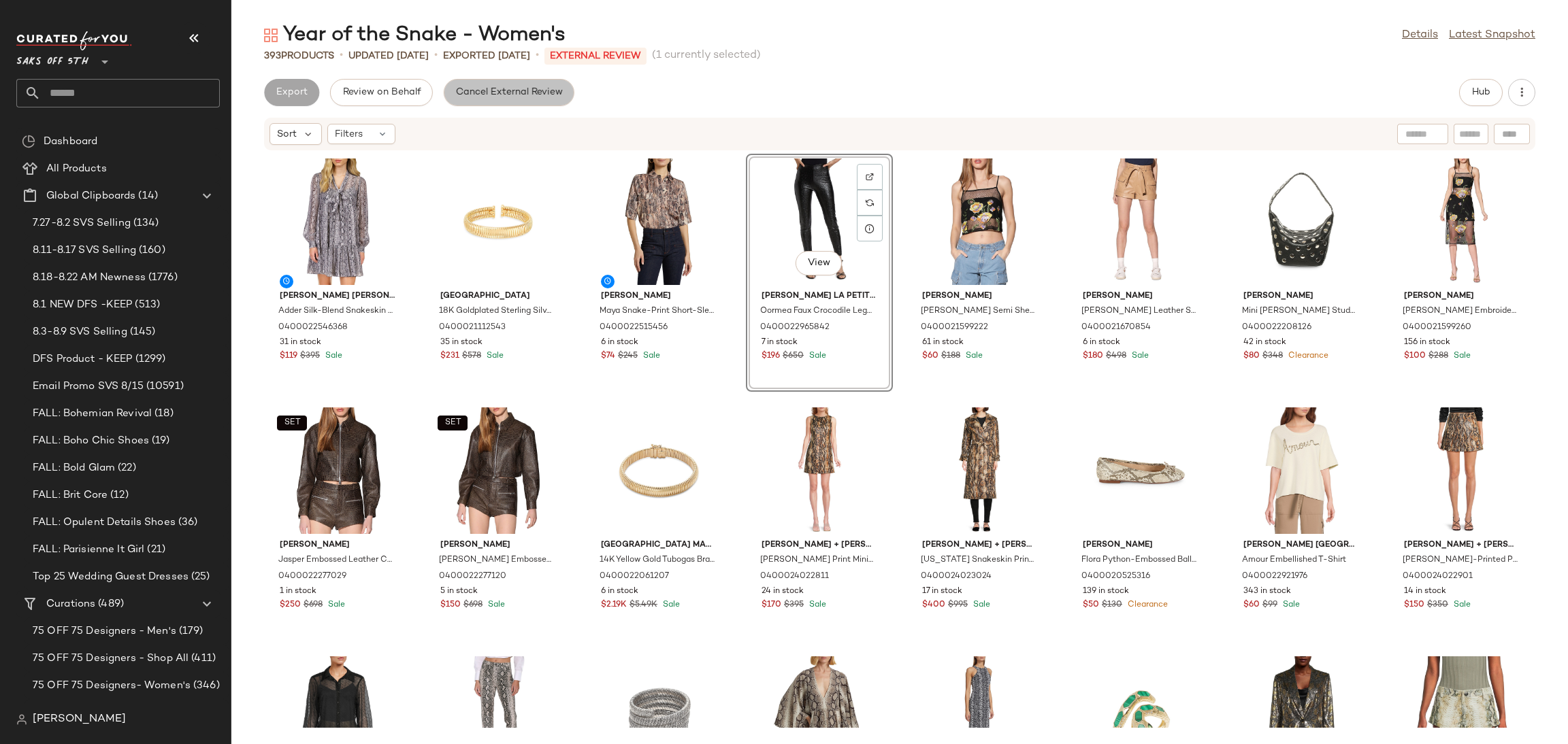
click at [551, 94] on span "Cancel External Review" at bounding box center [509, 92] width 107 height 11
click at [400, 94] on span "Export" at bounding box center [400, 92] width 32 height 11
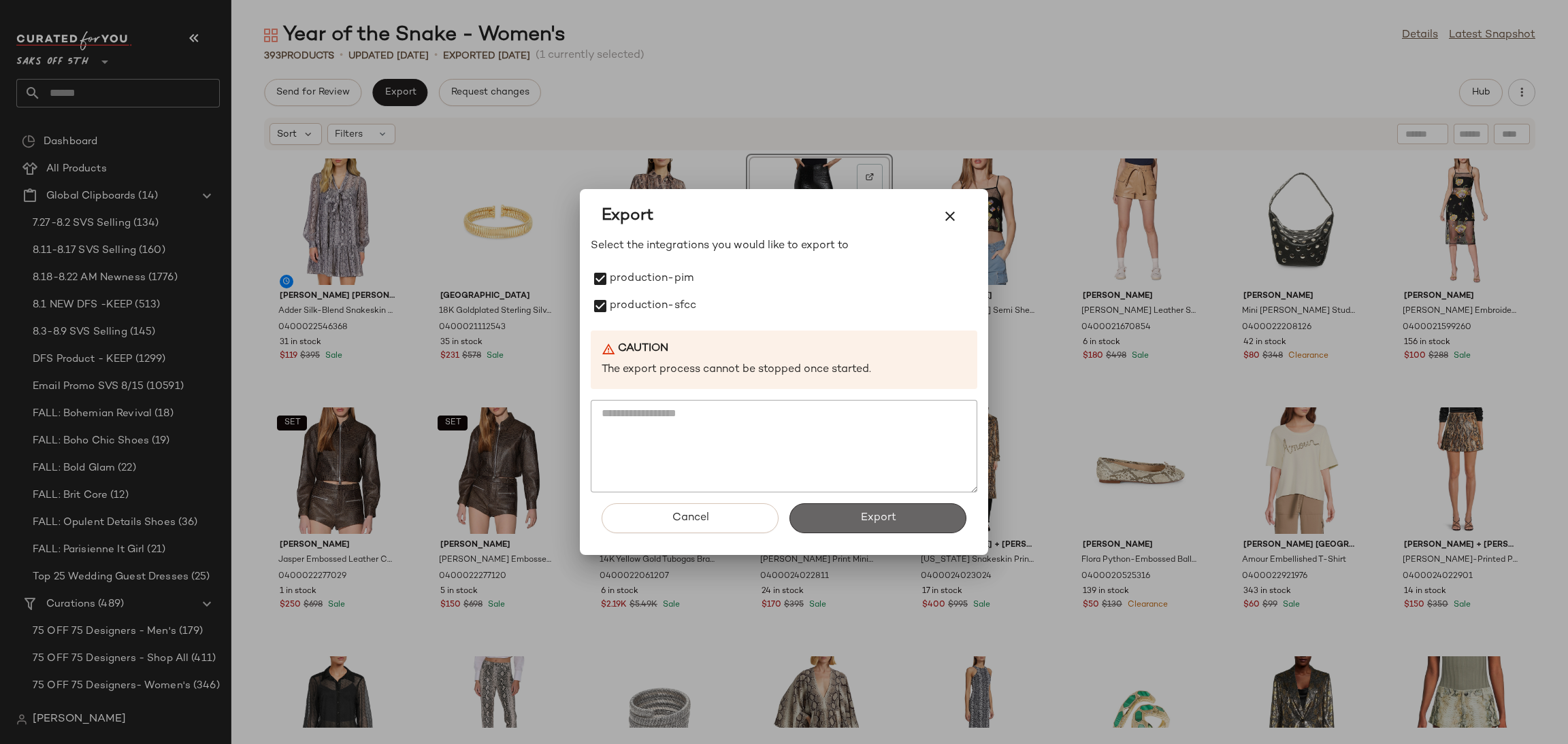
click at [839, 516] on button "Export" at bounding box center [878, 518] width 177 height 30
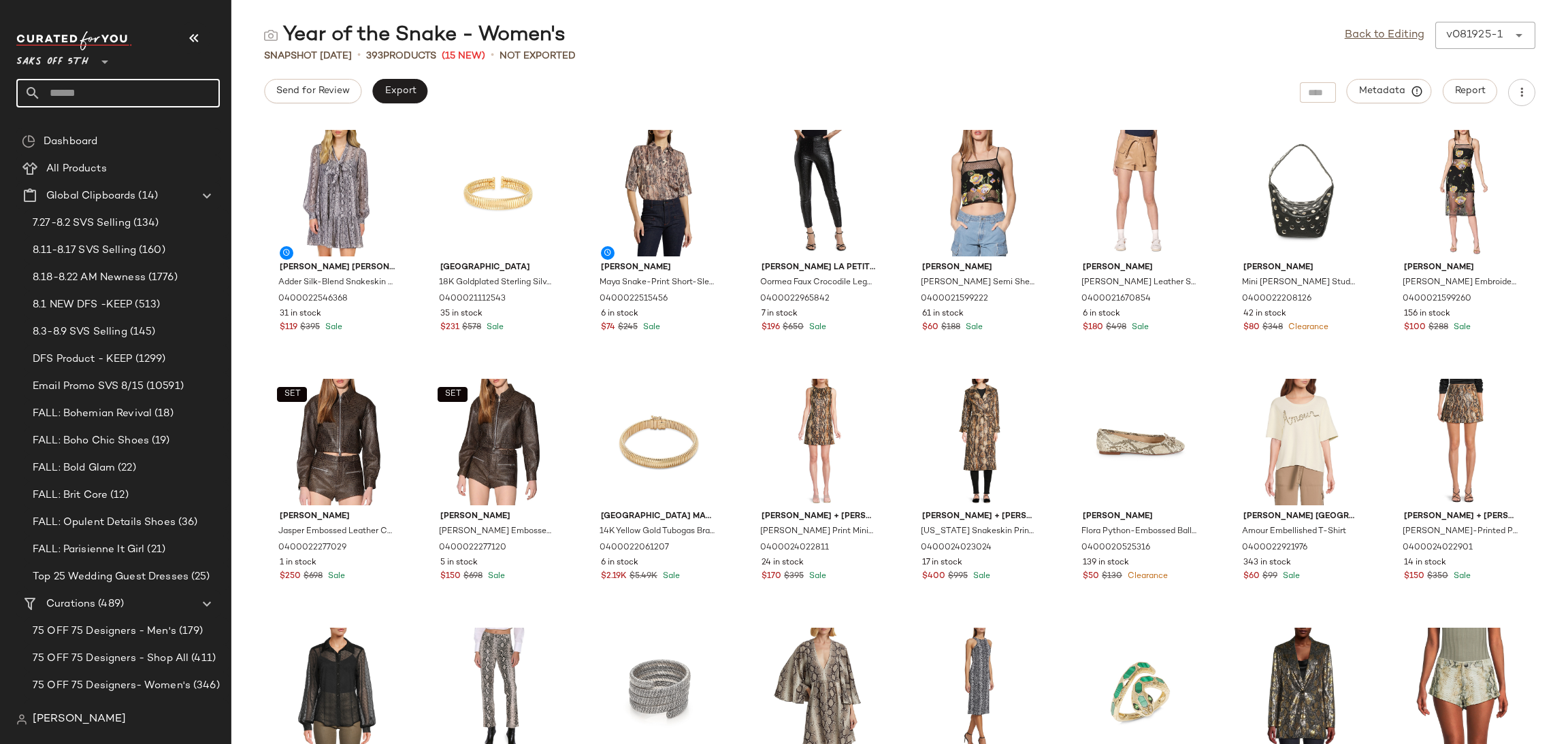
click at [124, 103] on input "text" at bounding box center [130, 93] width 179 height 29
type input "***"
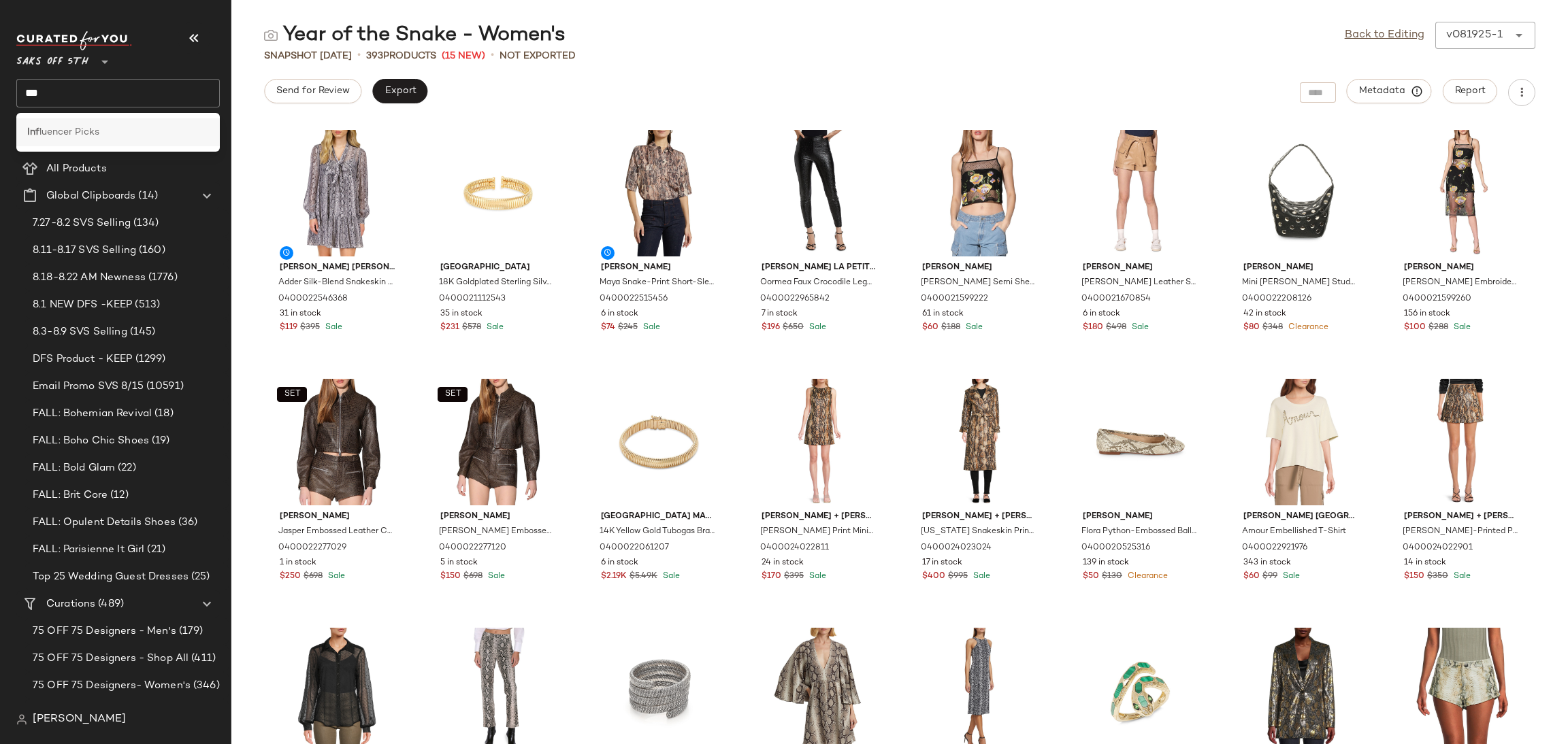
click at [75, 130] on span "luencer Picks" at bounding box center [69, 132] width 60 height 14
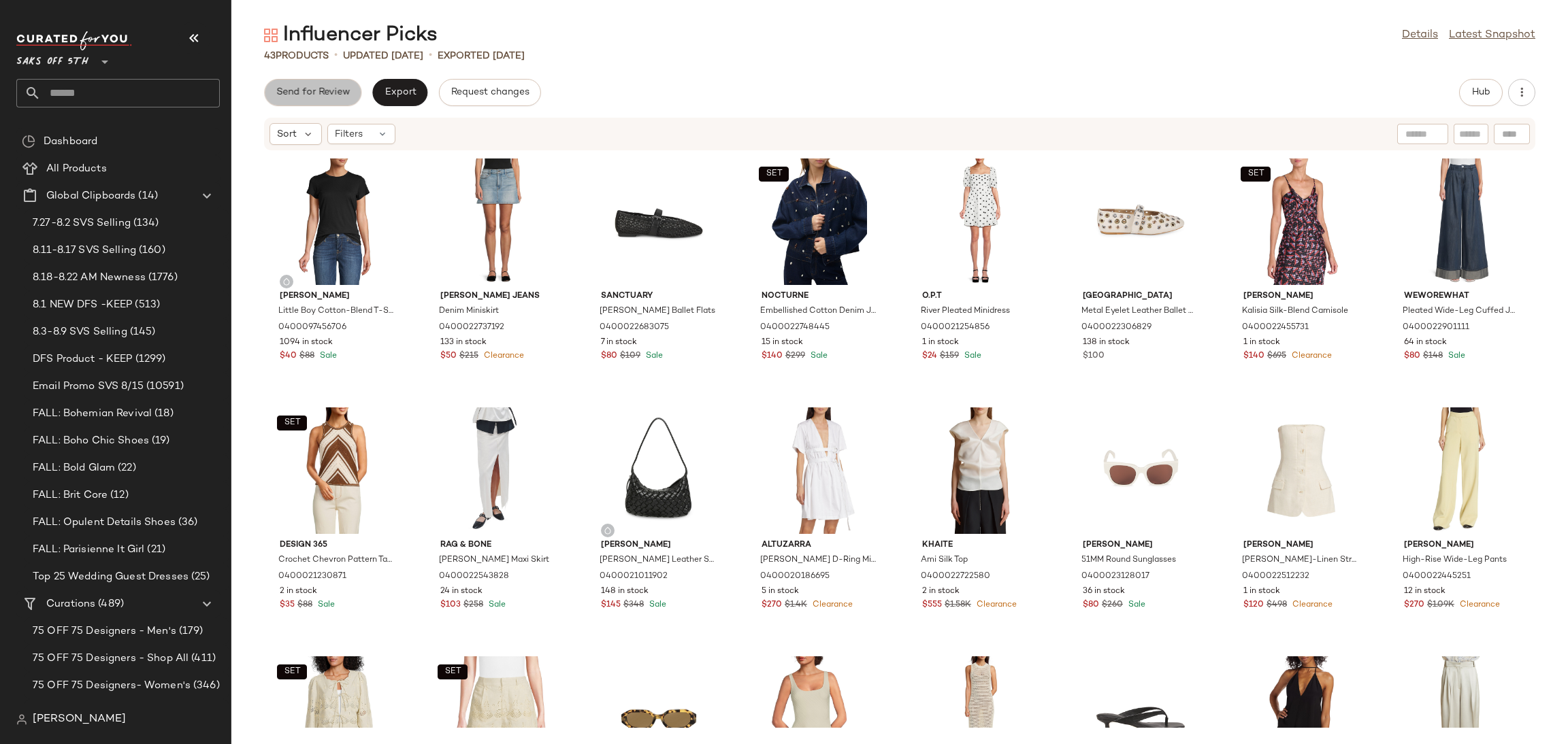
click at [324, 87] on span "Send for Review" at bounding box center [313, 92] width 74 height 11
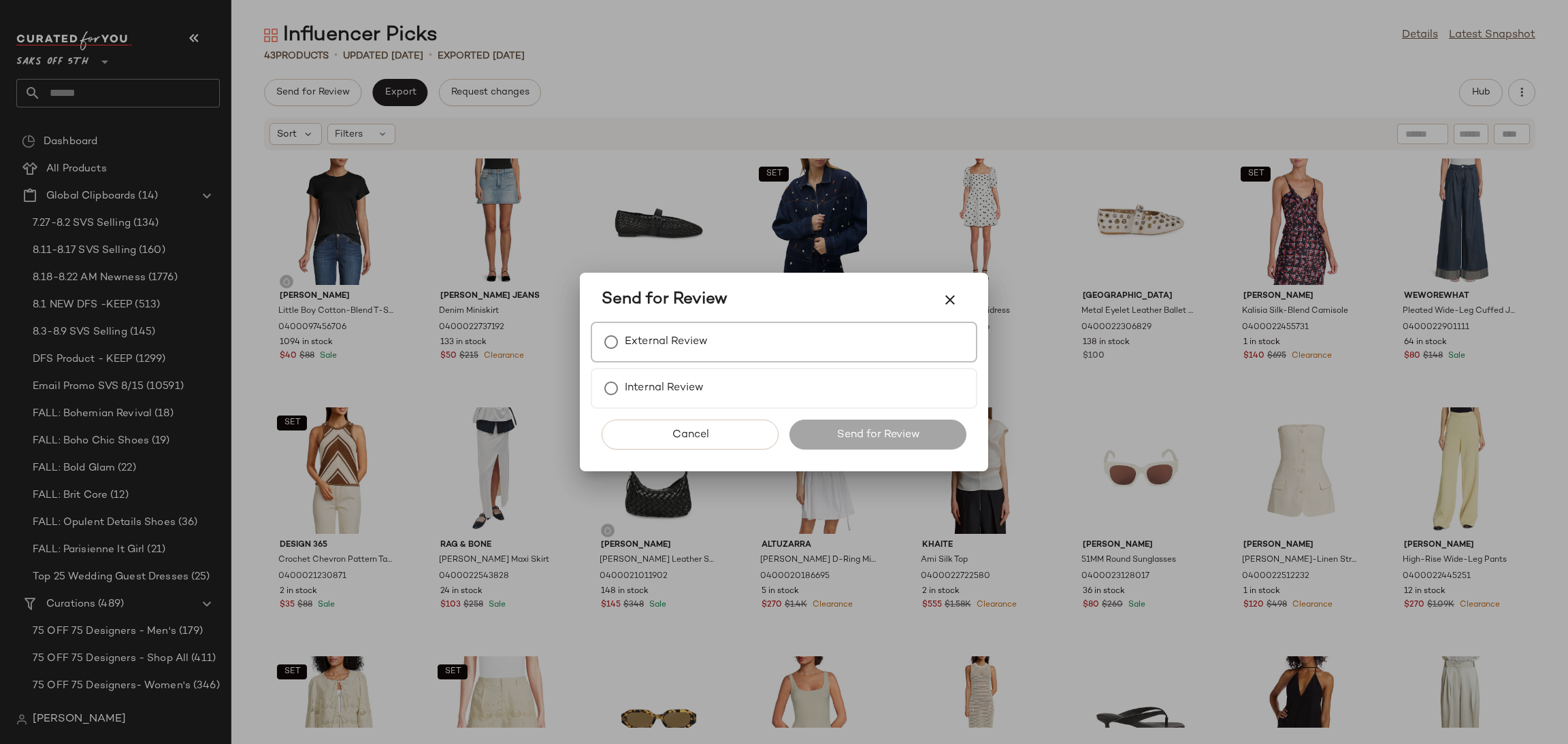
click at [632, 349] on label "External Review" at bounding box center [665, 342] width 83 height 27
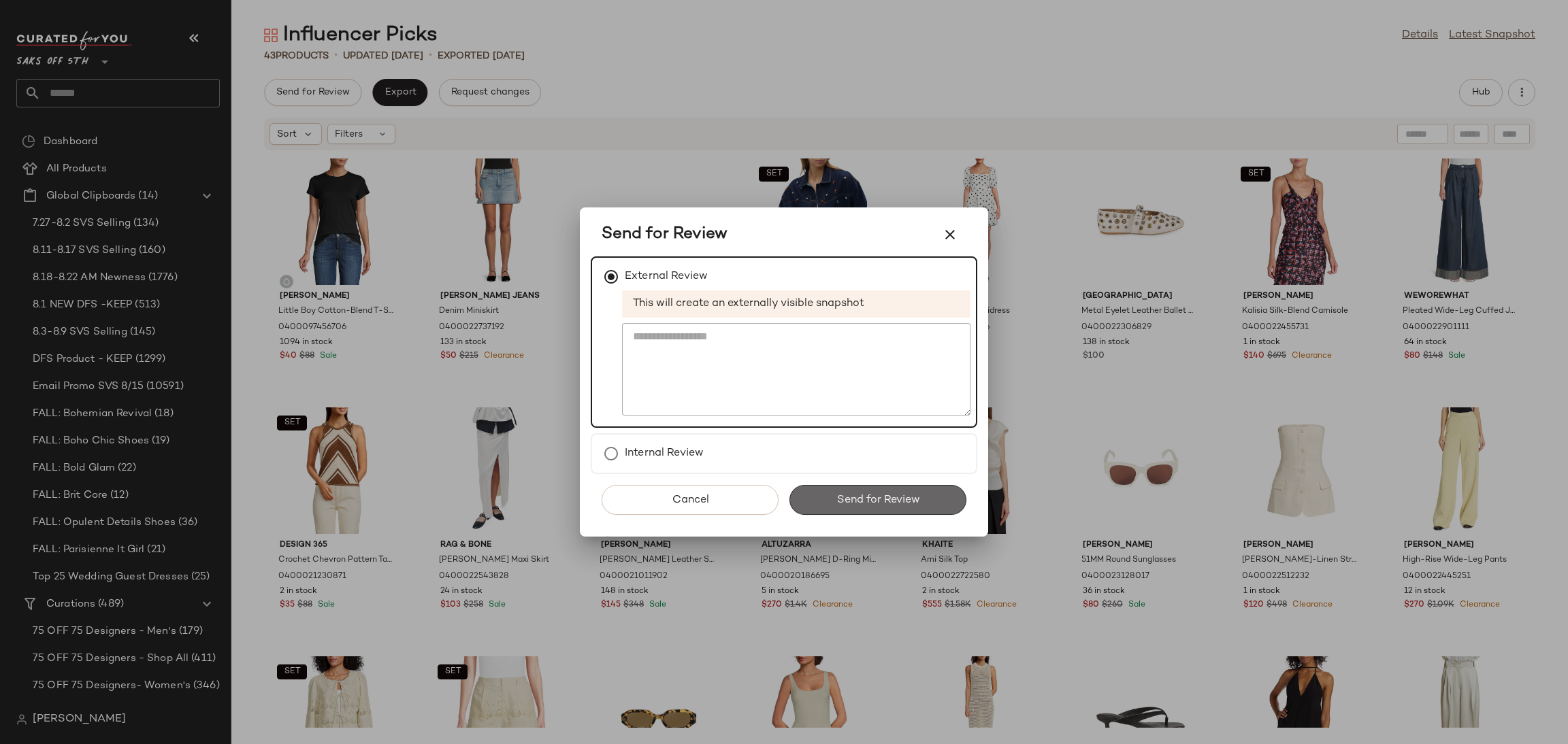
click at [832, 506] on button "Send for Review" at bounding box center [878, 500] width 177 height 30
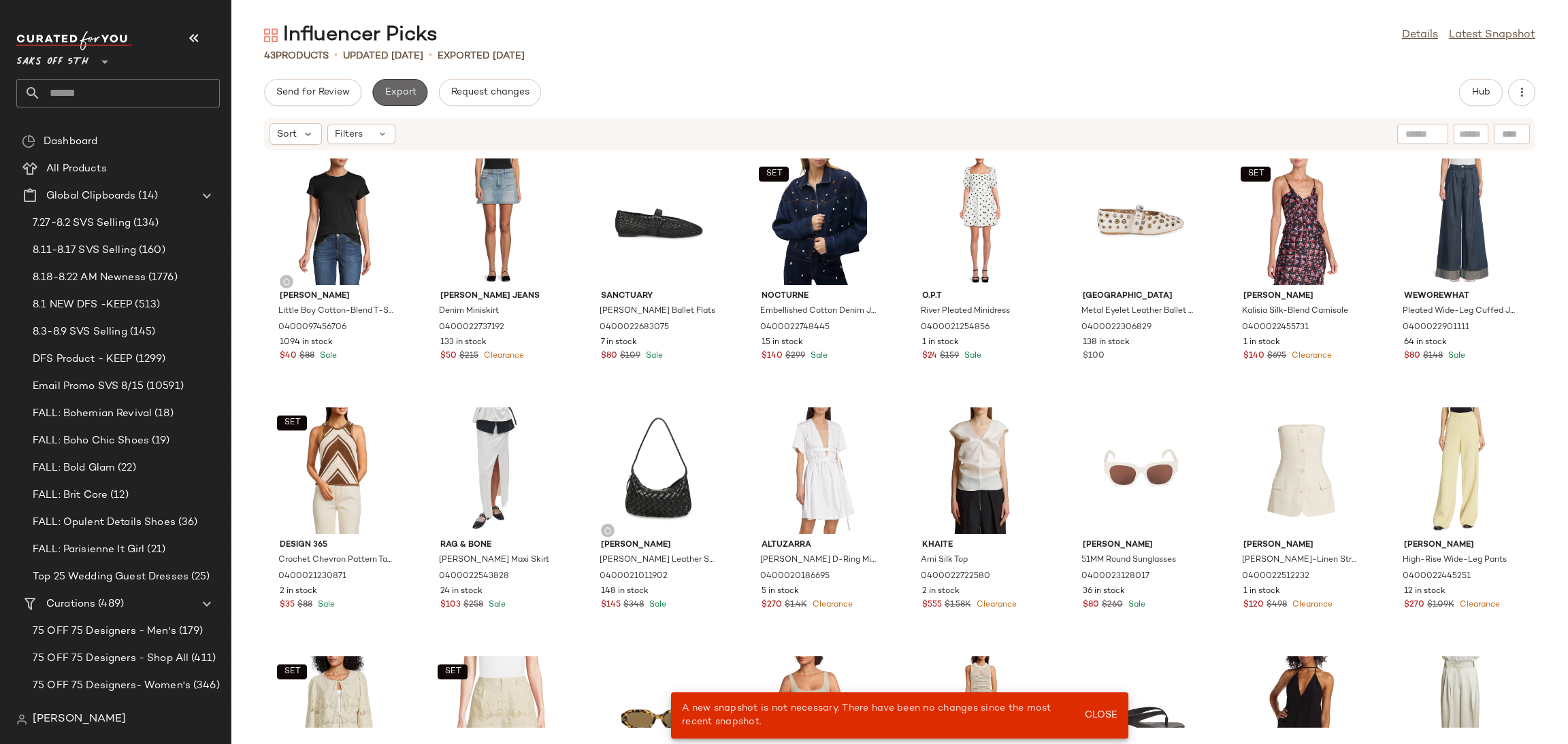
click at [404, 98] on span "Export" at bounding box center [400, 92] width 32 height 11
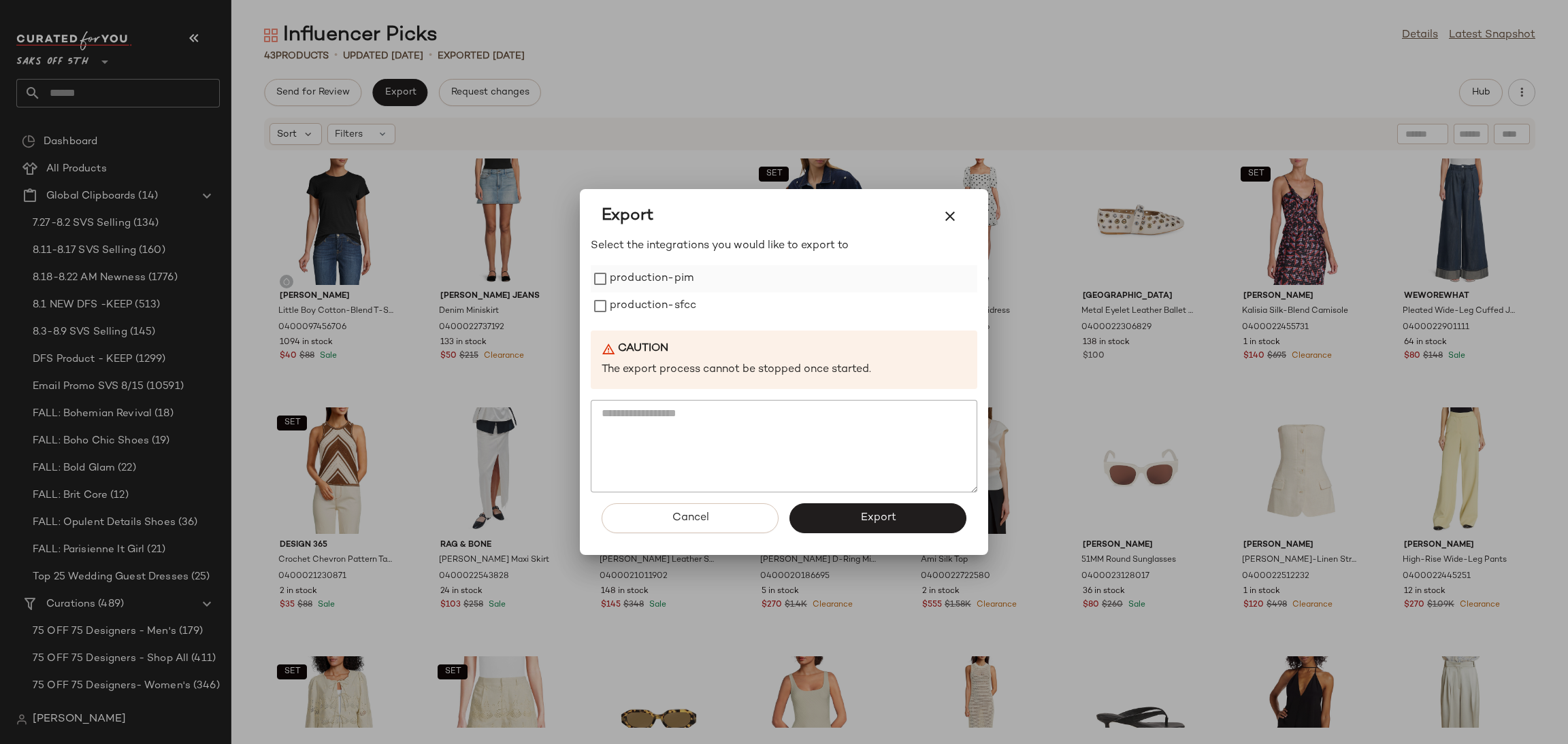
click at [620, 290] on label "production-pim" at bounding box center [651, 278] width 84 height 27
click at [628, 312] on label "production-sfcc" at bounding box center [652, 306] width 86 height 27
click at [853, 505] on button "Export" at bounding box center [878, 518] width 177 height 30
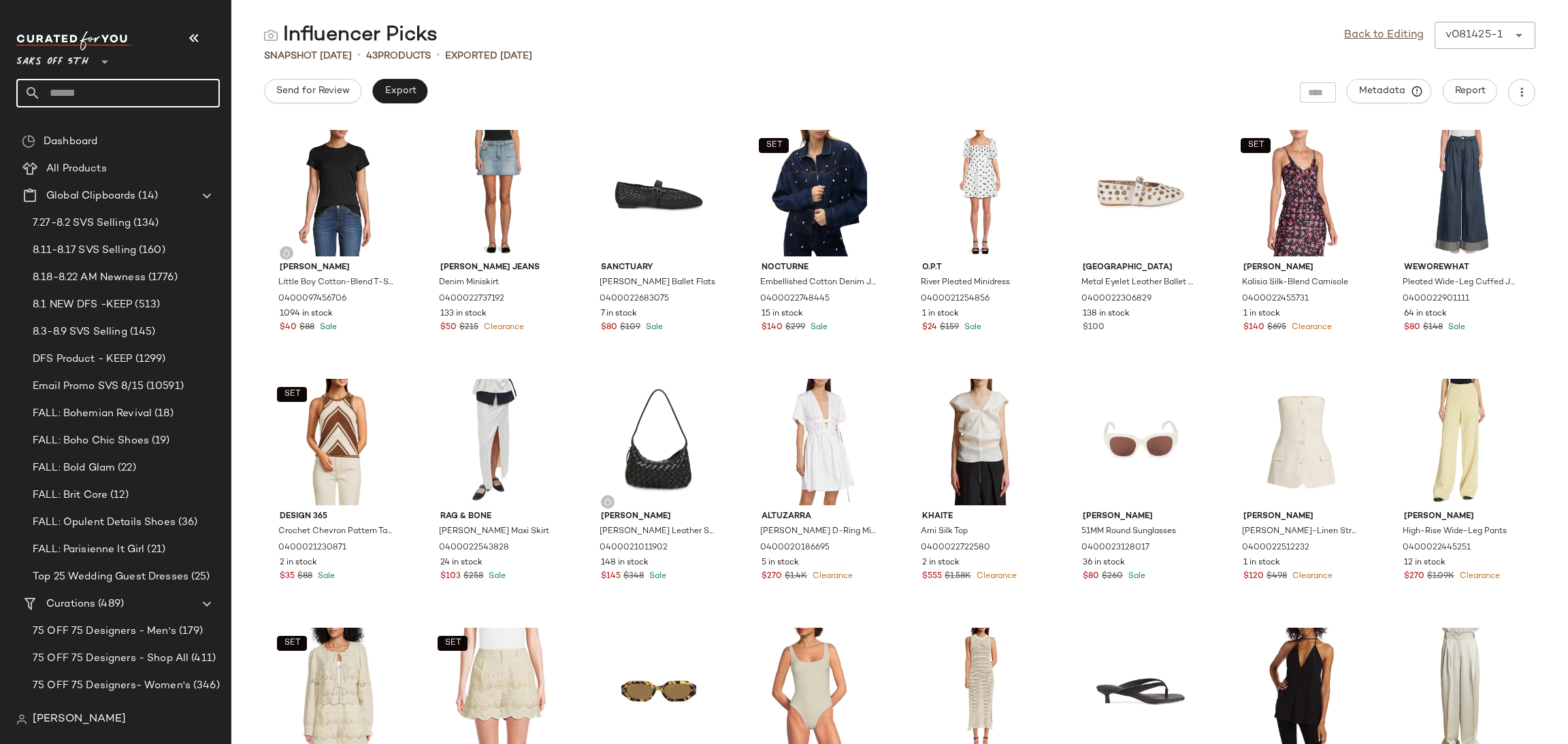
click at [135, 91] on input "text" at bounding box center [130, 93] width 179 height 29
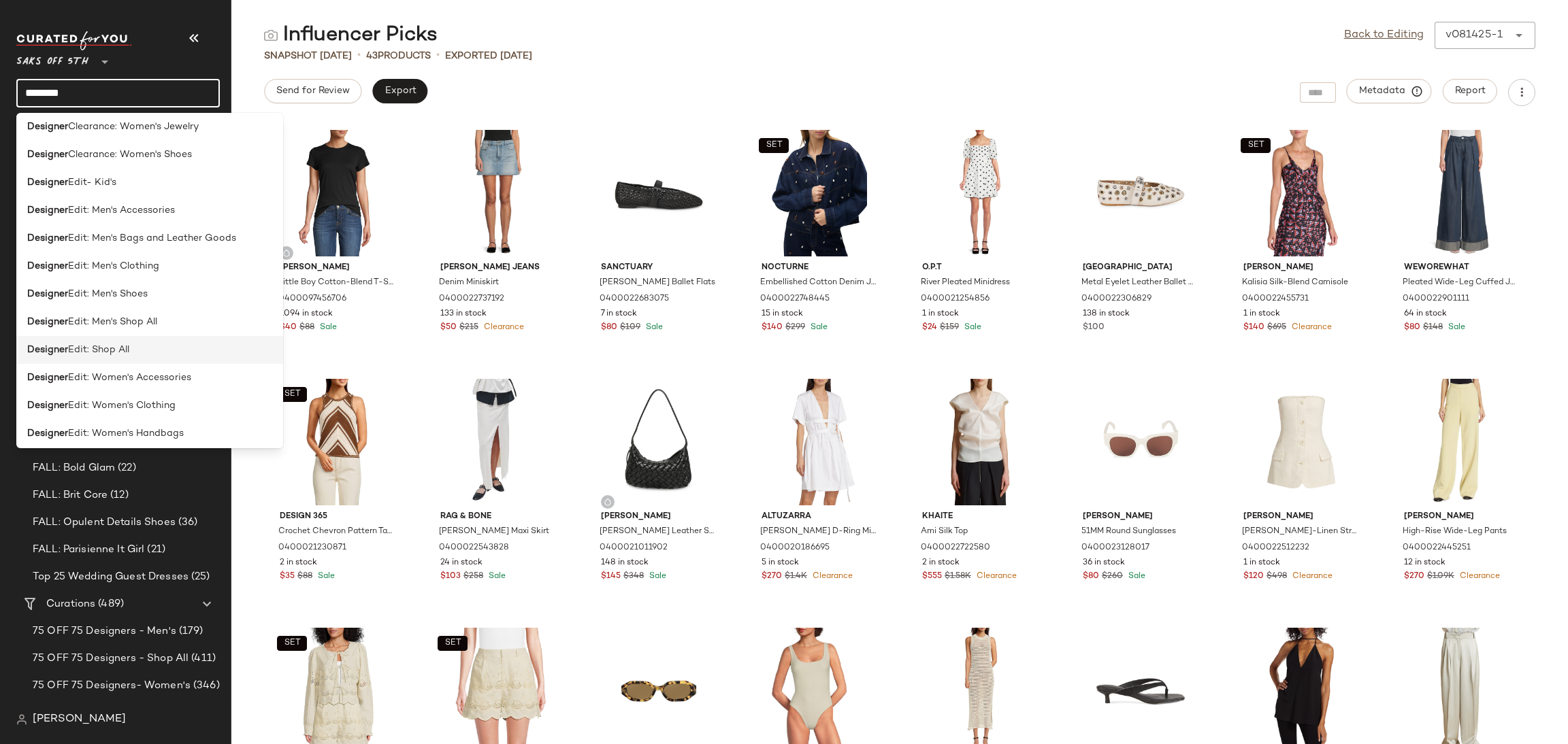
scroll to position [542, 0]
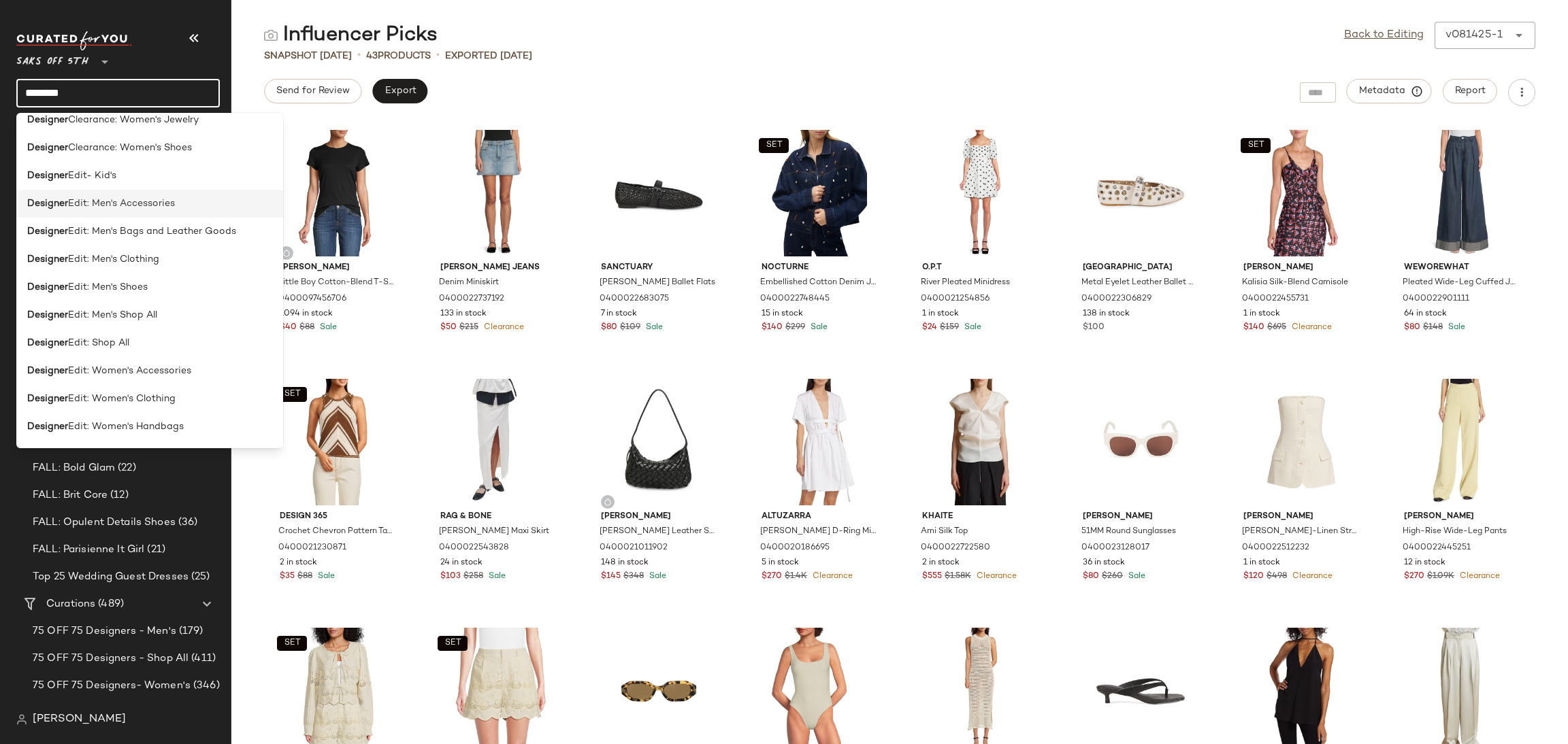
type input "********"
click at [173, 199] on span "Edit: Men's Accessories" at bounding box center [121, 203] width 107 height 14
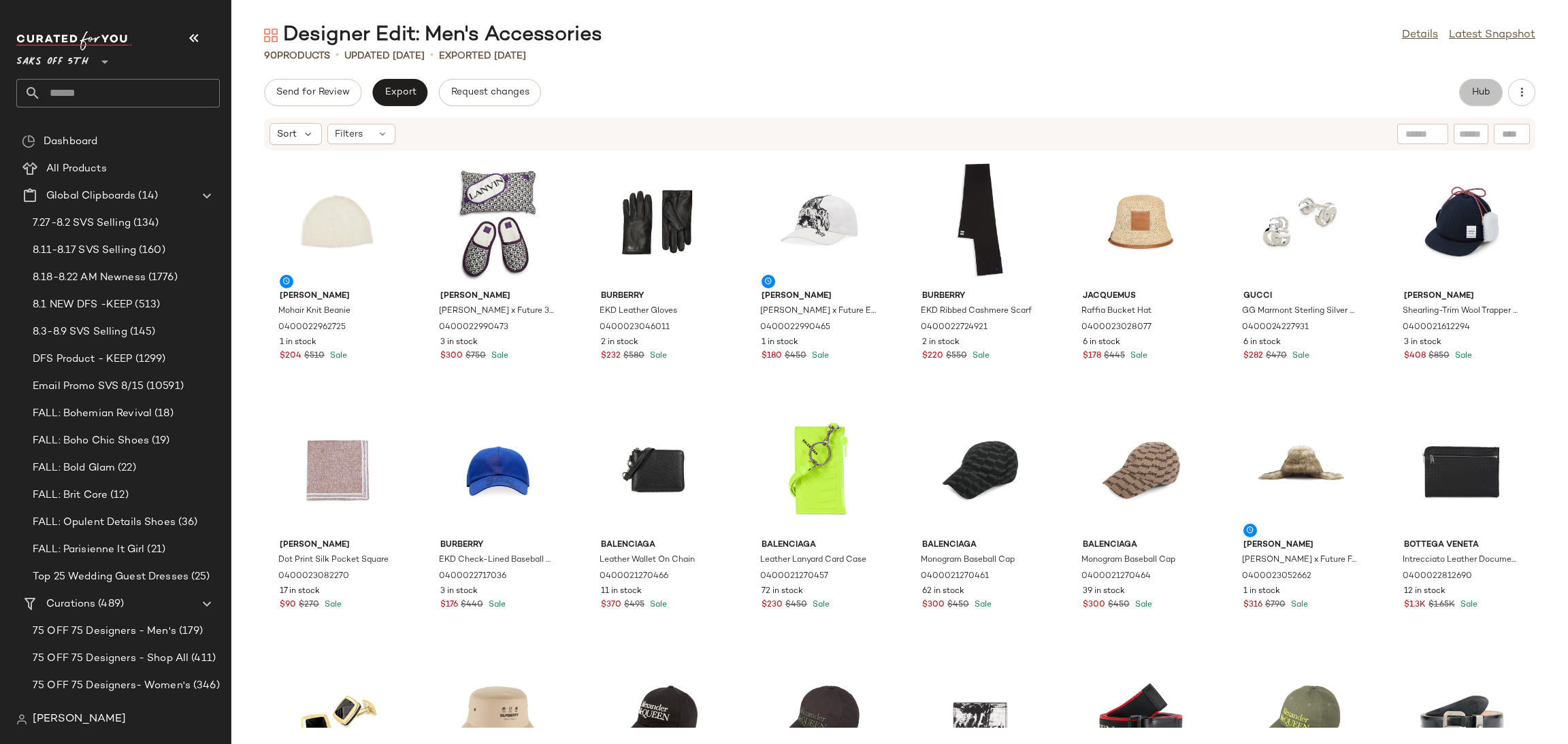
click at [1477, 98] on span "Hub" at bounding box center [1480, 92] width 19 height 11
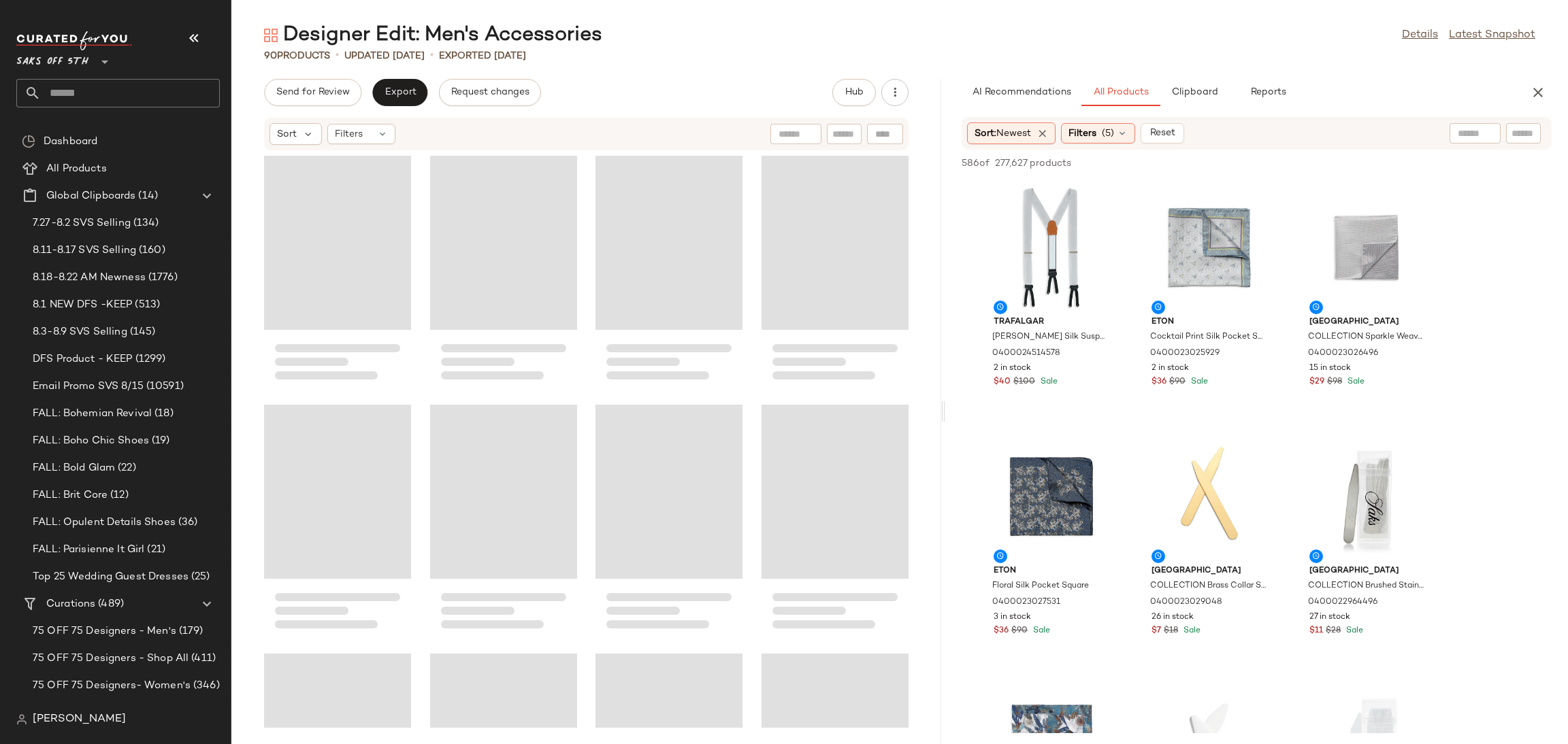
drag, startPoint x: 898, startPoint y: 404, endPoint x: 964, endPoint y: 404, distance: 66.0
click at [964, 404] on div "Designer Edit: Men's Accessories Details Latest Snapshot 90 Products • updated …" at bounding box center [899, 383] width 1337 height 723
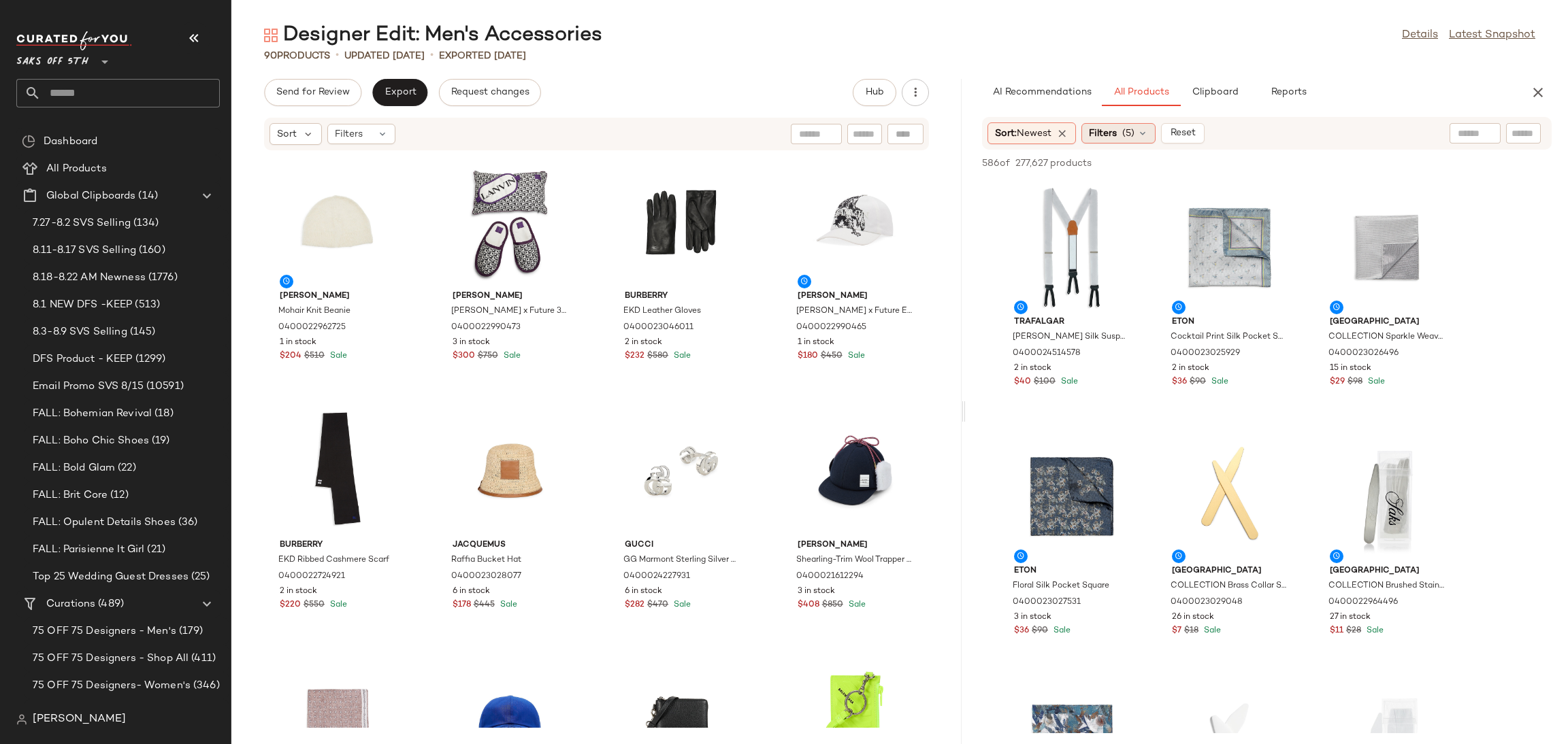
click at [1135, 134] on span "(5)" at bounding box center [1128, 133] width 12 height 14
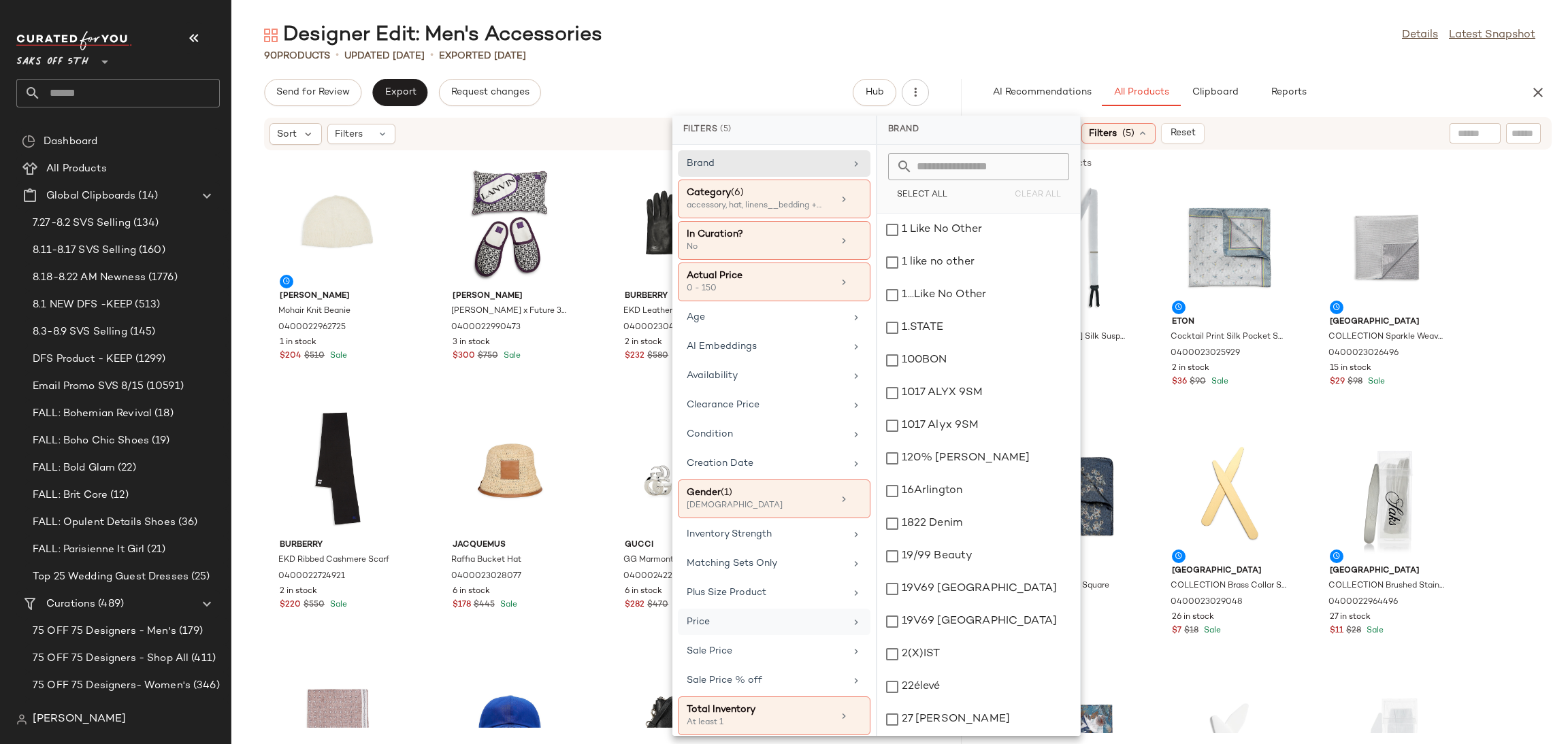
scroll to position [12, 0]
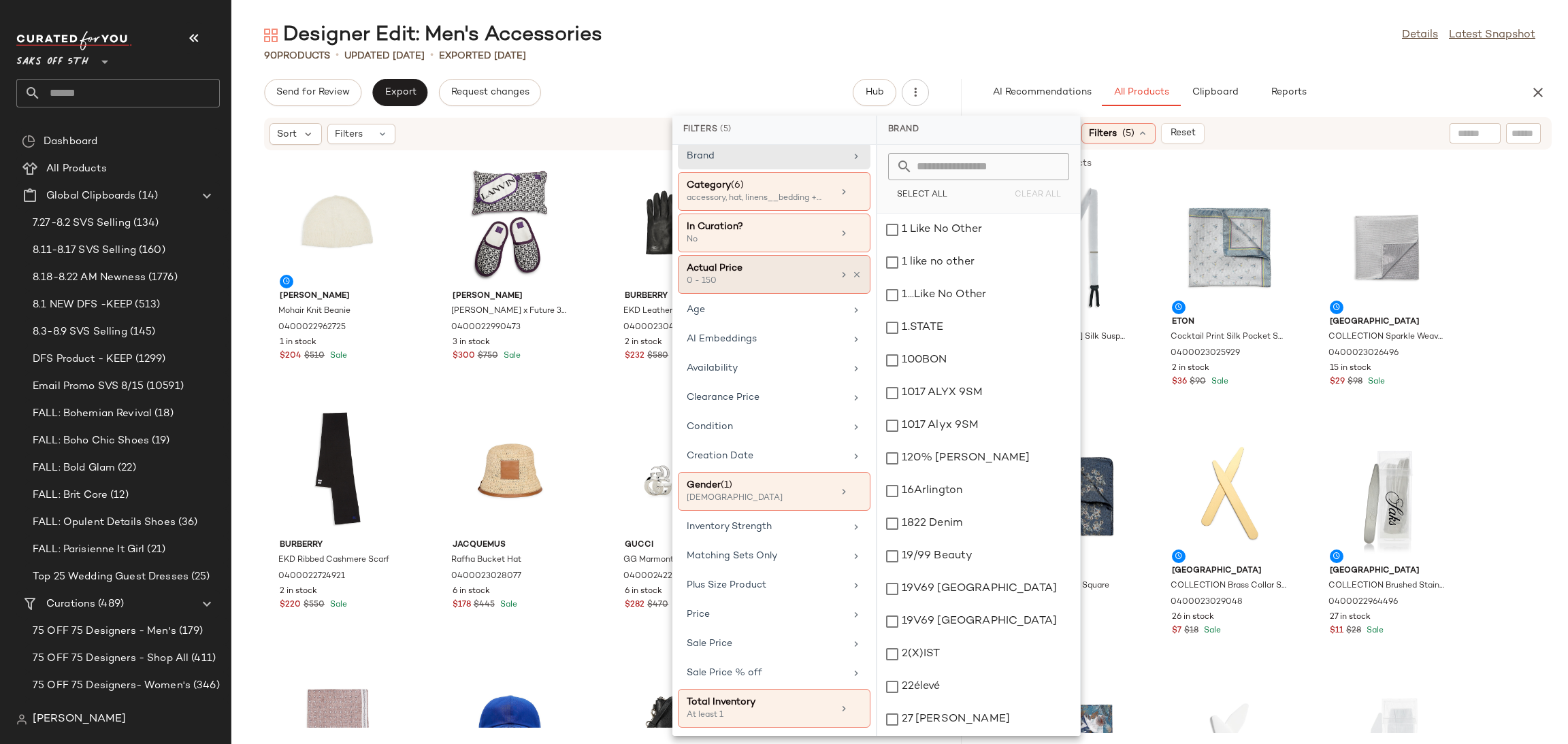
click at [784, 276] on div "0 - 150" at bounding box center [755, 281] width 136 height 12
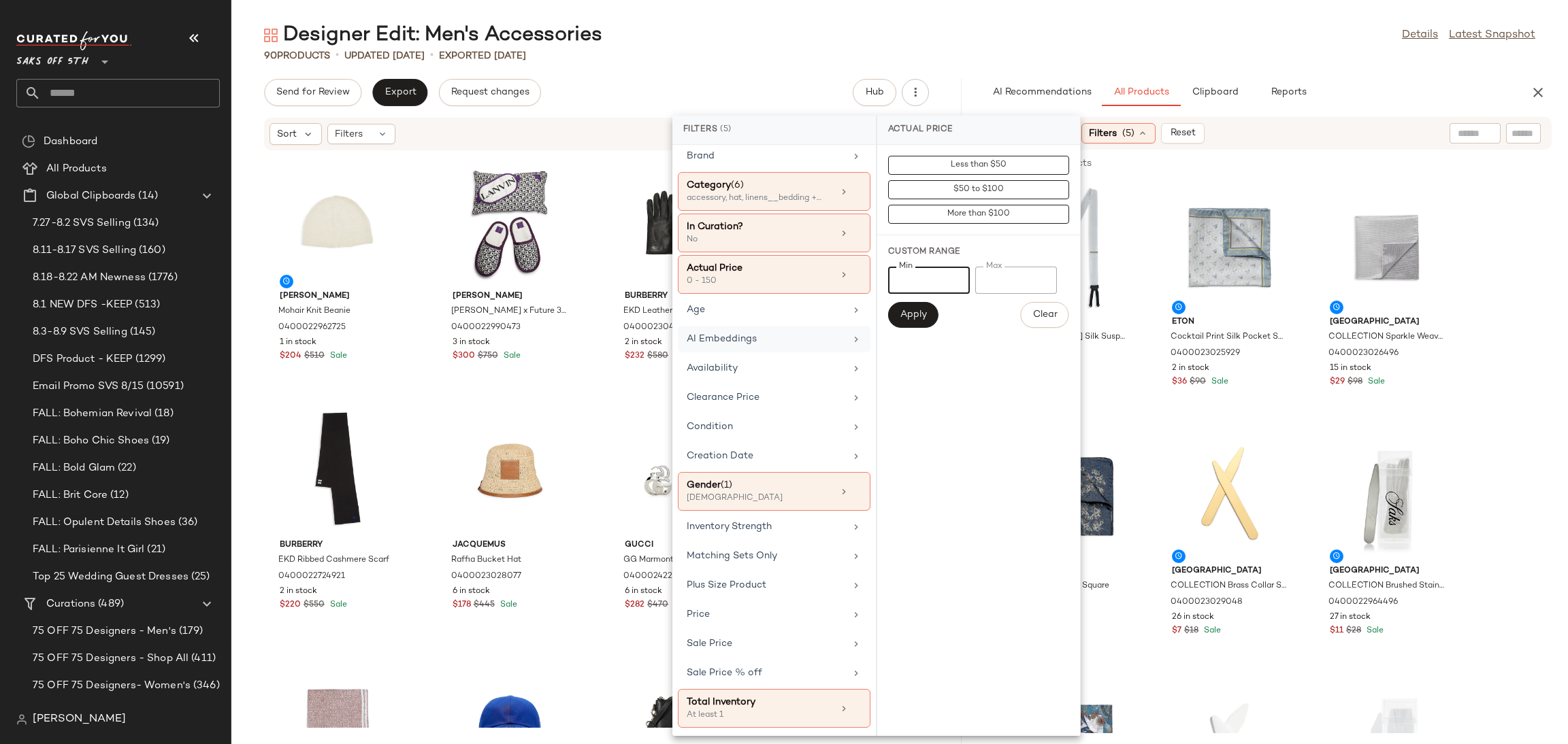
drag, startPoint x: 920, startPoint y: 284, endPoint x: 692, endPoint y: 338, distance: 234.3
click at [692, 338] on div "Filters (5) Brand Category (6) accessory, hat, linens__bedding +3 more In Curat…" at bounding box center [876, 426] width 409 height 620
type input "***"
drag, startPoint x: 1013, startPoint y: 273, endPoint x: 921, endPoint y: 306, distance: 97.7
click at [921, 306] on div "Min *** Min Max *** Max Apply Clear" at bounding box center [978, 297] width 181 height 62
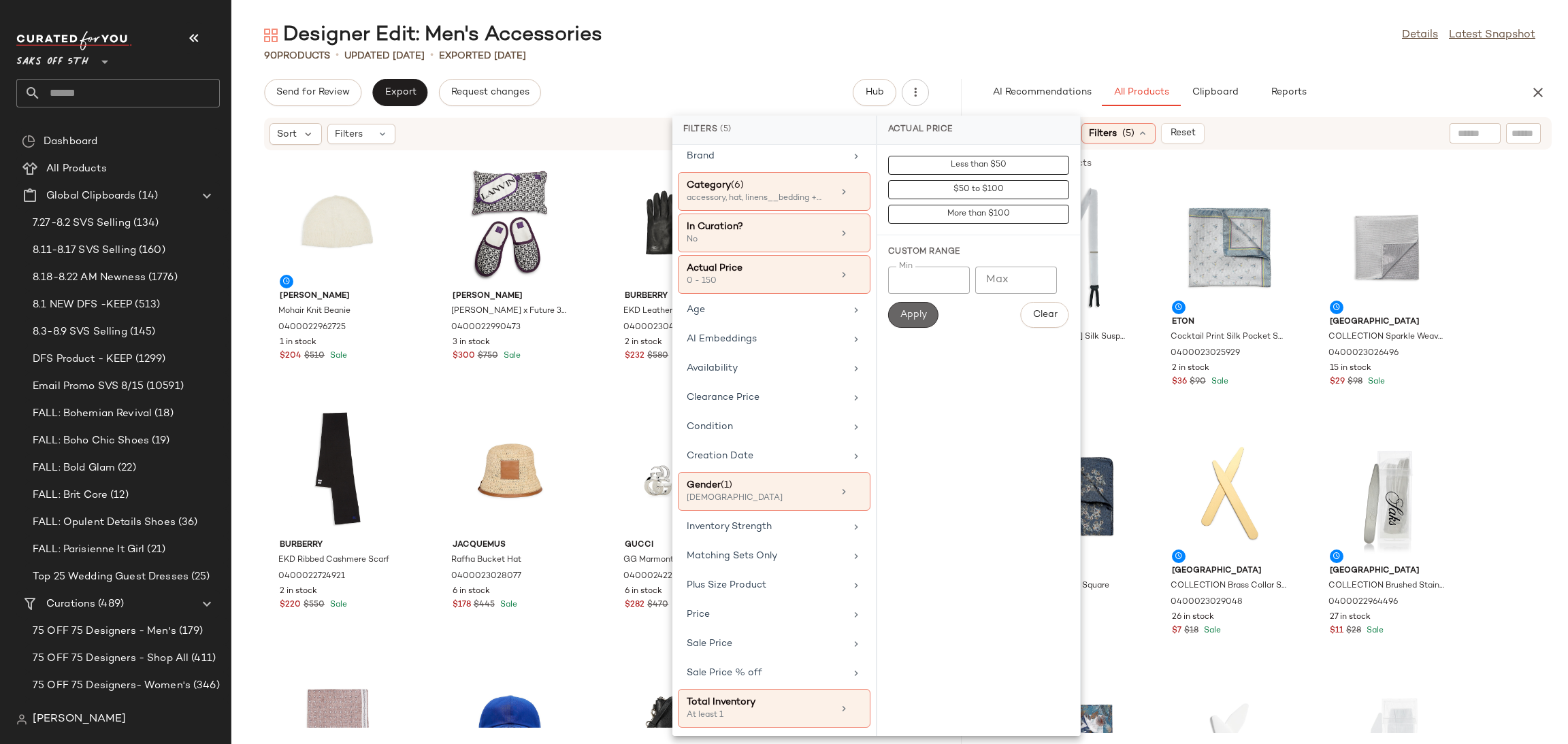
click at [921, 306] on button "Apply" at bounding box center [912, 315] width 50 height 26
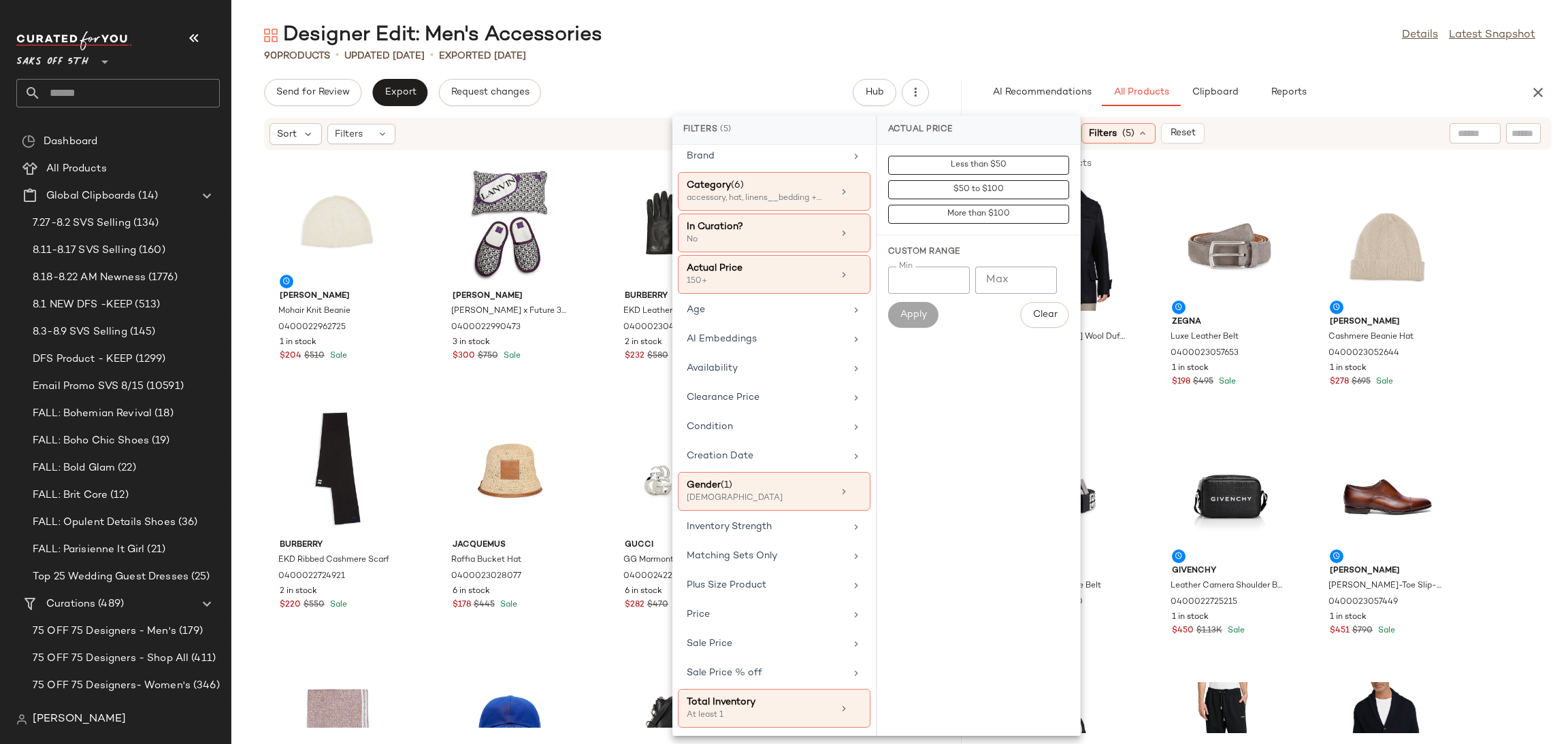
click at [1206, 8] on main "Designer Edit: Men's Accessories Details Latest Snapshot 90 Products • updated …" at bounding box center [784, 372] width 1568 height 744
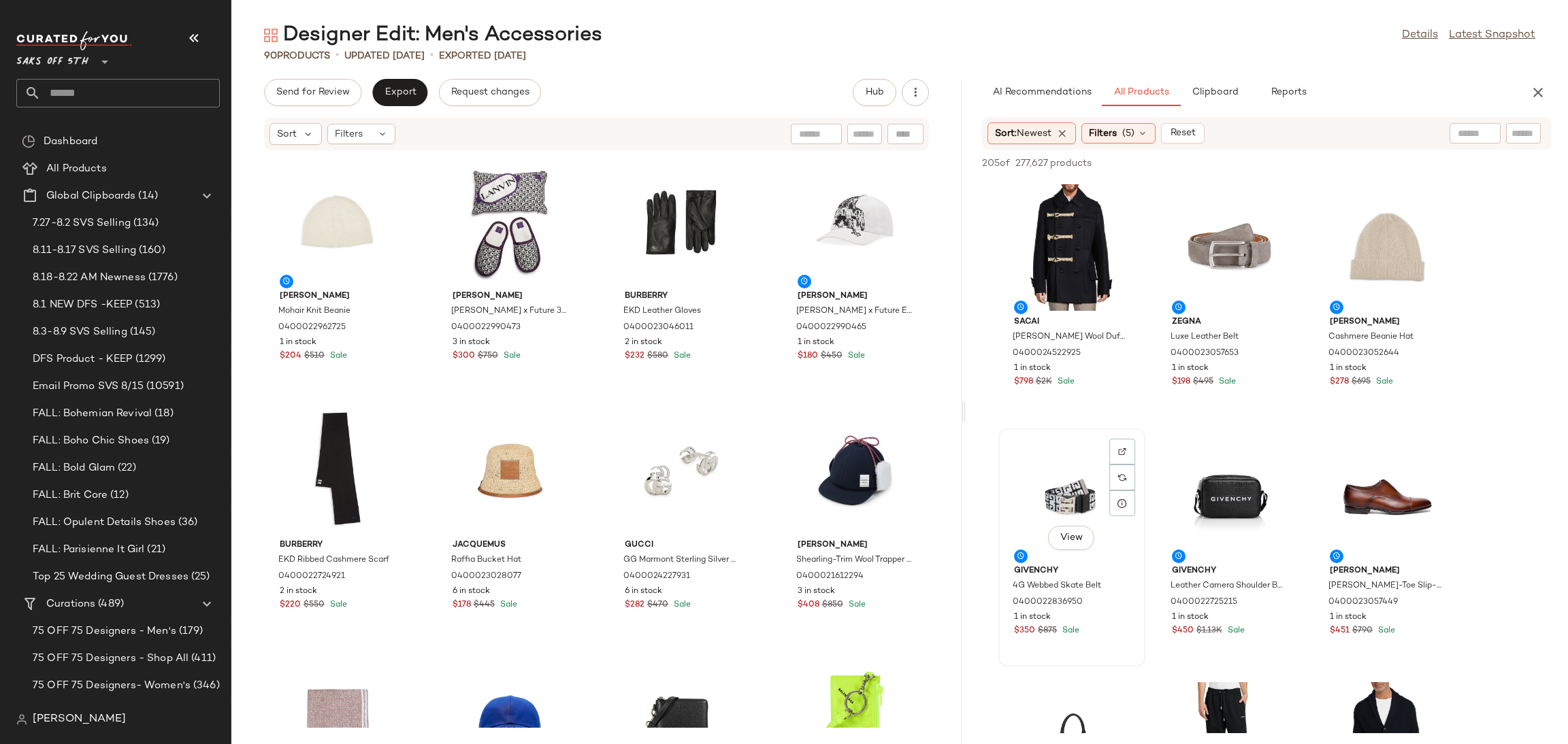
click at [1063, 508] on div "View" at bounding box center [1072, 496] width 138 height 126
click at [1359, 164] on span "Add to Top" at bounding box center [1357, 163] width 54 height 10
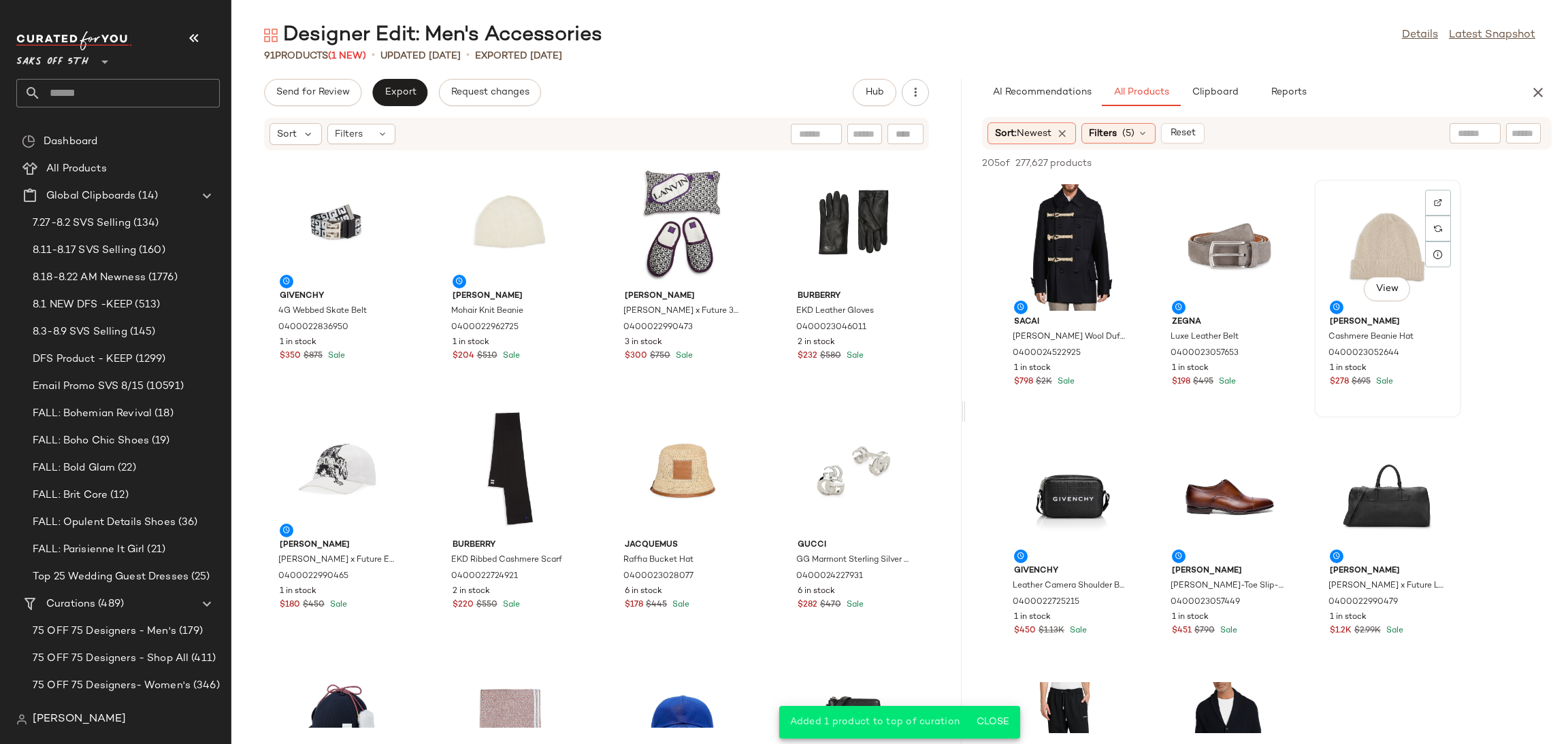
click at [1383, 258] on div "View" at bounding box center [1387, 248] width 138 height 126
click at [1361, 162] on span "Add to Top" at bounding box center [1357, 163] width 54 height 10
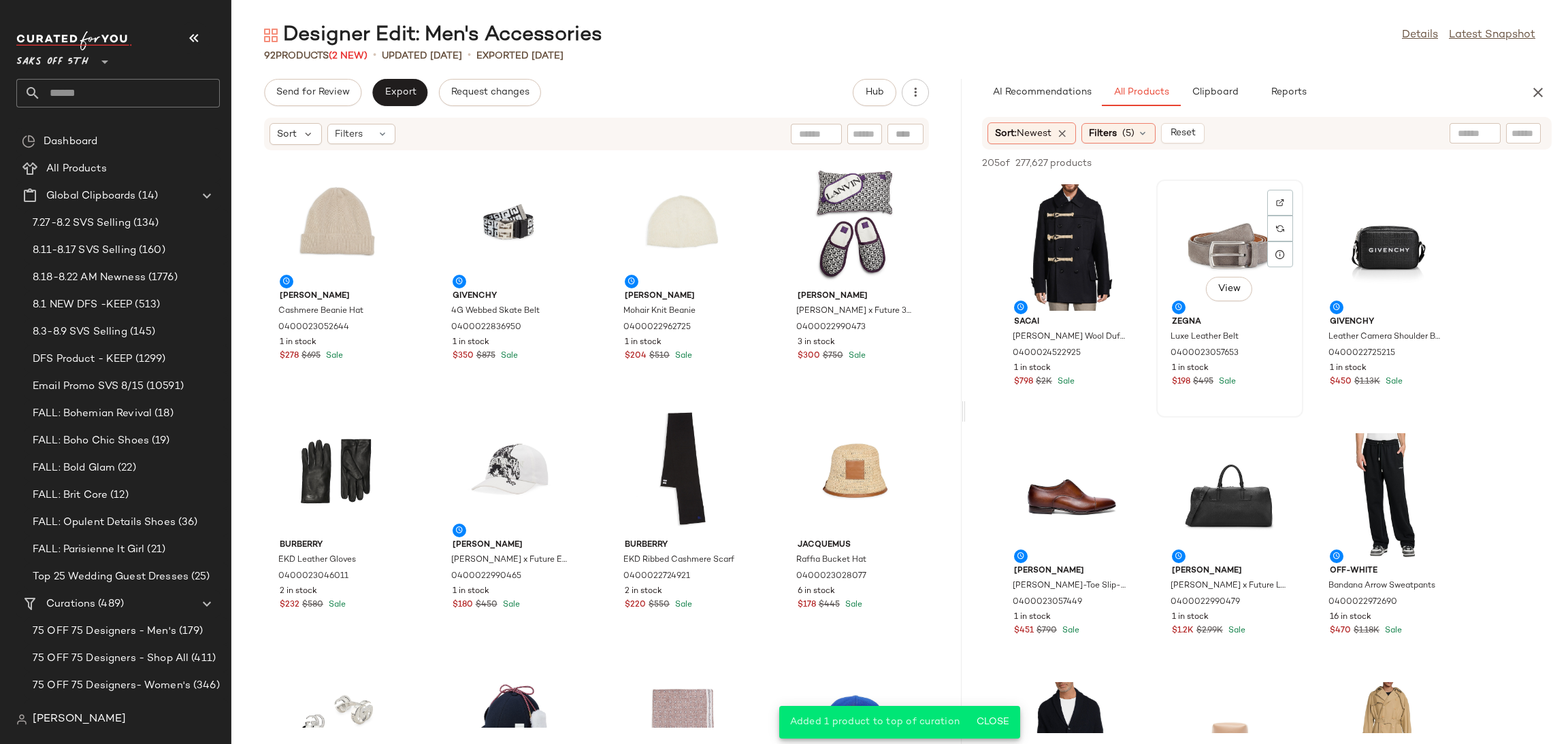
click at [1193, 243] on div "View" at bounding box center [1230, 248] width 138 height 126
click at [1357, 162] on span "Add to Top" at bounding box center [1357, 163] width 54 height 10
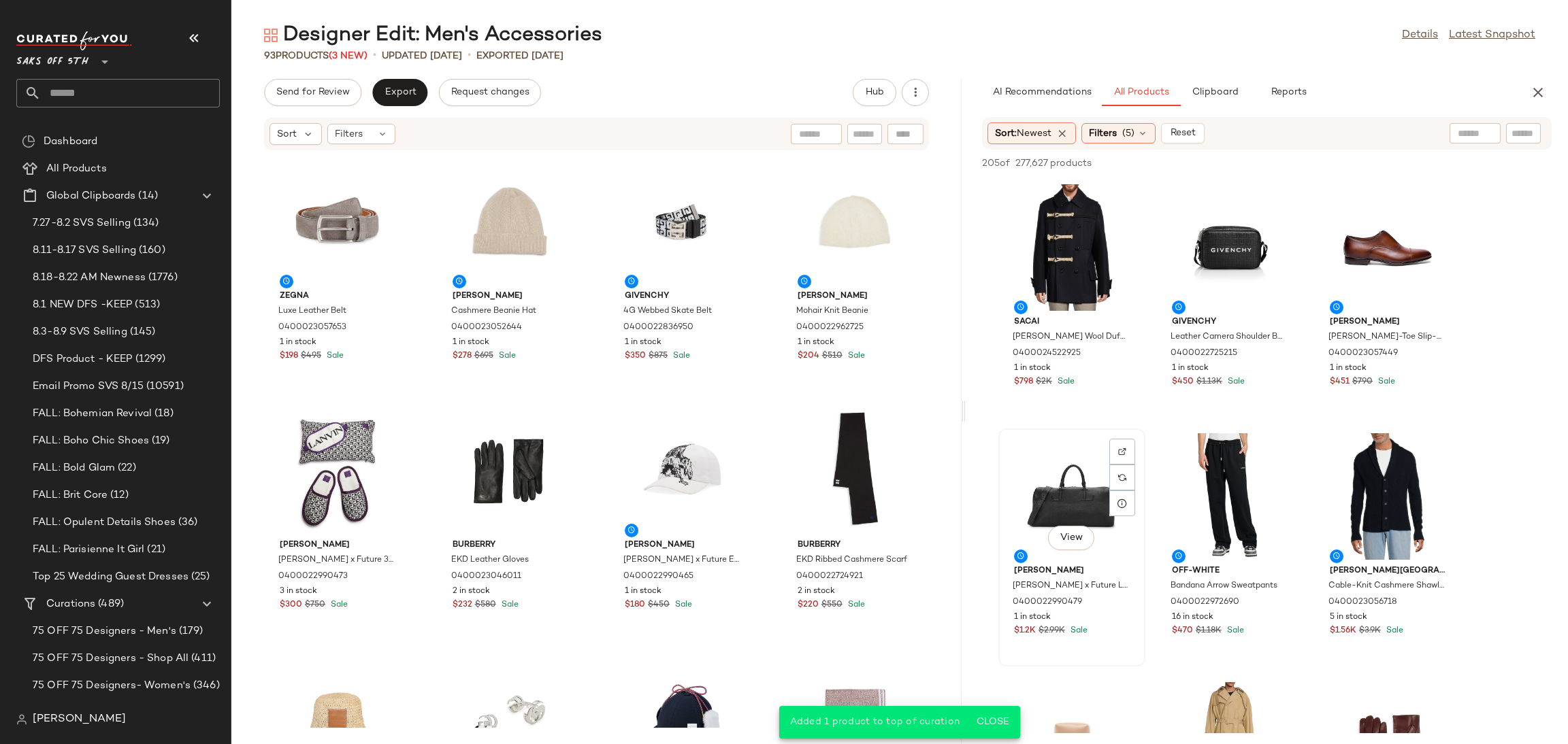
click at [1061, 471] on div "View" at bounding box center [1072, 496] width 138 height 126
click at [1222, 217] on div "View" at bounding box center [1230, 248] width 138 height 126
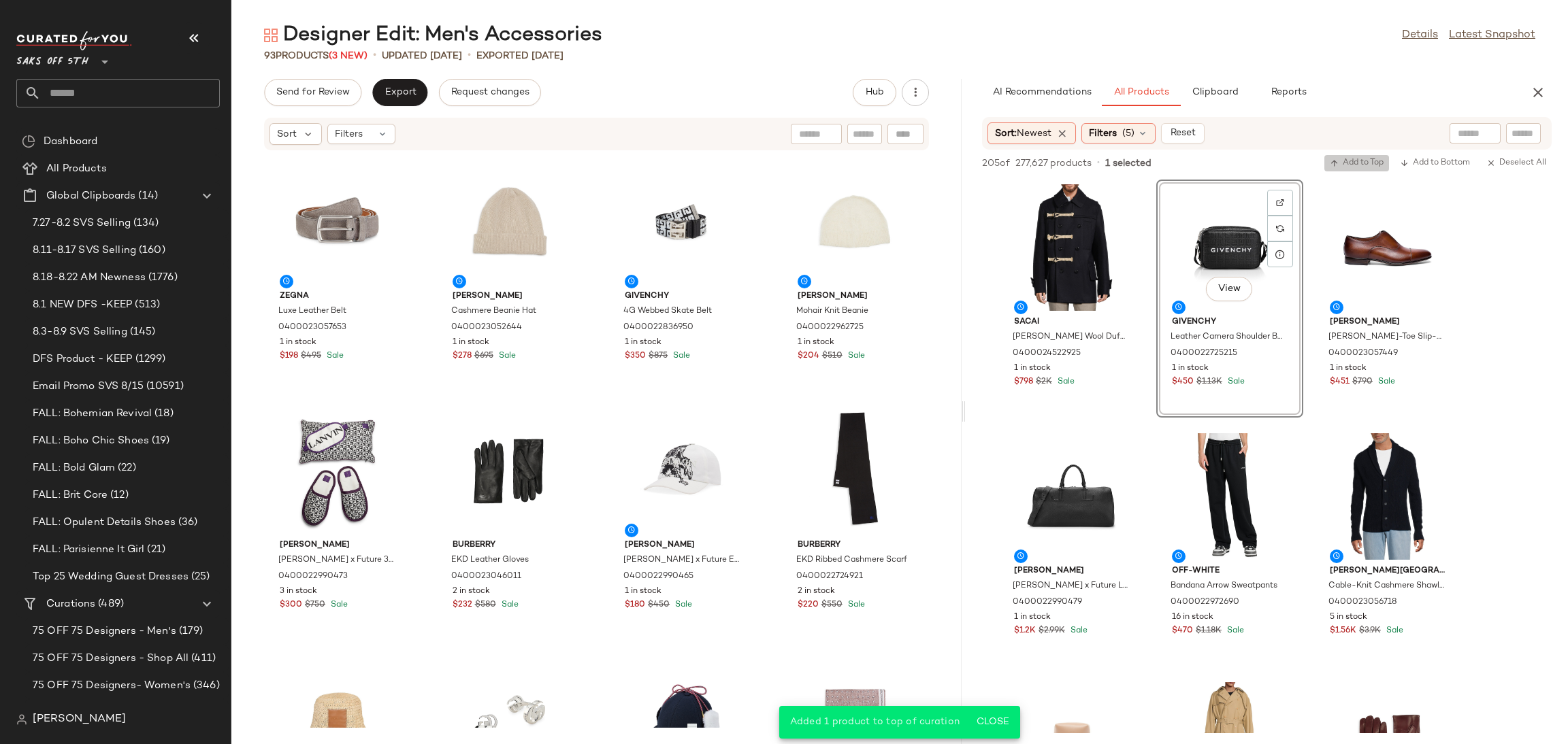
click at [1356, 160] on span "Add to Top" at bounding box center [1357, 163] width 54 height 10
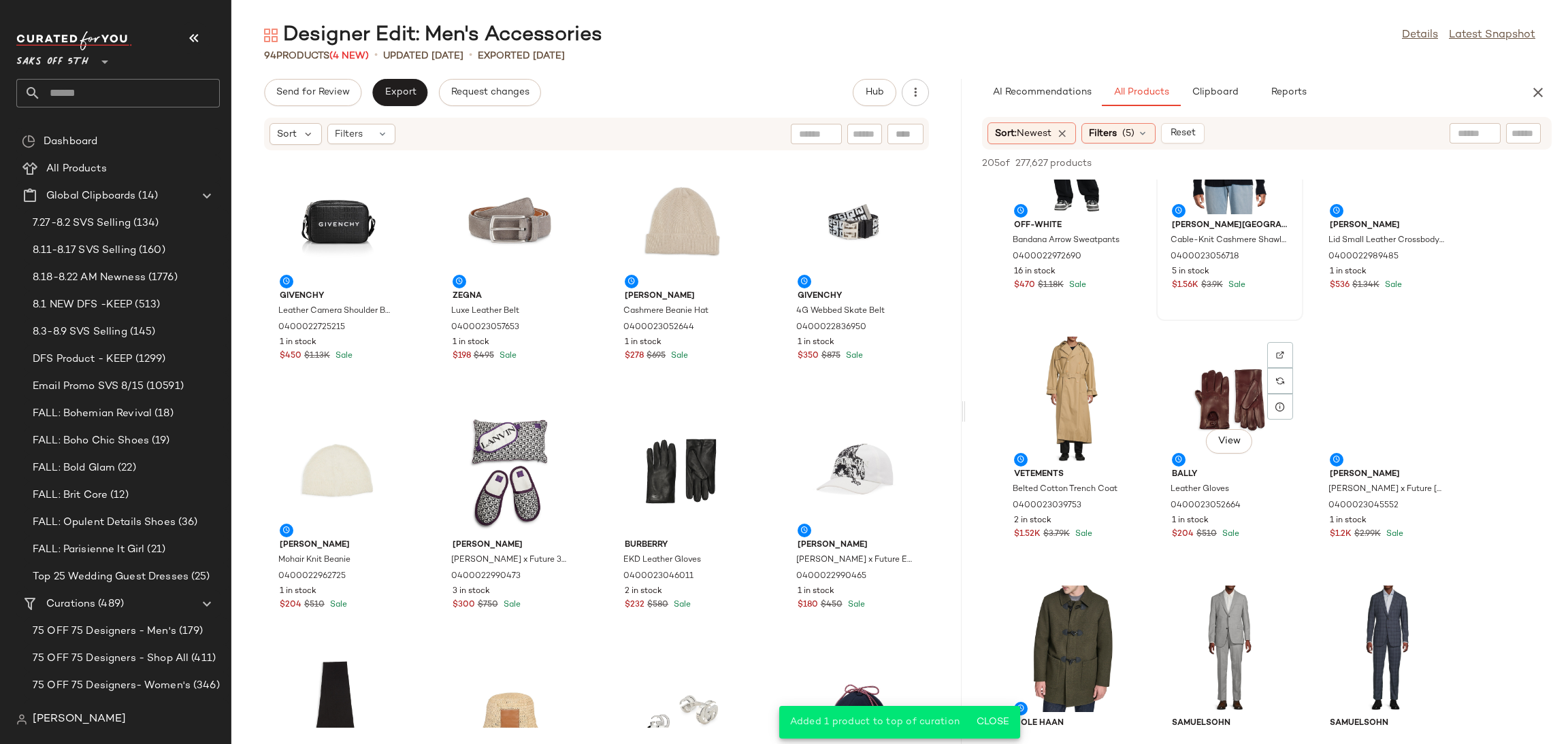
scroll to position [353, 0]
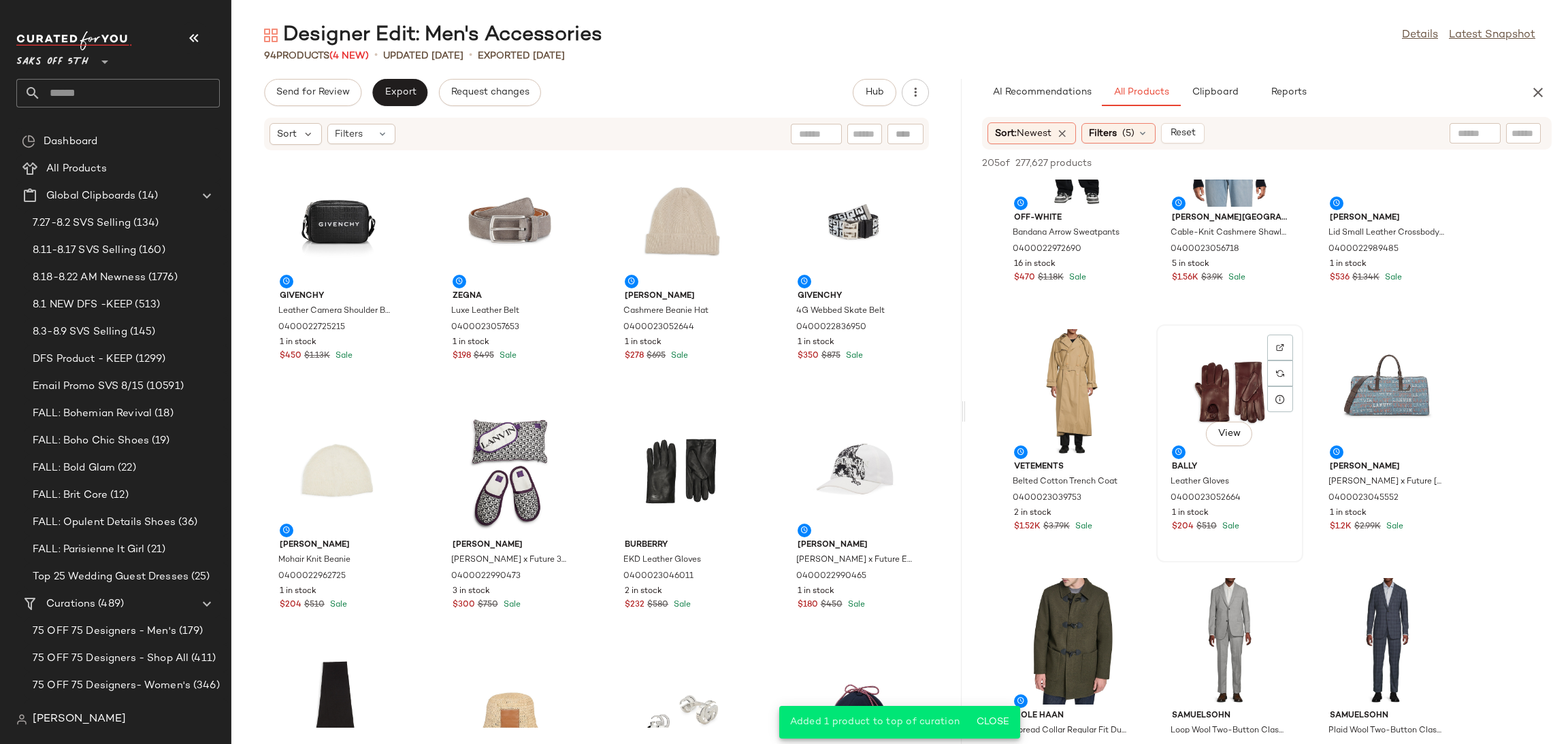
click at [1254, 390] on div "View" at bounding box center [1230, 392] width 138 height 126
click at [1365, 159] on span "Add to Top" at bounding box center [1357, 163] width 54 height 10
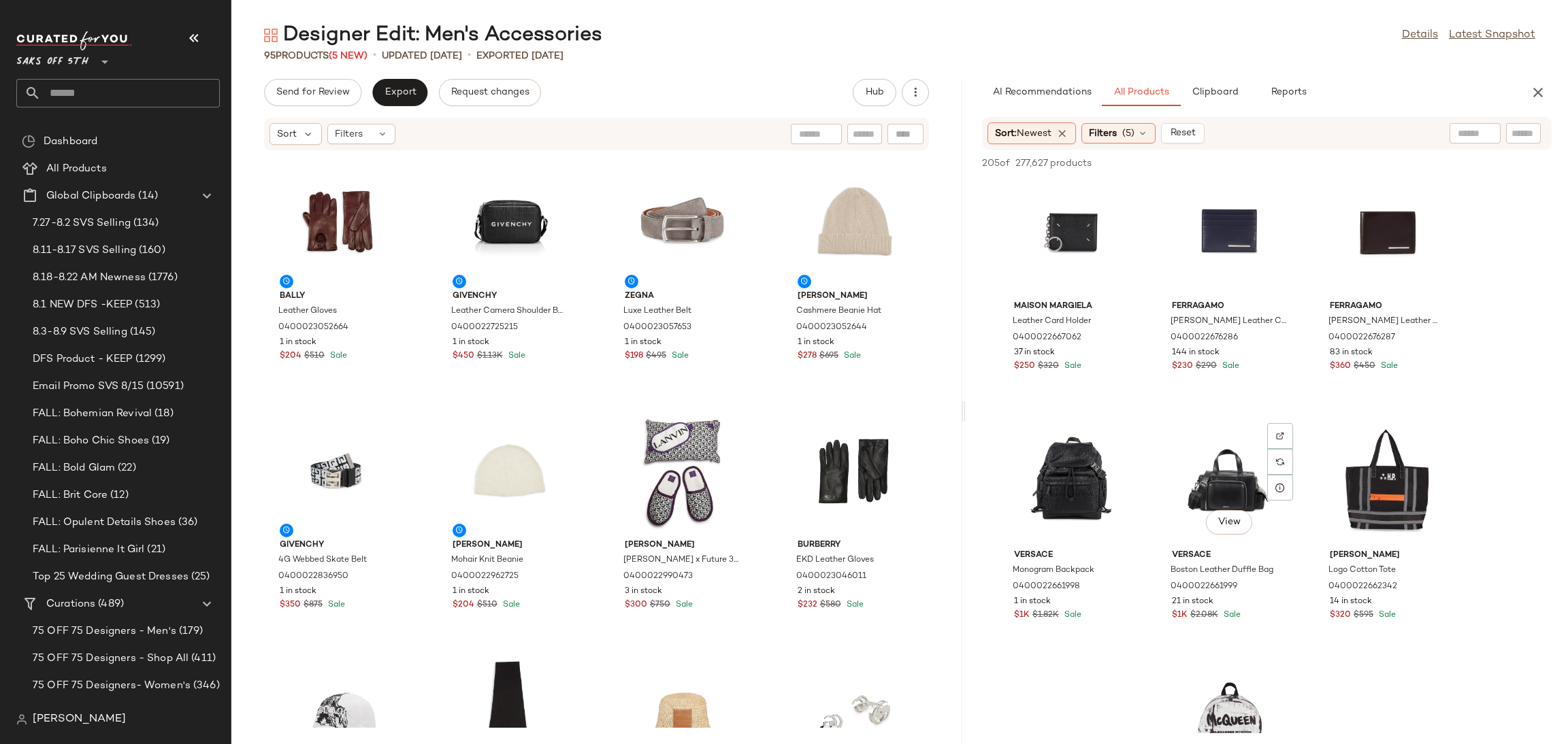
scroll to position [3752, 0]
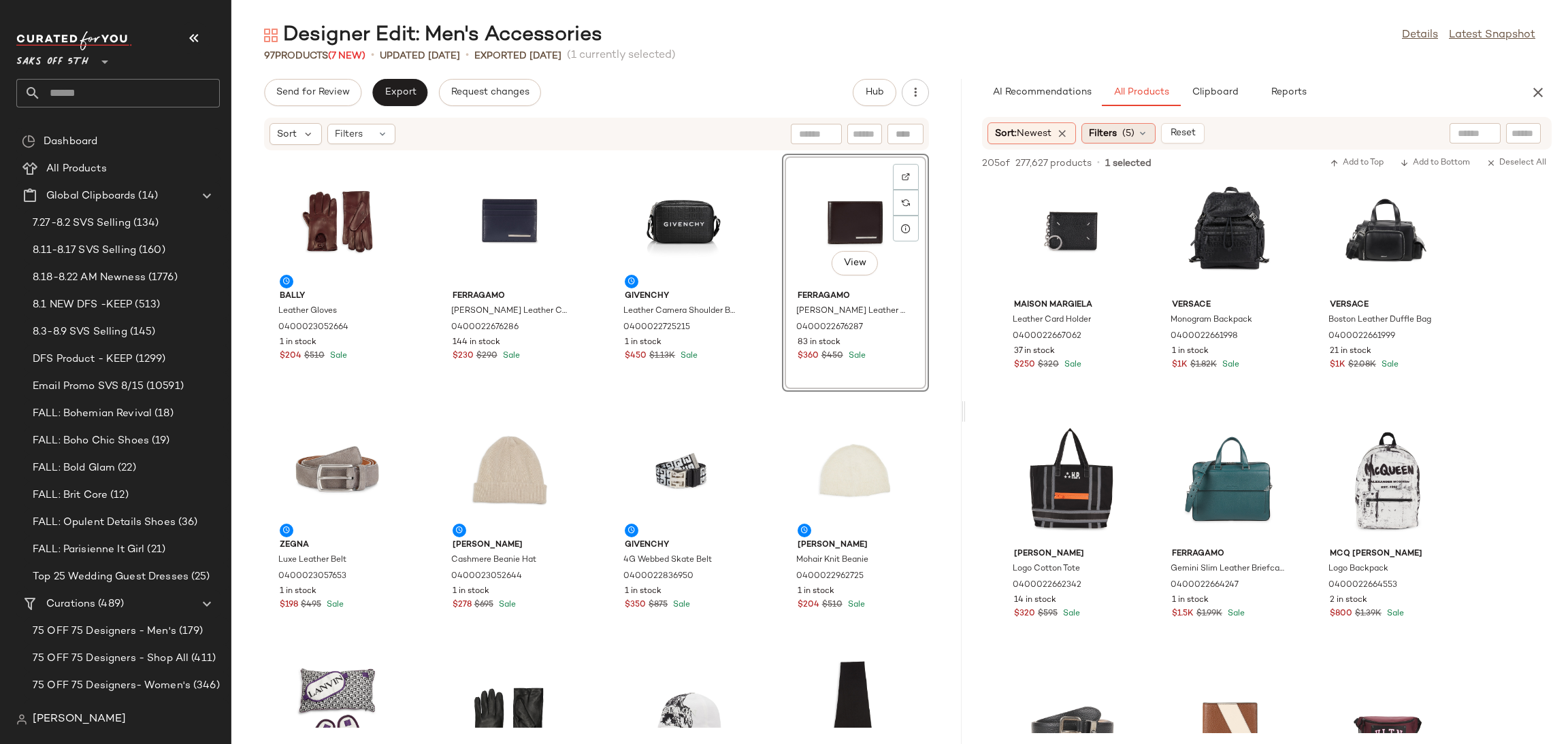
click at [1117, 138] on span "Filters" at bounding box center [1103, 133] width 28 height 14
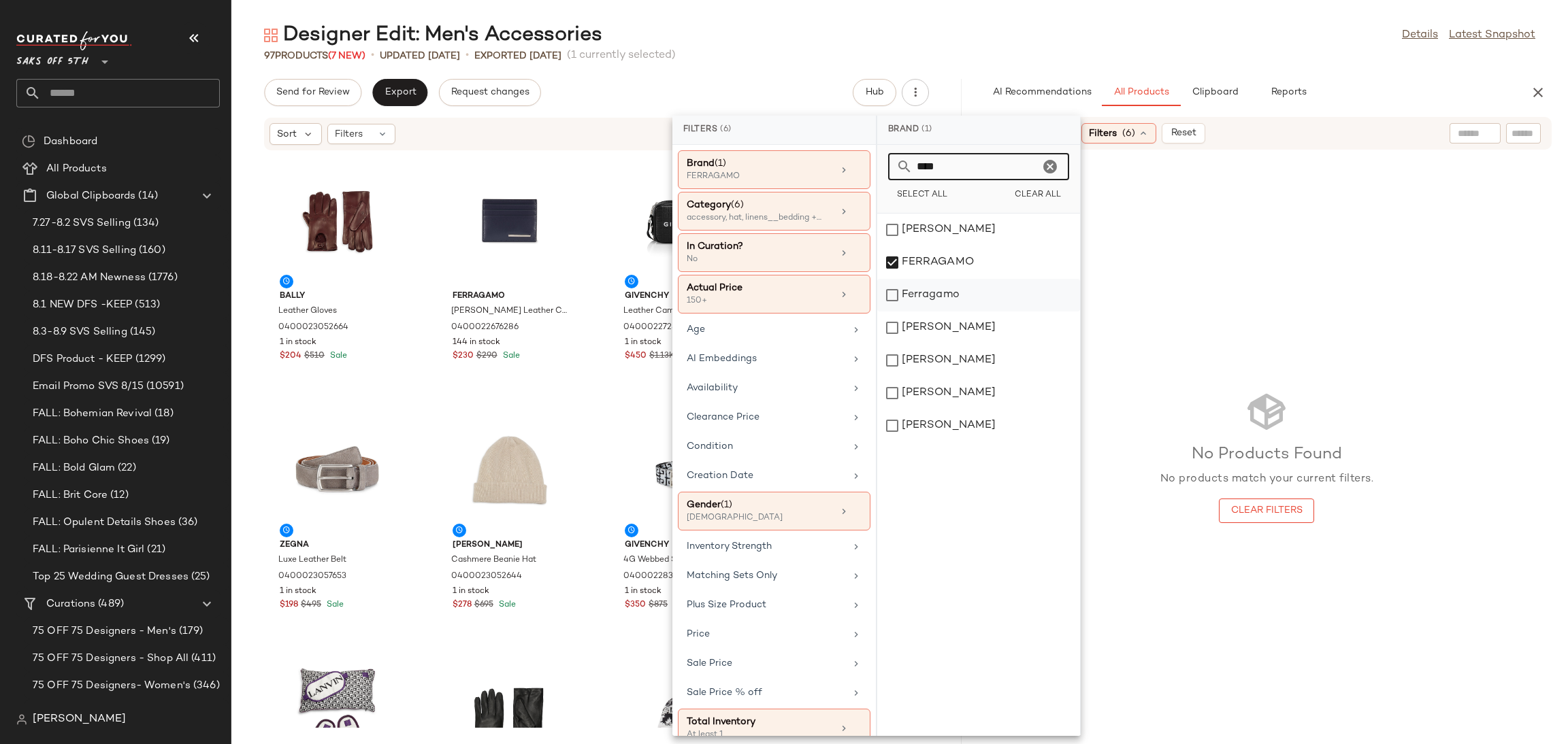
type input "****"
click at [903, 312] on div "Ferragamo" at bounding box center [978, 328] width 203 height 33
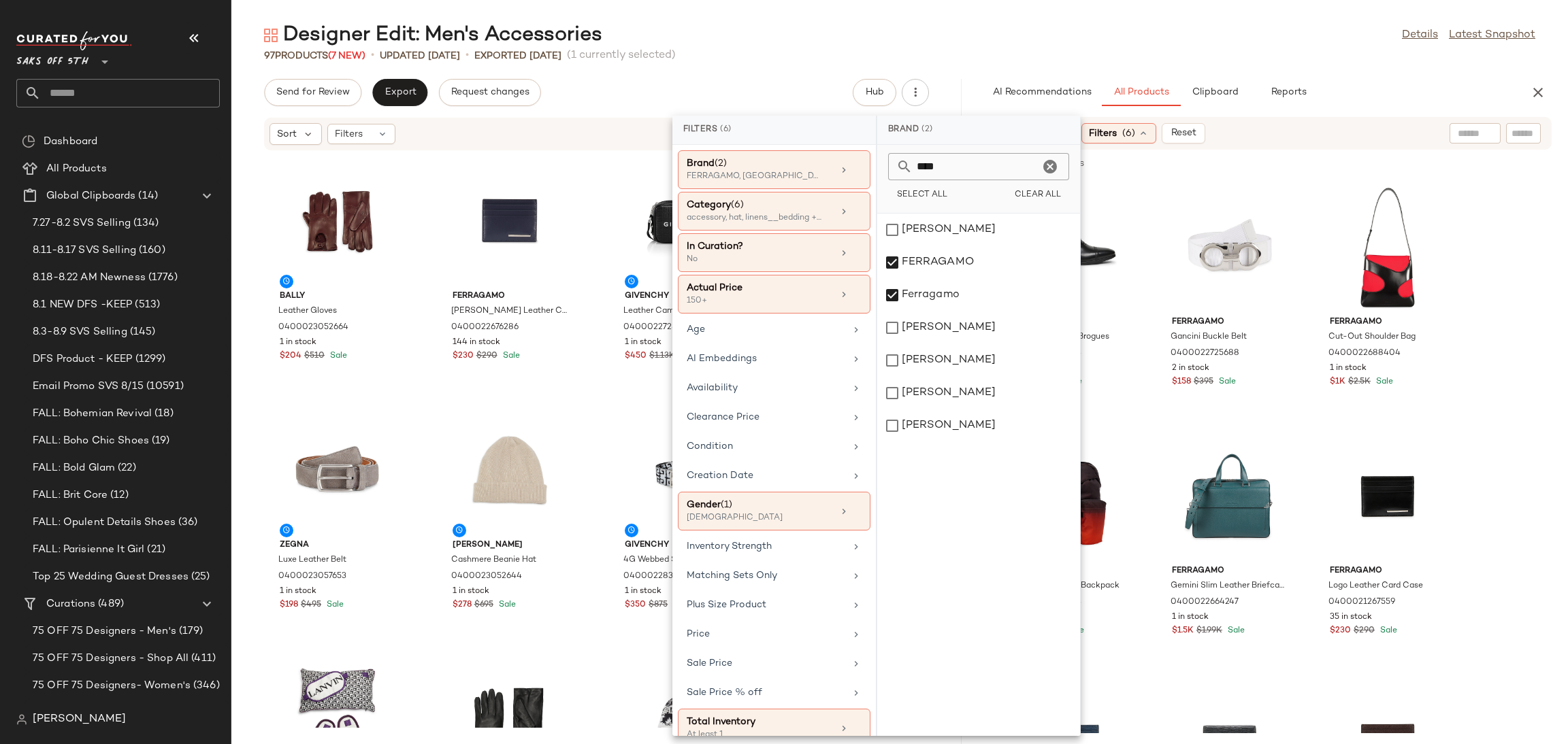
click at [1104, 10] on main "Designer Edit: Men's Accessories Details Latest Snapshot 97 Products (7 New) • …" at bounding box center [784, 372] width 1568 height 744
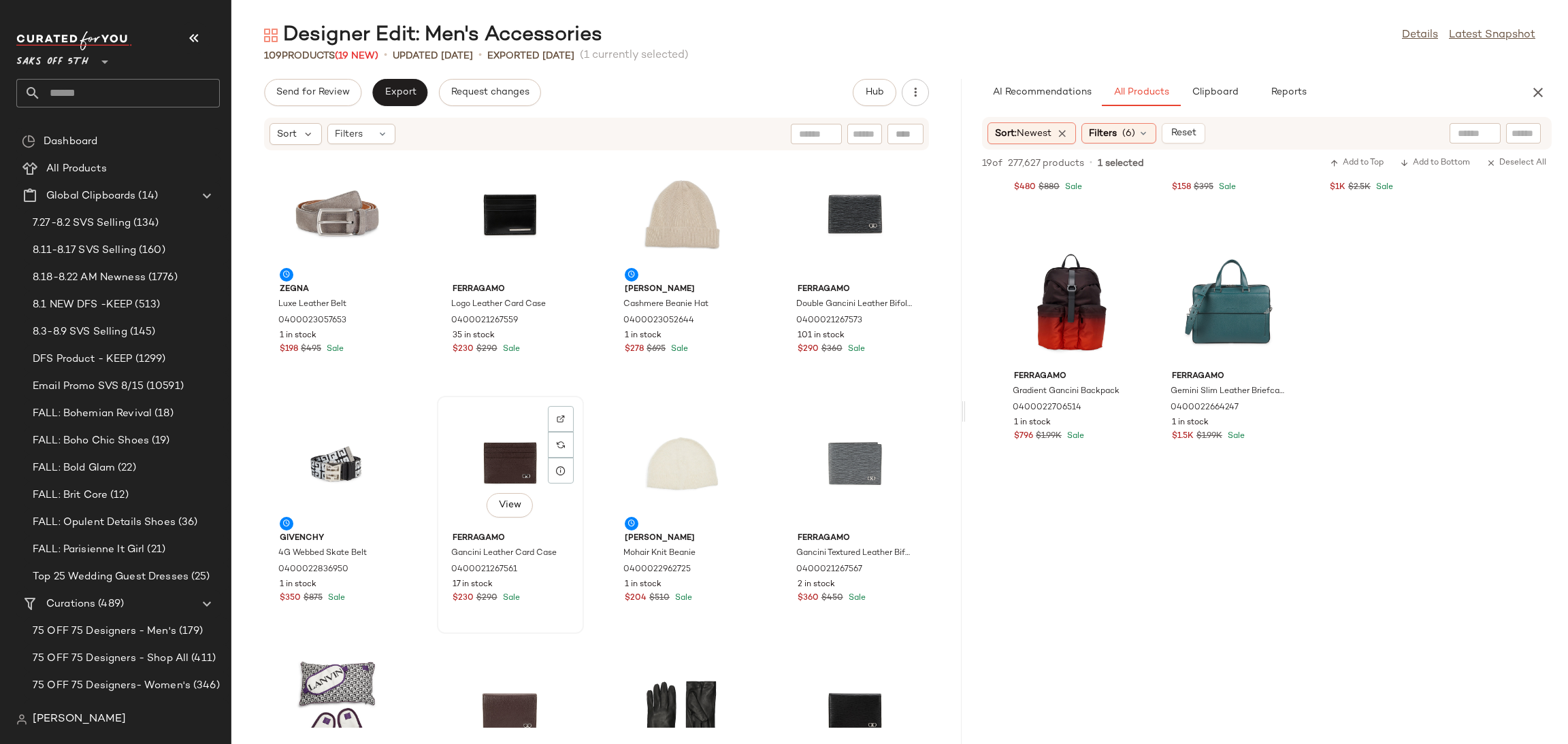
scroll to position [257, 0]
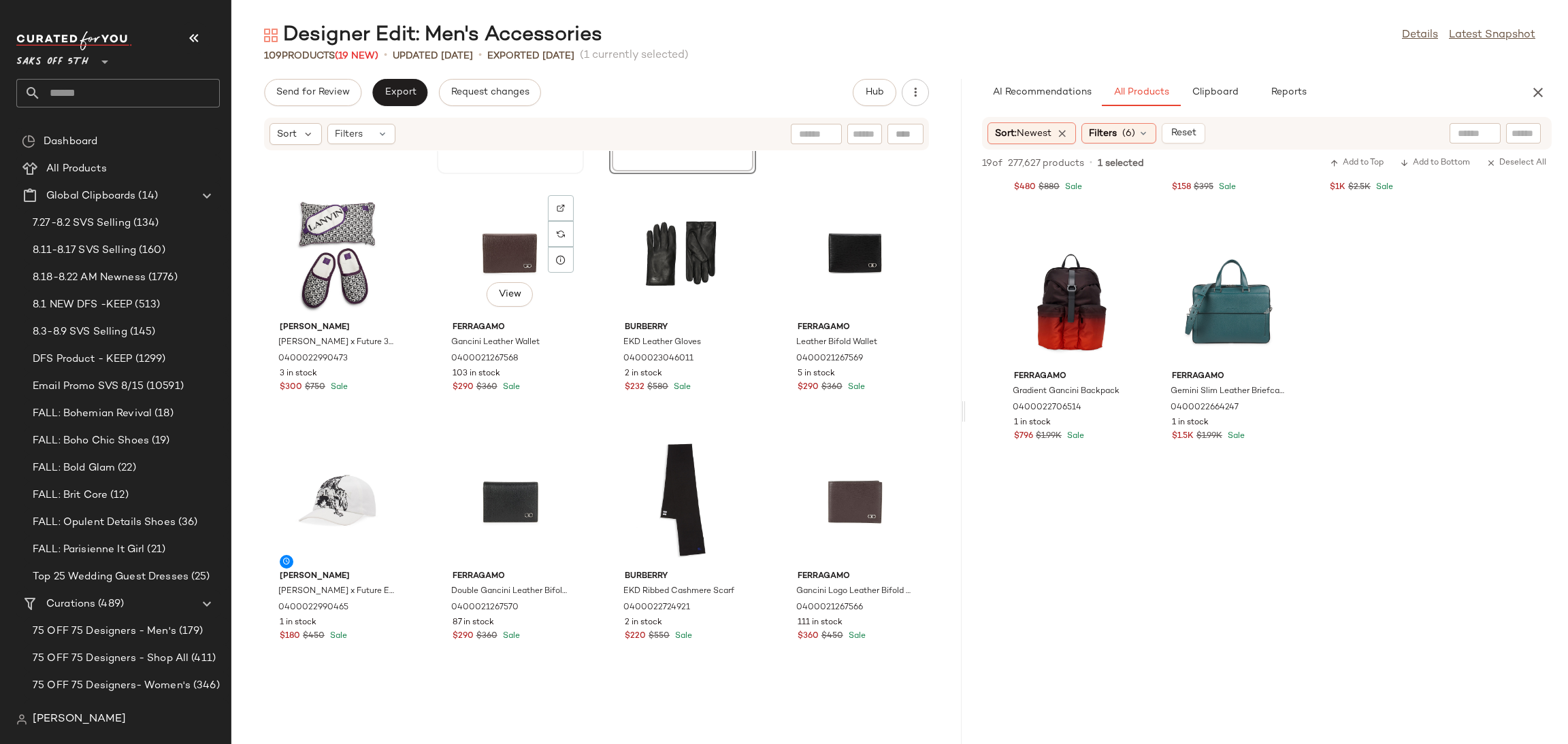
scroll to position [733, 0]
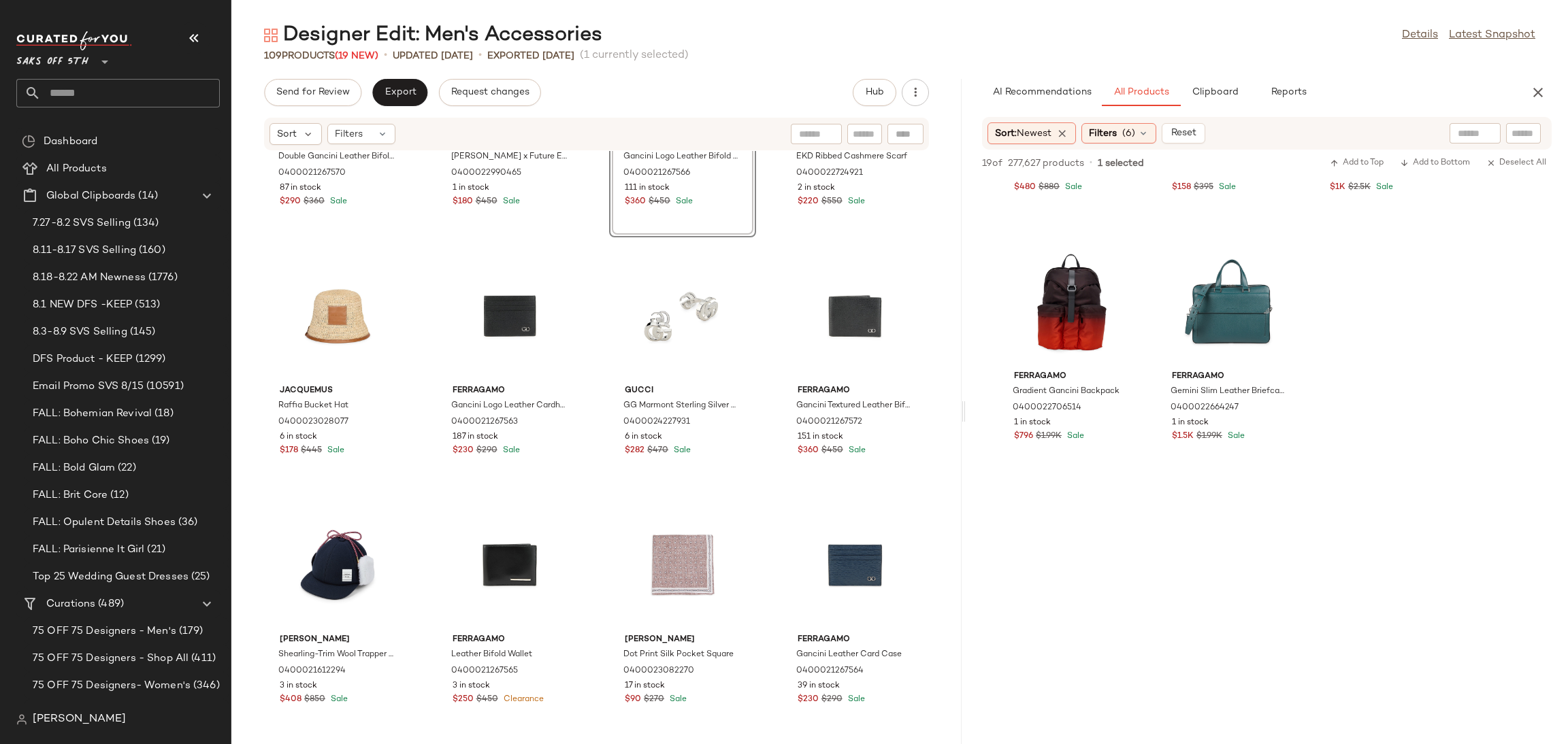
scroll to position [1179, 0]
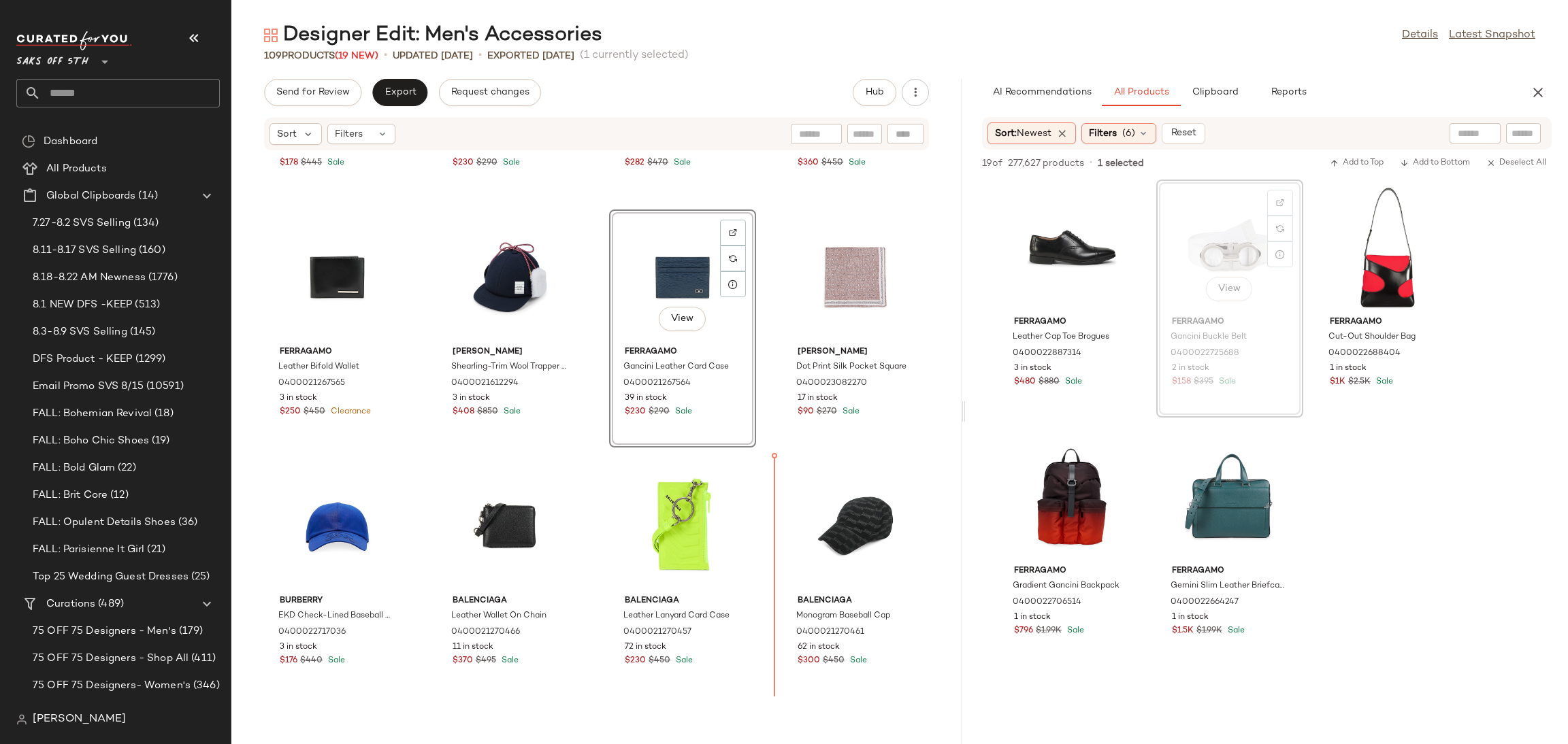
scroll to position [1498, 0]
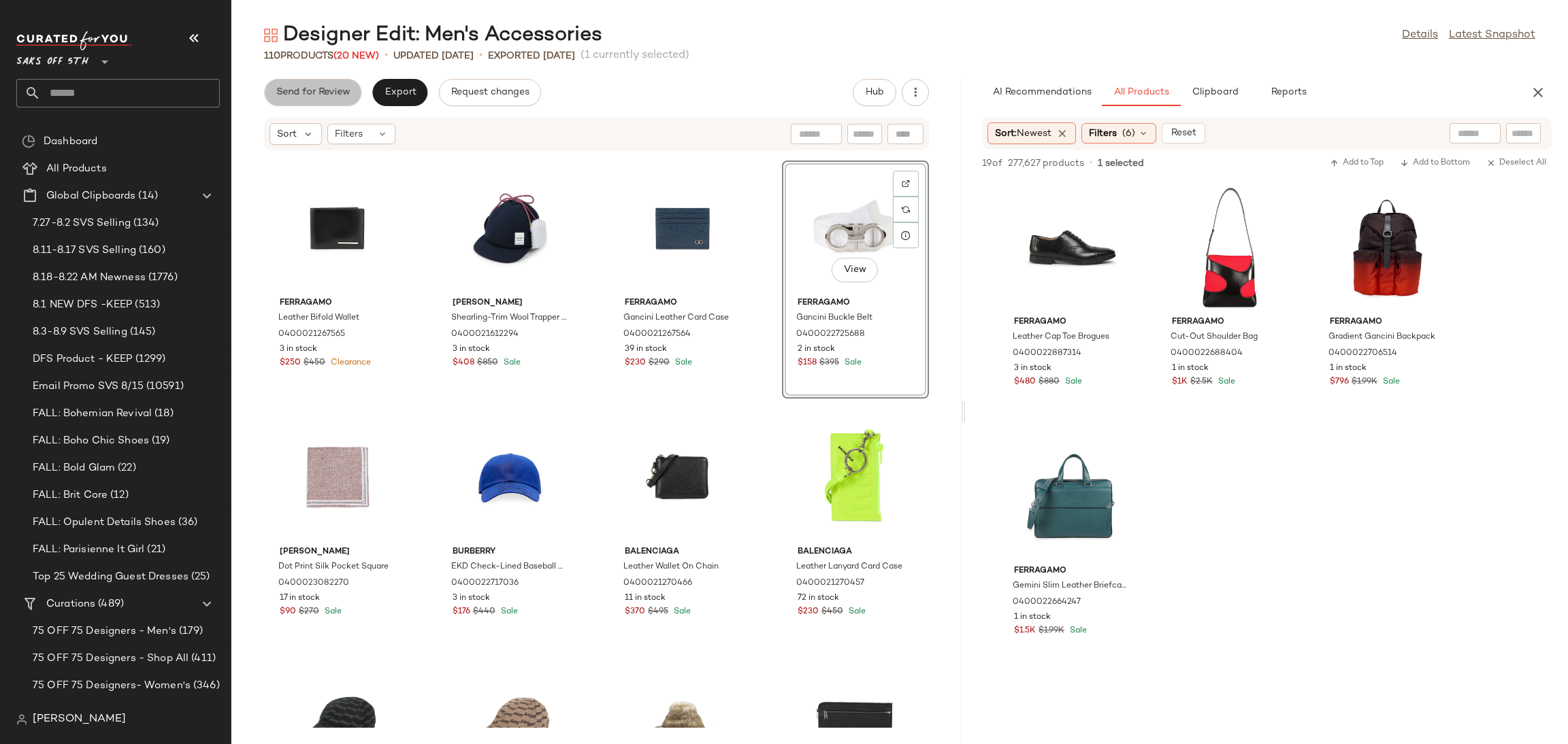
click at [348, 92] on span "Send for Review" at bounding box center [313, 92] width 74 height 11
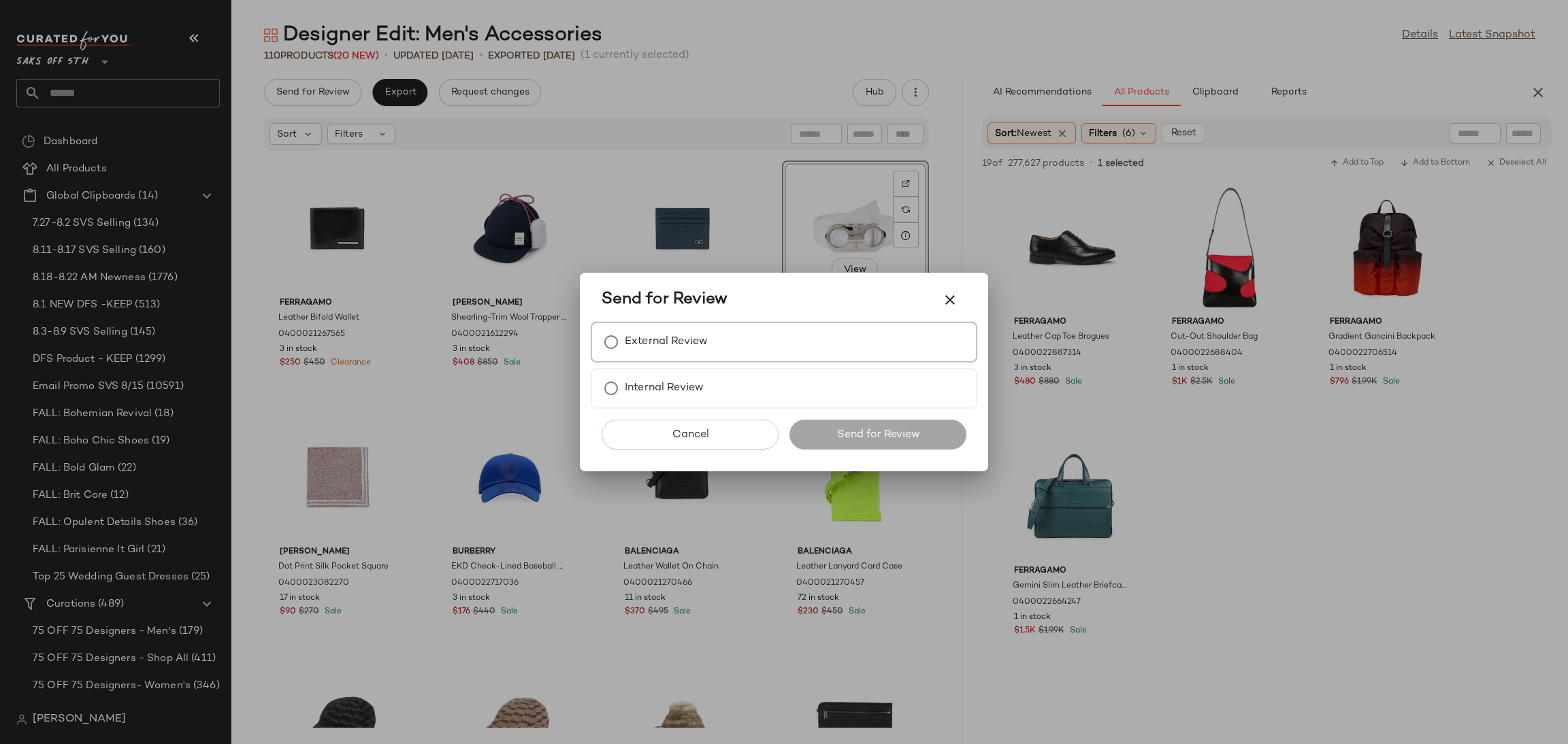
click at [670, 335] on label "External Review" at bounding box center [665, 342] width 83 height 27
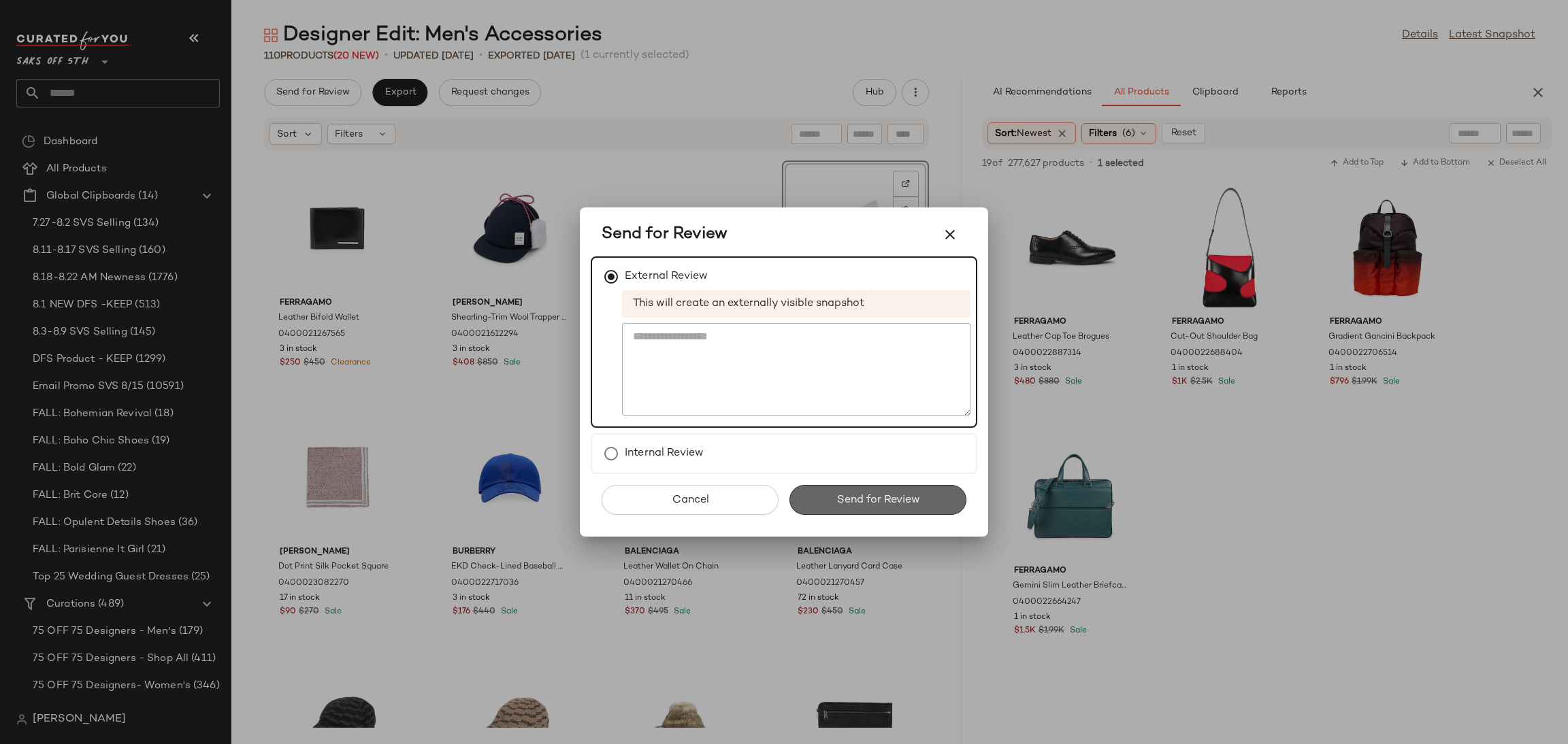
click at [857, 495] on span "Send for Review" at bounding box center [877, 500] width 84 height 13
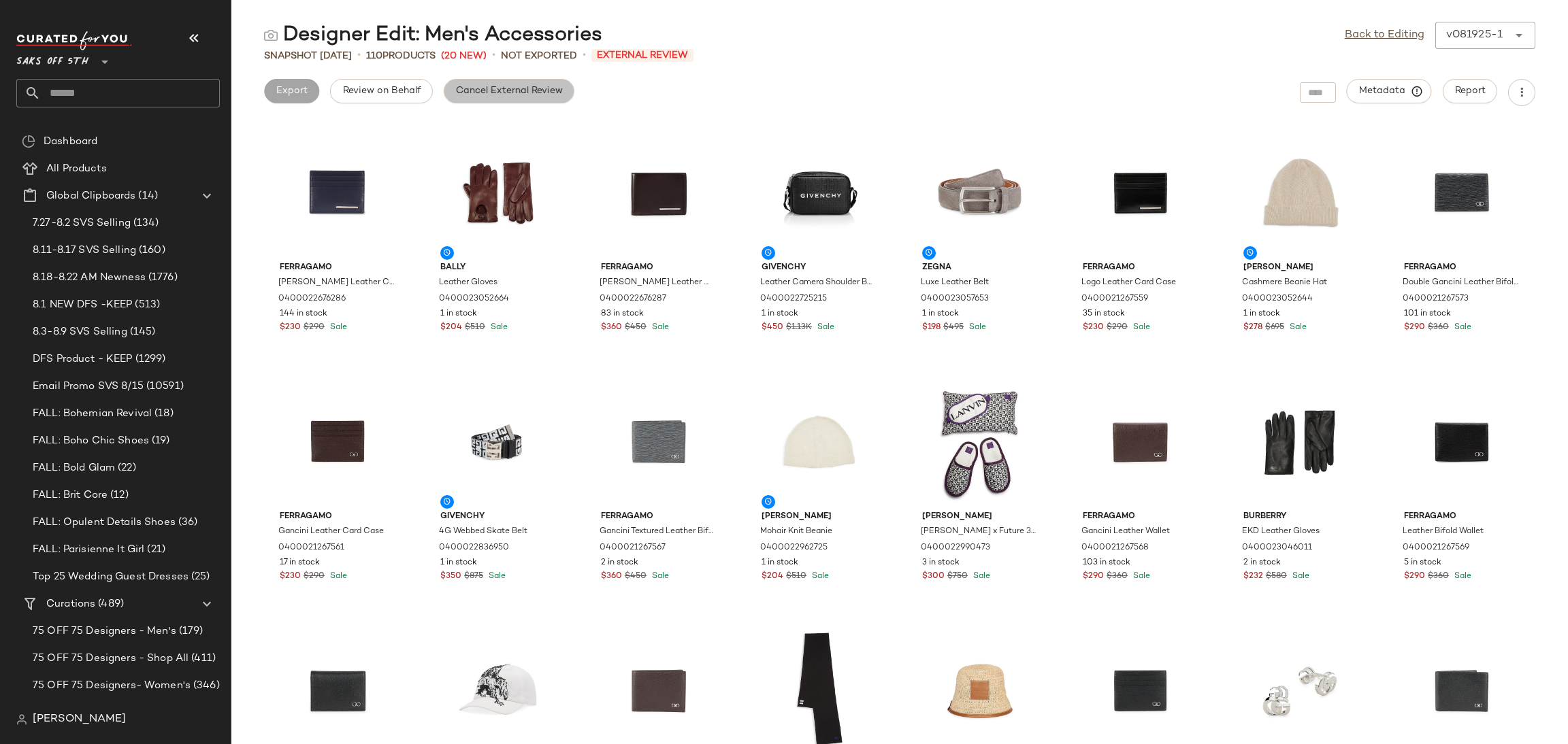
click at [484, 98] on button "Cancel External Review" at bounding box center [509, 91] width 130 height 25
click at [1371, 32] on link "Back to Editing" at bounding box center [1384, 35] width 80 height 16
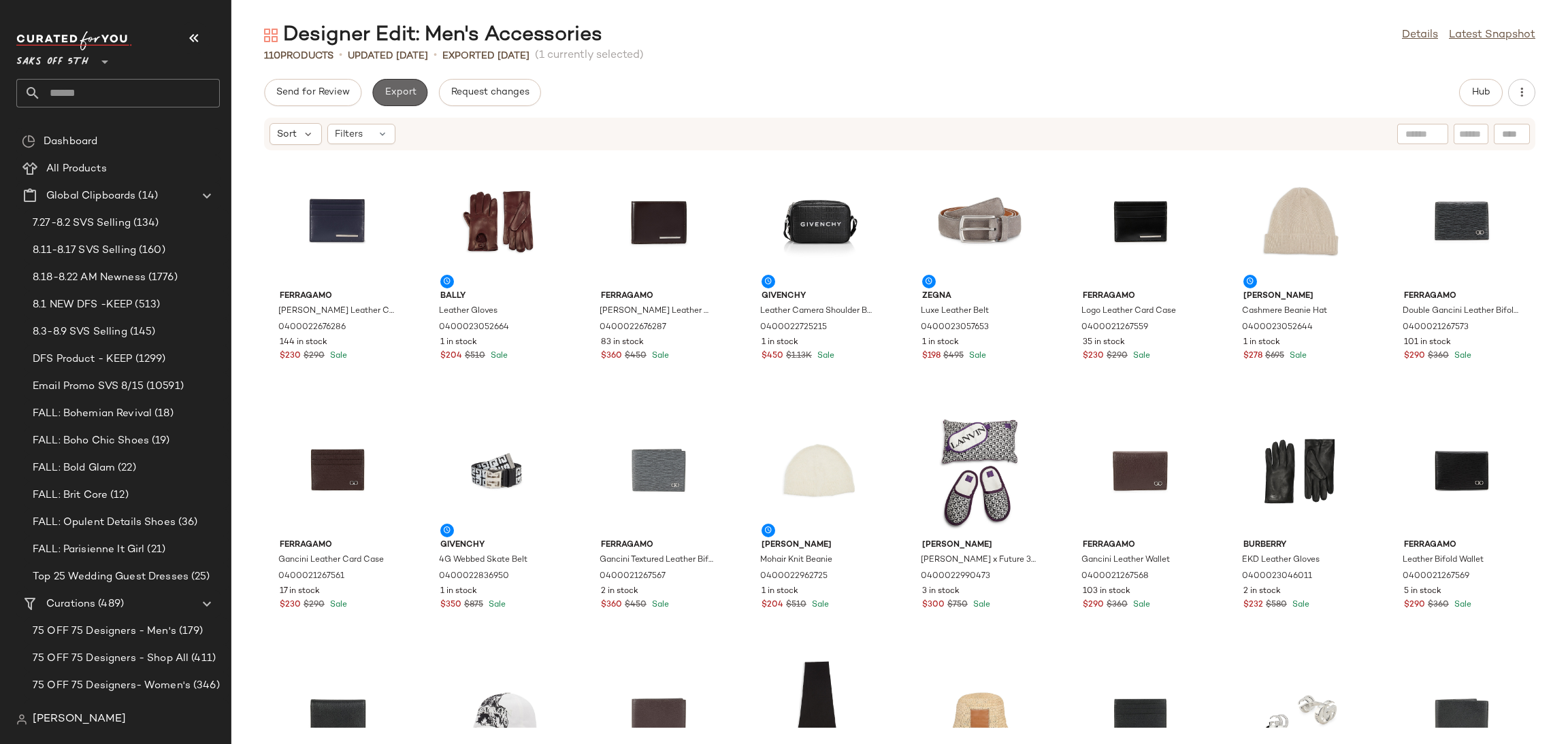
click at [407, 99] on button "Export" at bounding box center [400, 92] width 55 height 27
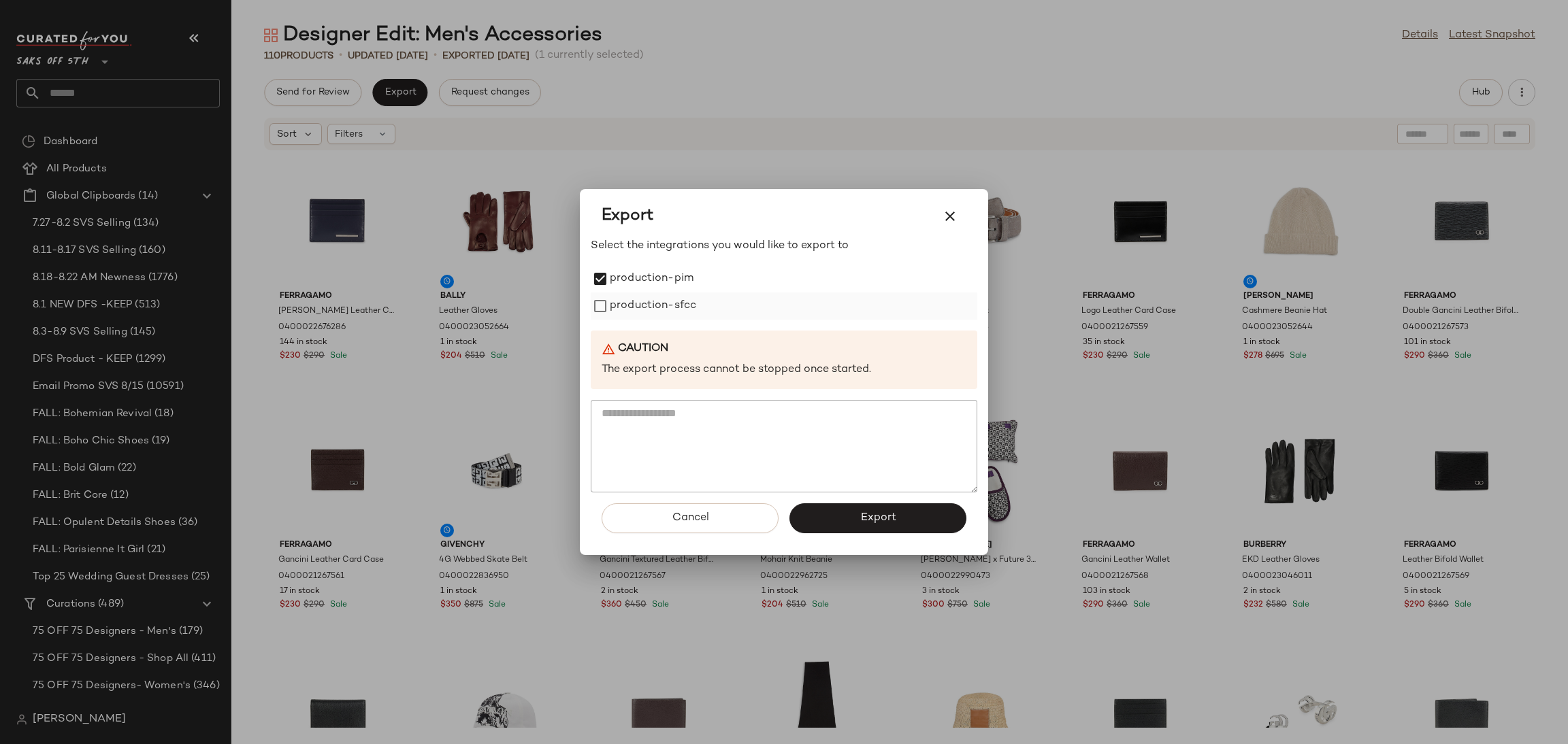
click at [619, 312] on label "production-sfcc" at bounding box center [652, 306] width 86 height 27
click at [844, 516] on button "Export" at bounding box center [878, 518] width 177 height 30
